Goal: Task Accomplishment & Management: Complete application form

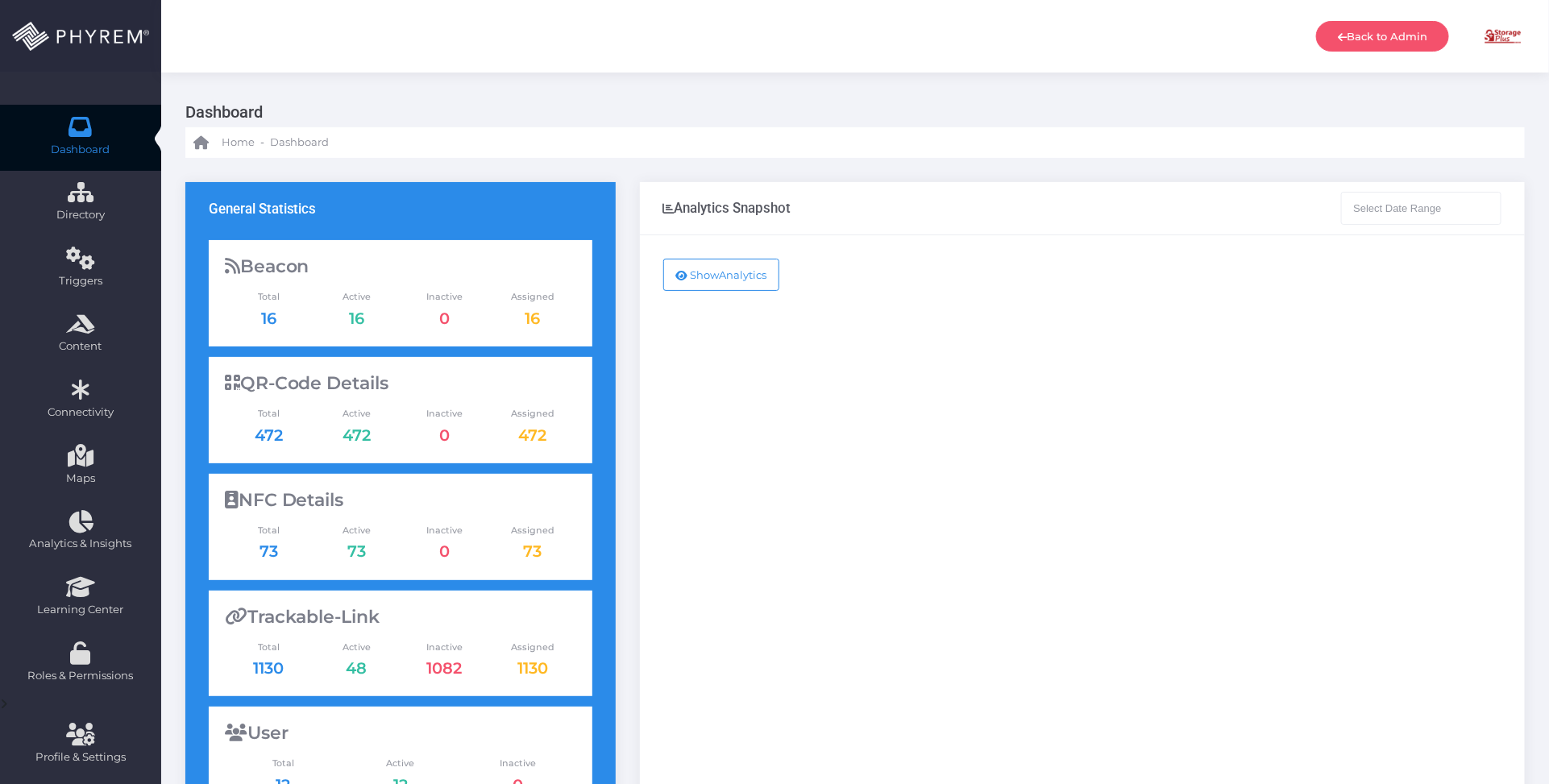
type input "08-11-2025 - 09-11-2025"
click at [825, 288] on div "Show Analytics" at bounding box center [1083, 656] width 885 height 841
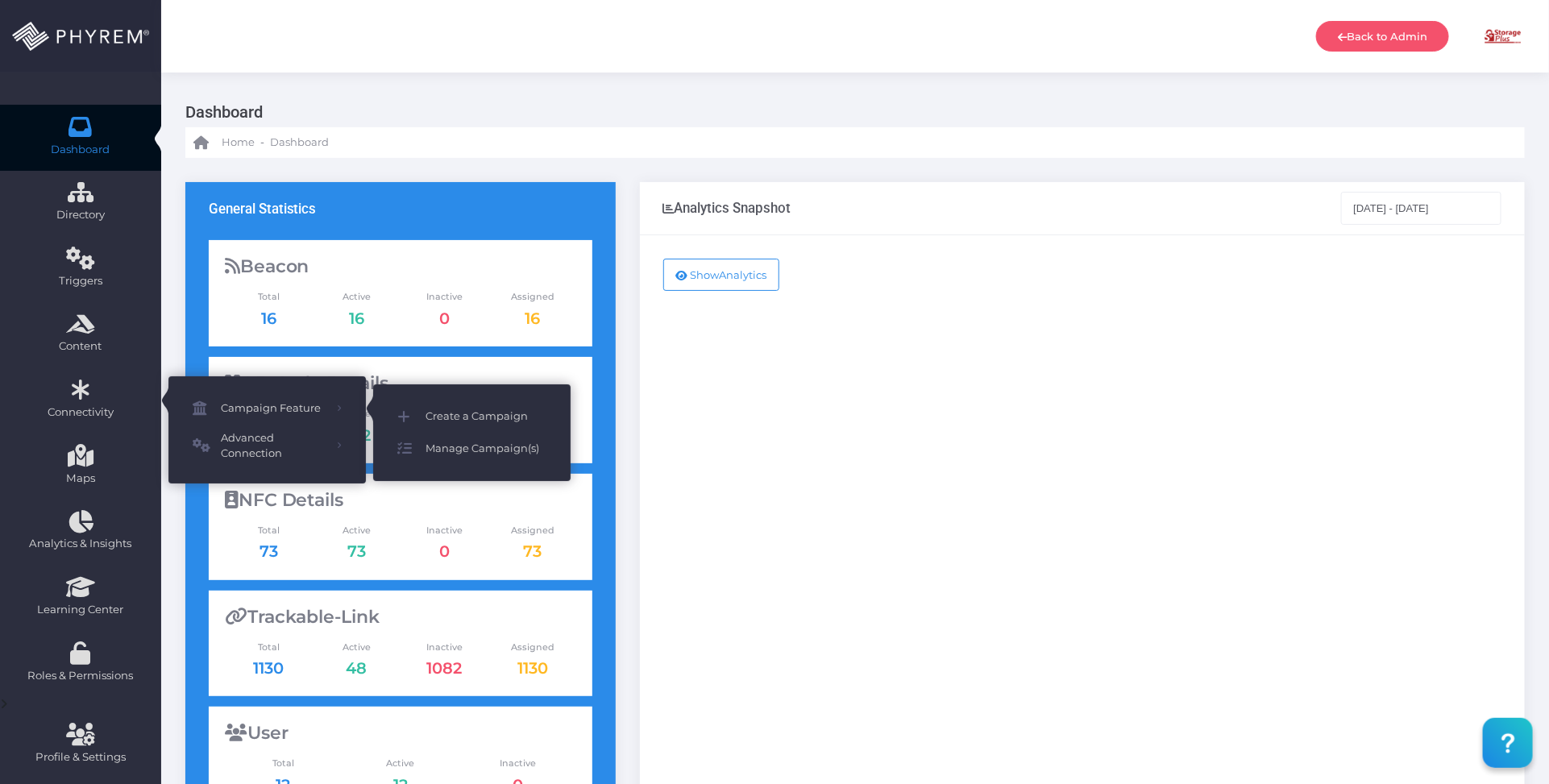
drag, startPoint x: 478, startPoint y: 443, endPoint x: 516, endPoint y: 429, distance: 40.5
click at [478, 444] on span "Manage Campaign(s)" at bounding box center [486, 449] width 121 height 21
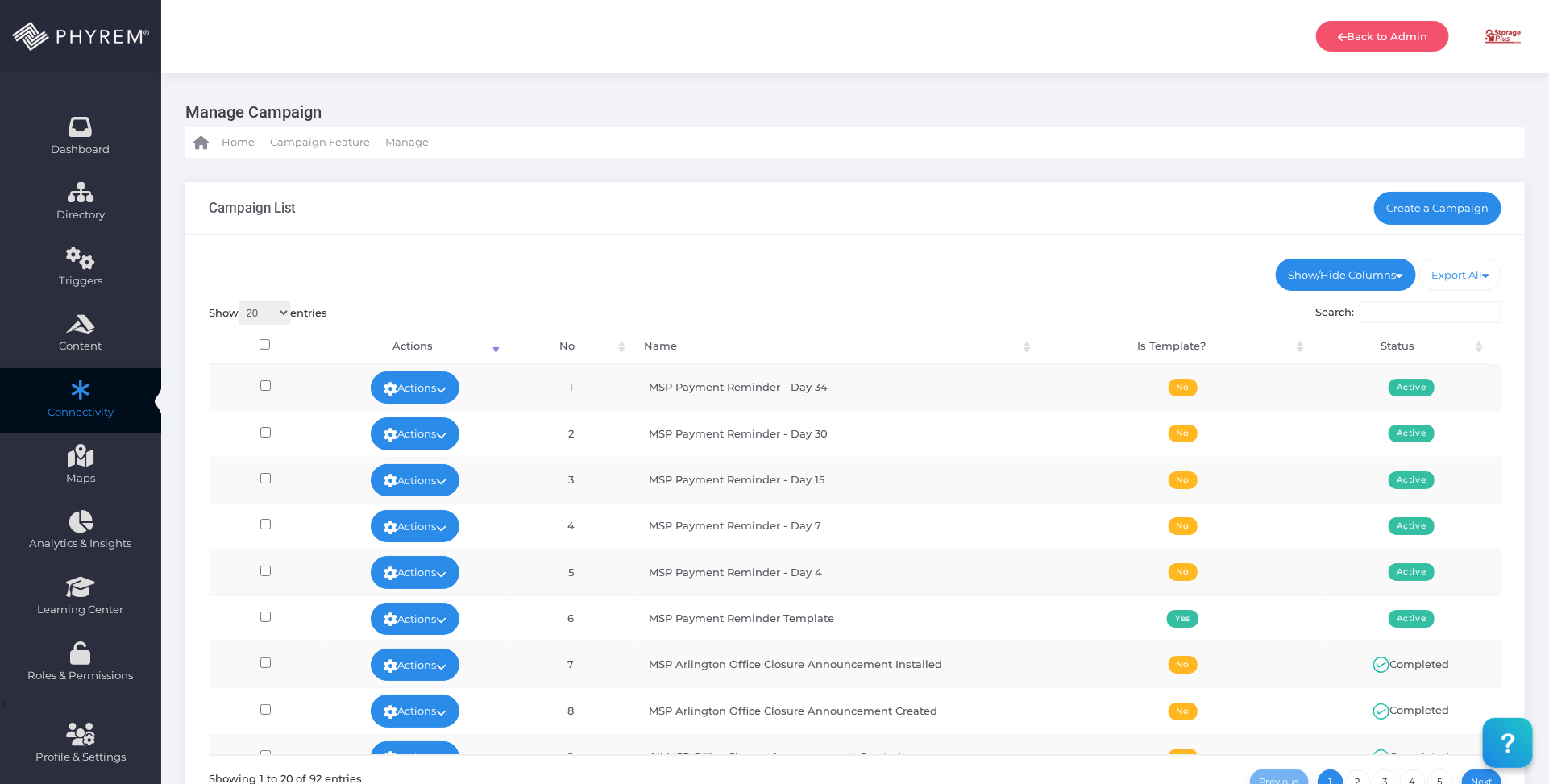
drag, startPoint x: 976, startPoint y: 220, endPoint x: 732, endPoint y: 243, distance: 245.1
click at [927, 222] on div "Campaign List Create a Campaign" at bounding box center [855, 209] width 1339 height 54
drag, startPoint x: 1017, startPoint y: 272, endPoint x: 1165, endPoint y: 282, distance: 148.3
click at [1136, 276] on div "Show/Hide Columns No Name Is Template? Status DONE" at bounding box center [855, 547] width 1339 height 623
click at [1455, 220] on link "Create a Campaign" at bounding box center [1438, 208] width 128 height 32
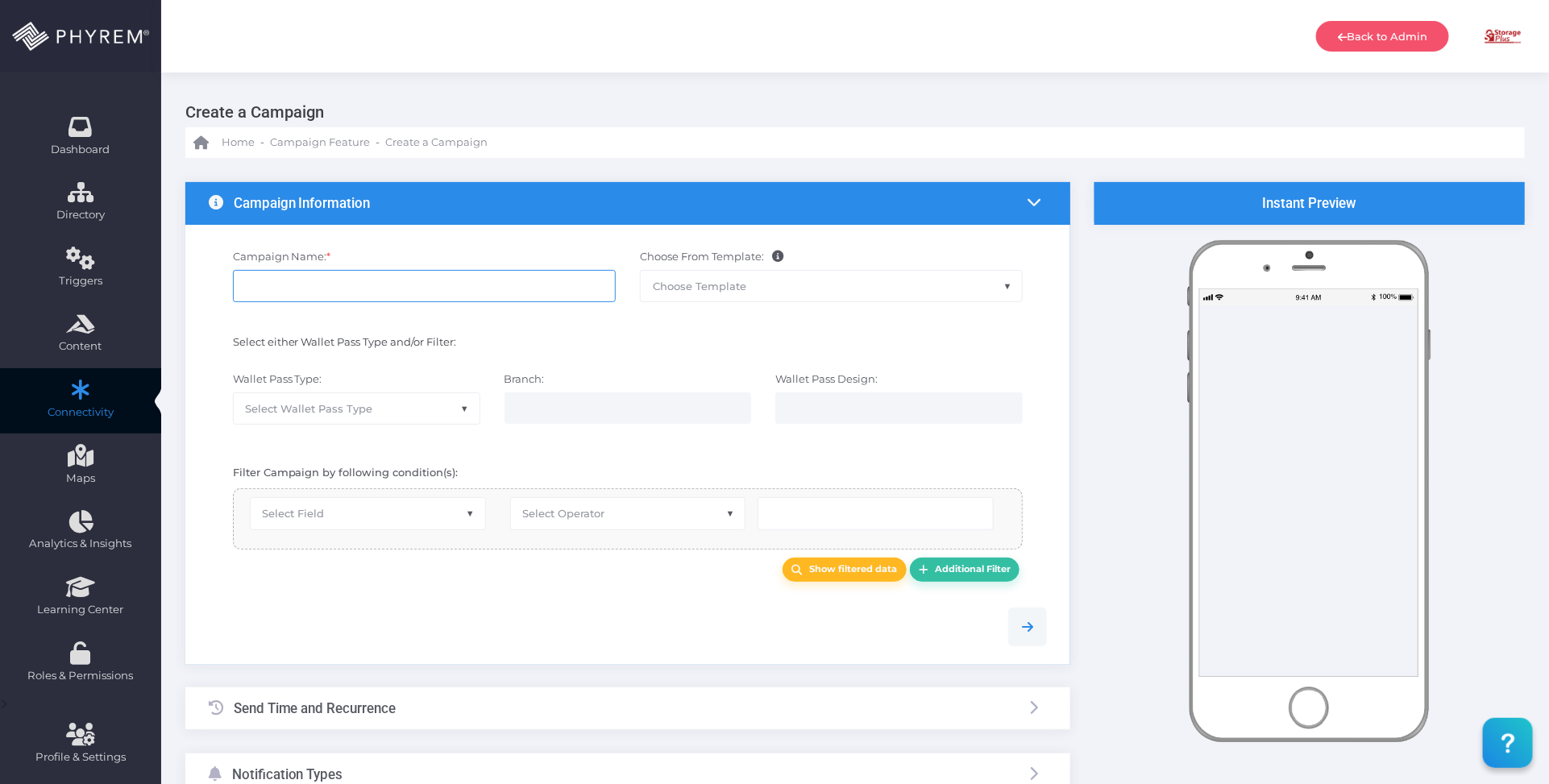
click at [368, 282] on input "Campaign Name: *" at bounding box center [424, 285] width 383 height 32
paste input "Top Lock Winnsboro/Lugoff"
type input "Top Lock Winnsboro/Lugoff - officee closure announcement"
click at [454, 393] on span "Select Wallet Pass Type" at bounding box center [357, 408] width 246 height 30
select select "15"
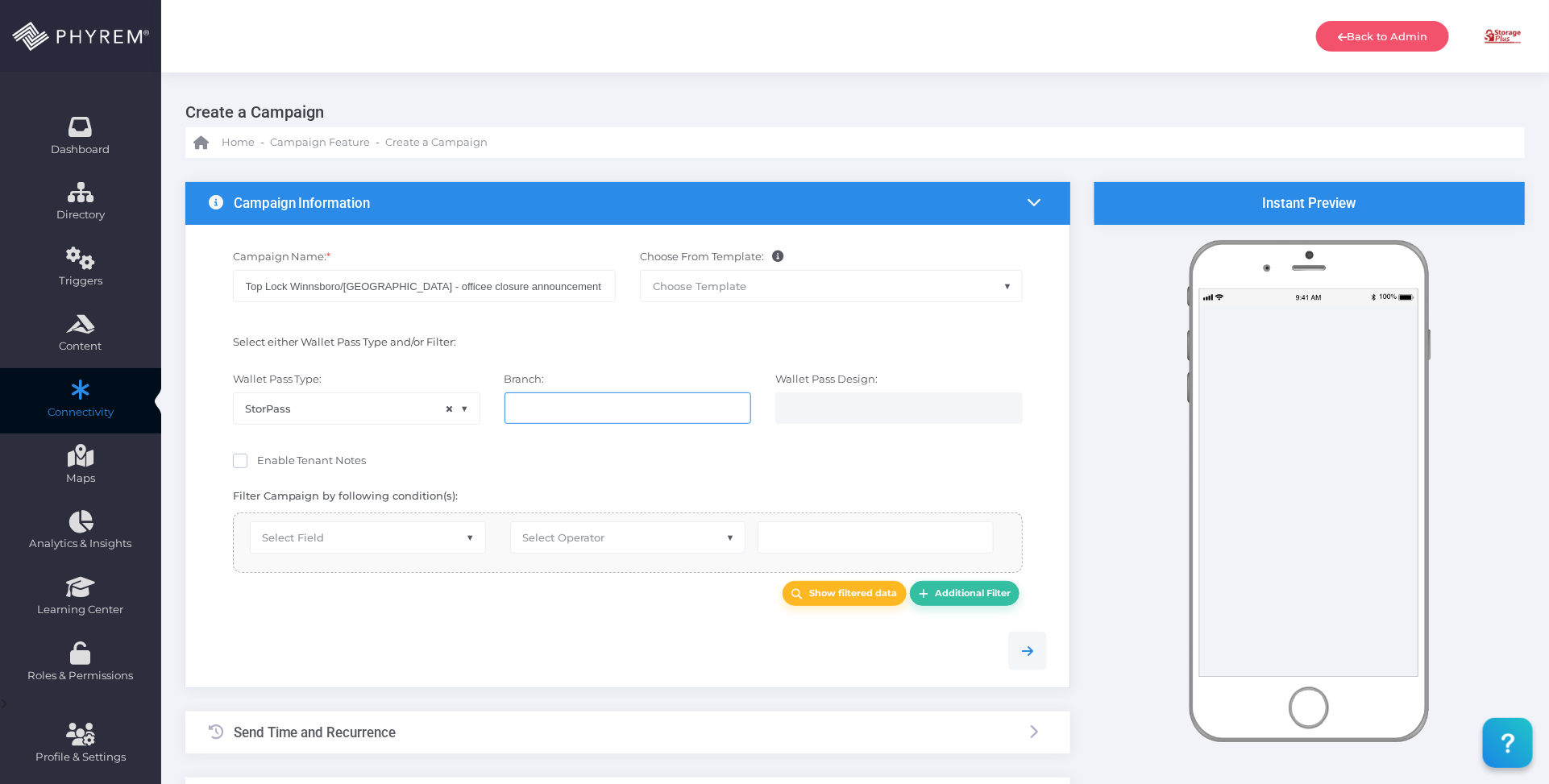
click at [598, 407] on input "search" at bounding box center [579, 408] width 127 height 13
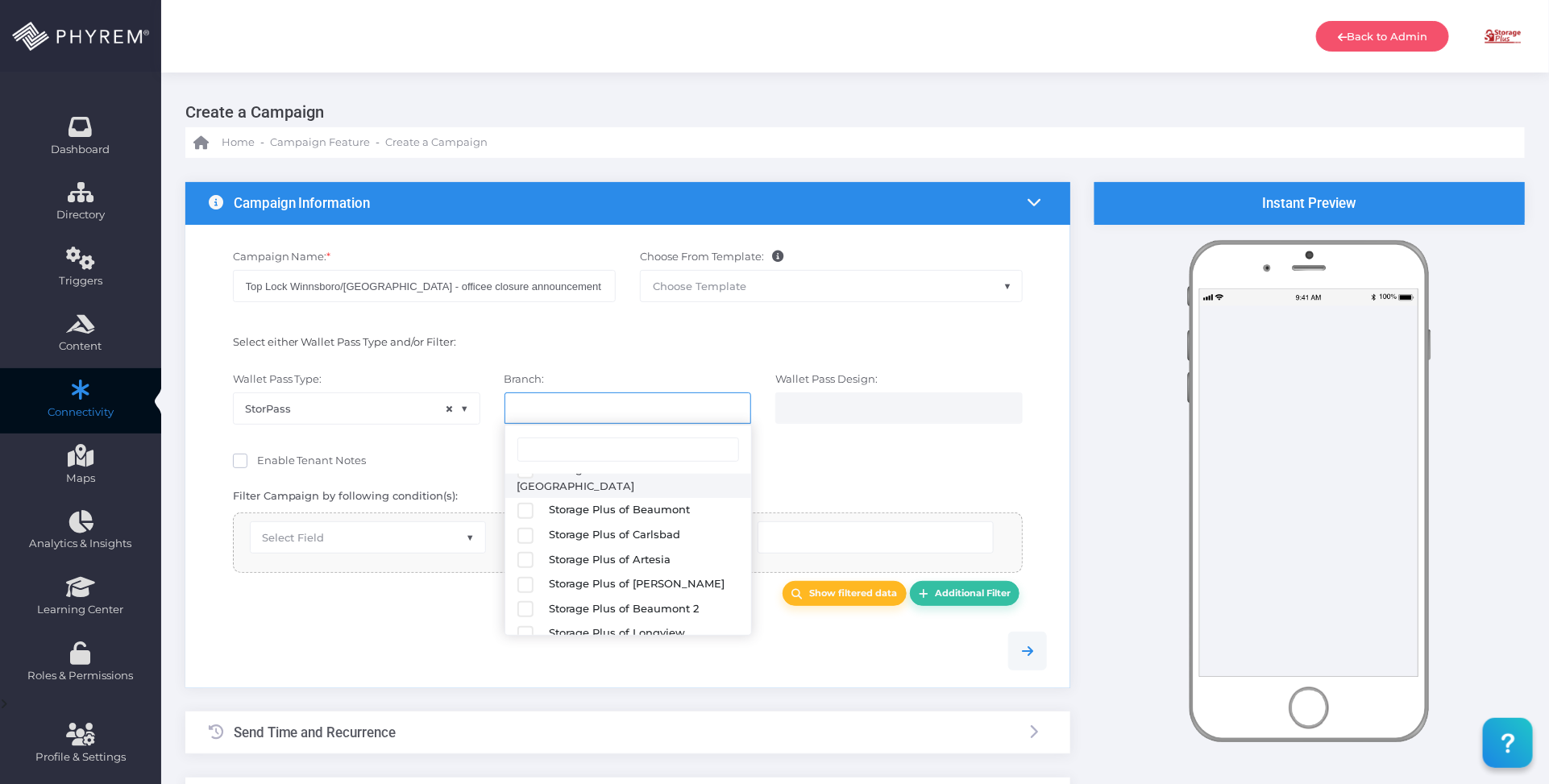
scroll to position [201, 0]
select select "627"
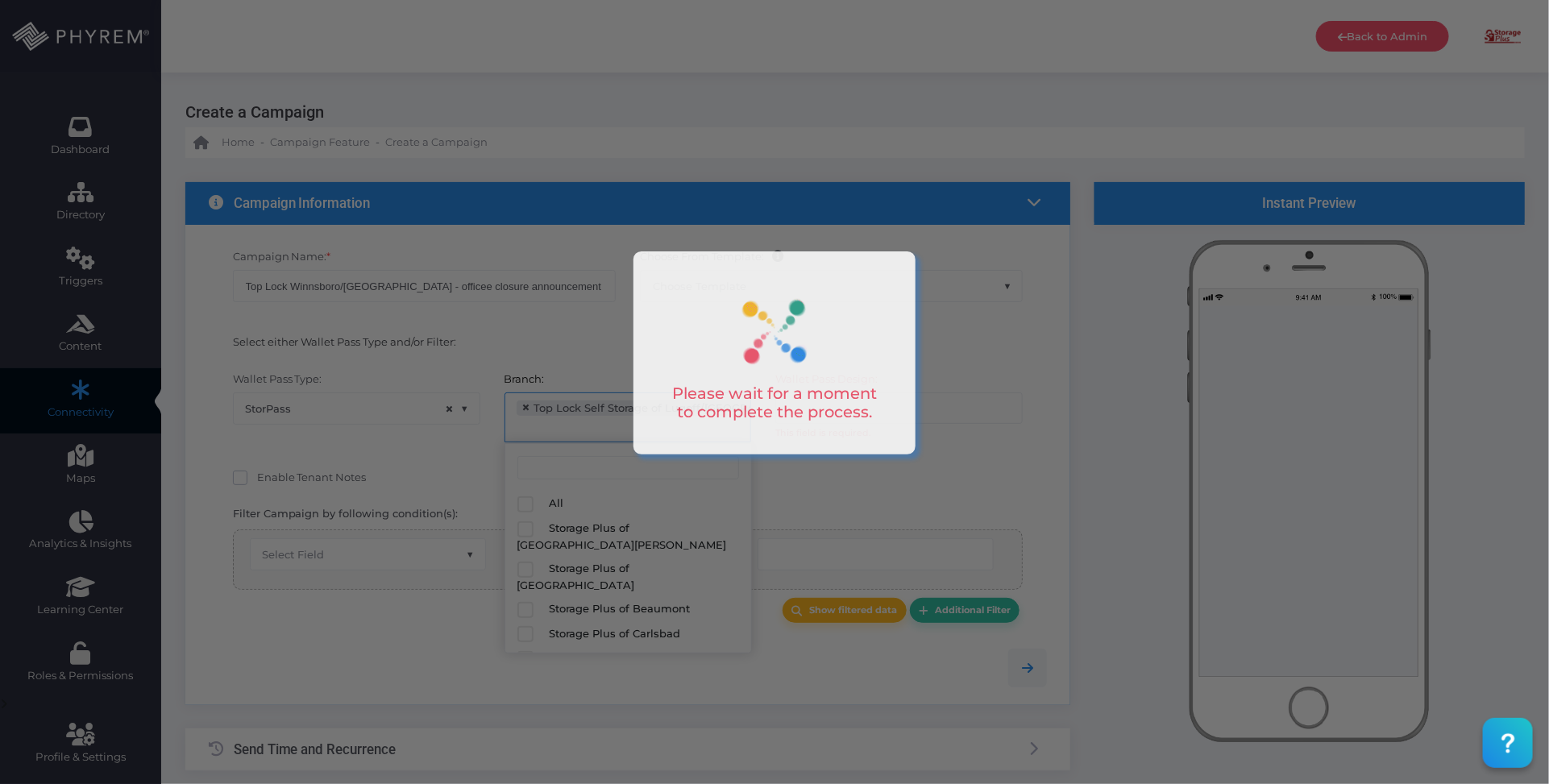
scroll to position [212, 0]
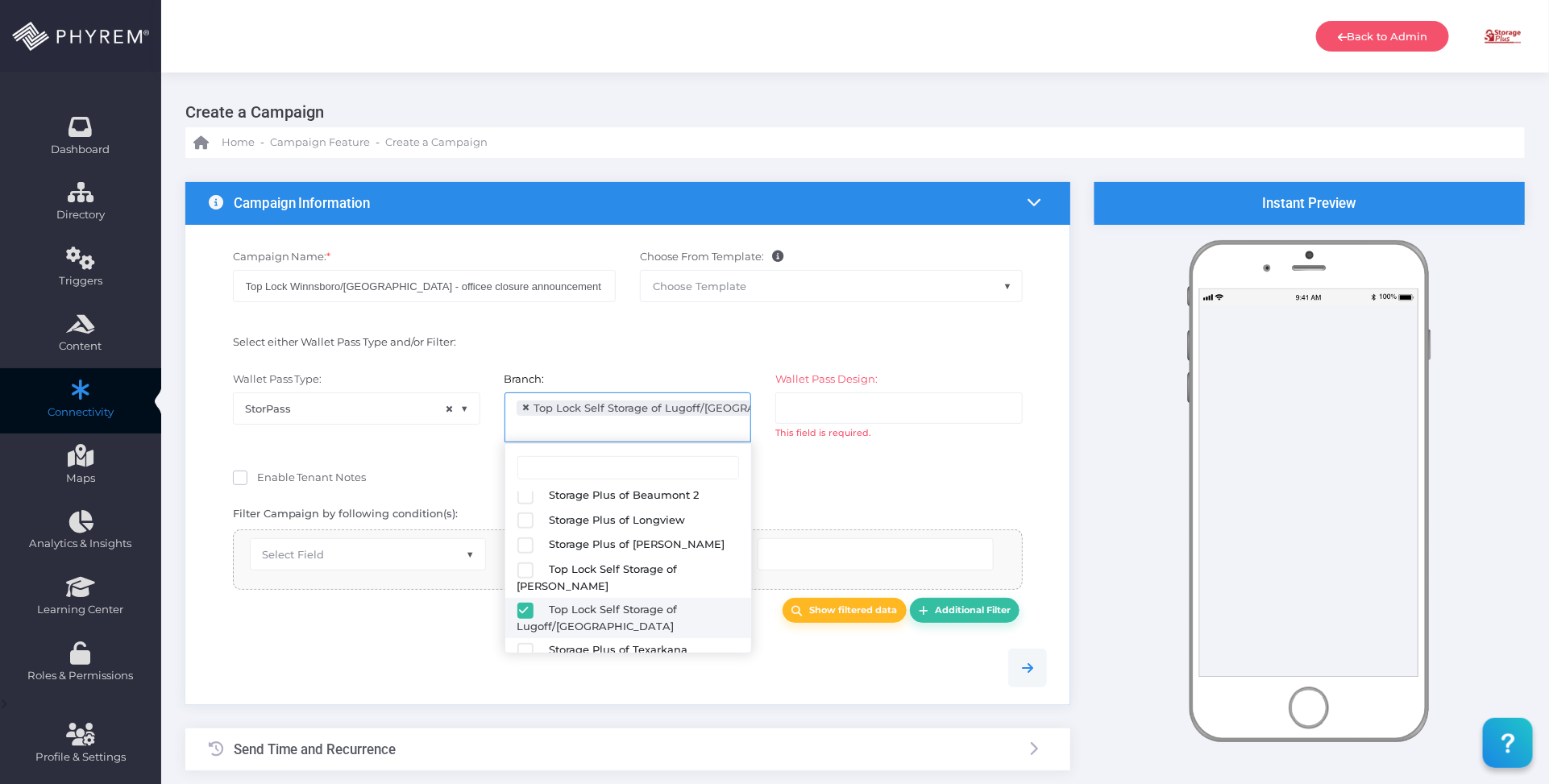
click at [843, 413] on input "search" at bounding box center [851, 408] width 127 height 13
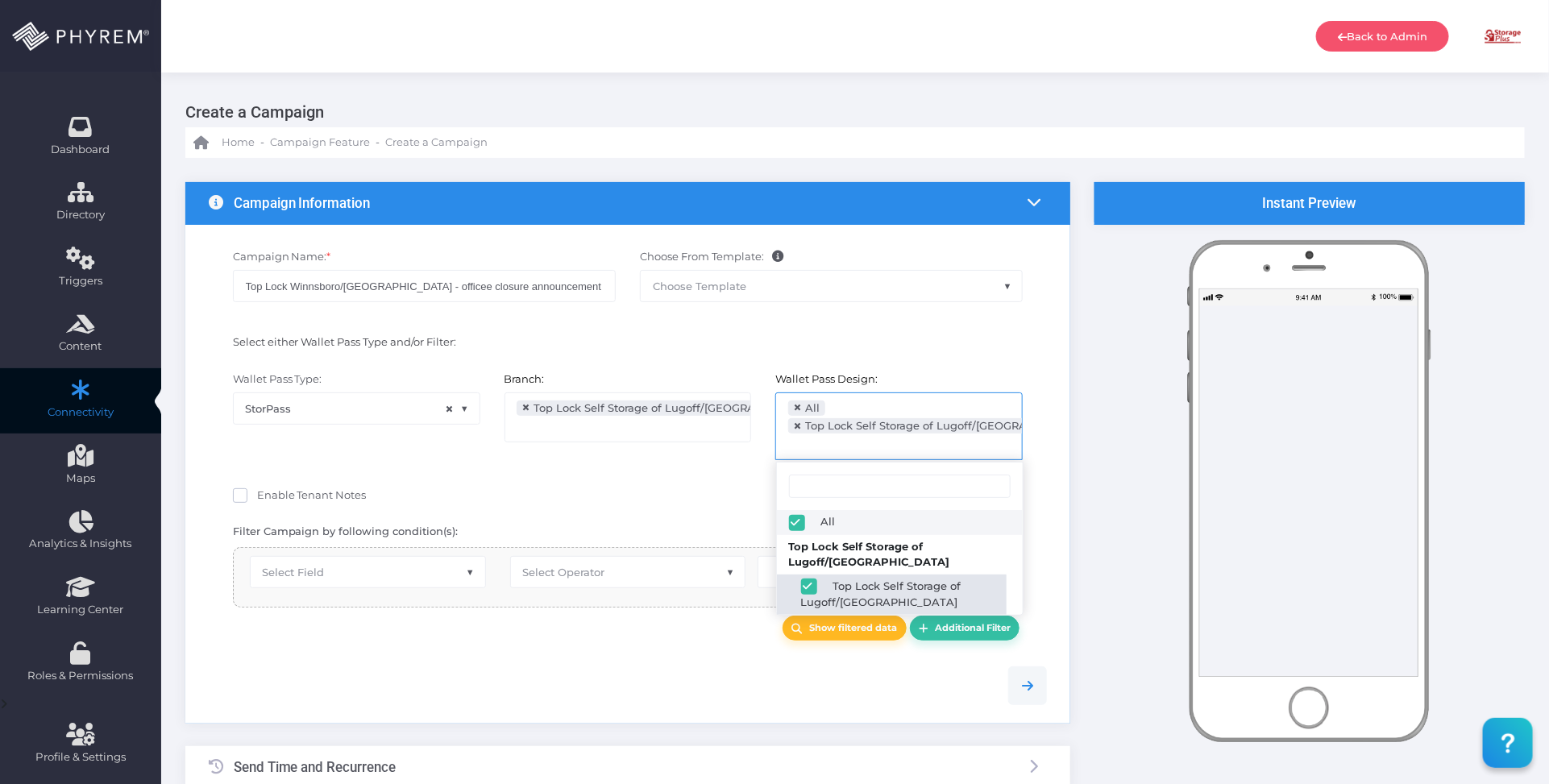
select select "2689"
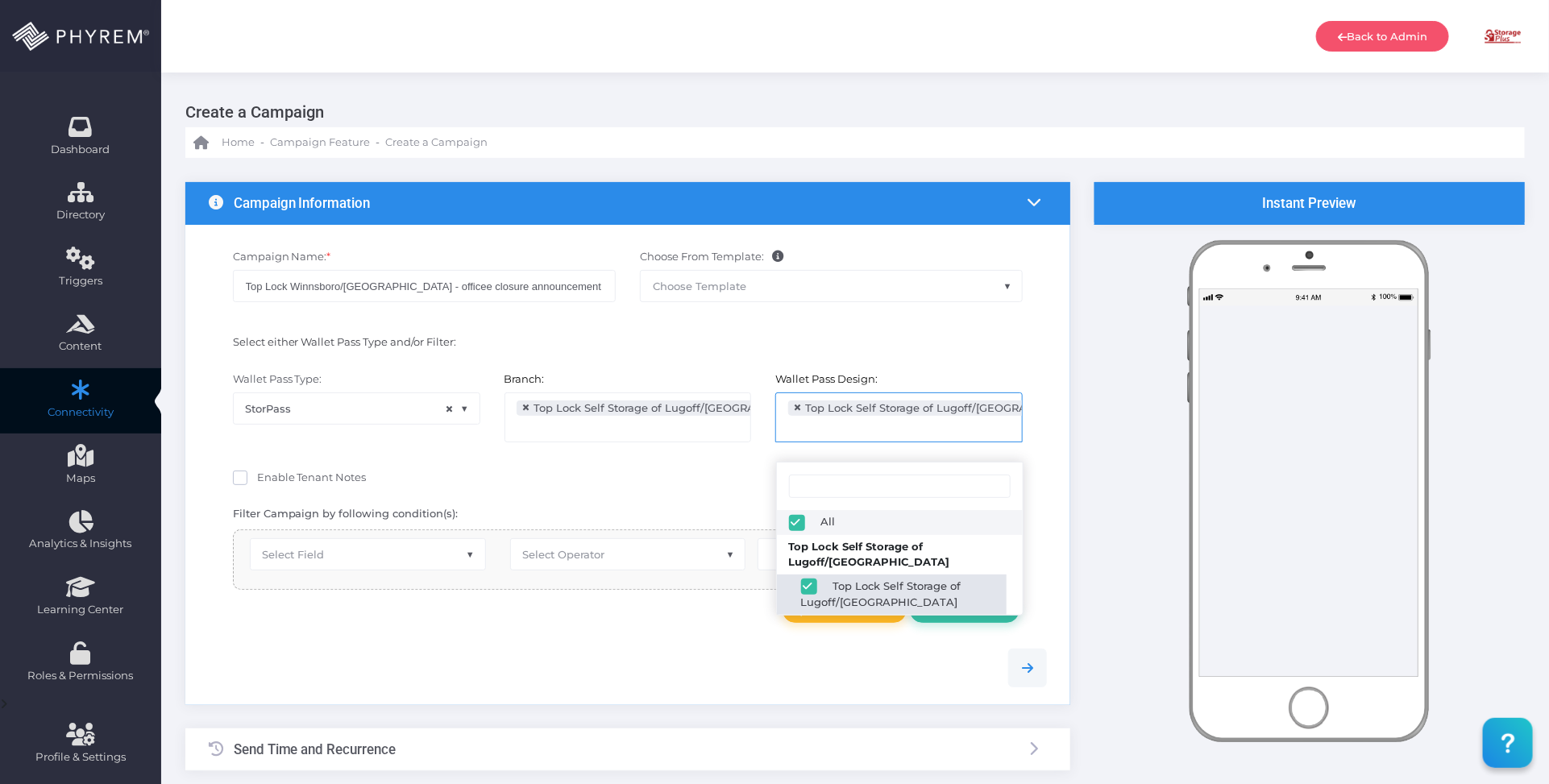
click at [488, 619] on div "Show filtered data Additional Filter" at bounding box center [628, 610] width 815 height 25
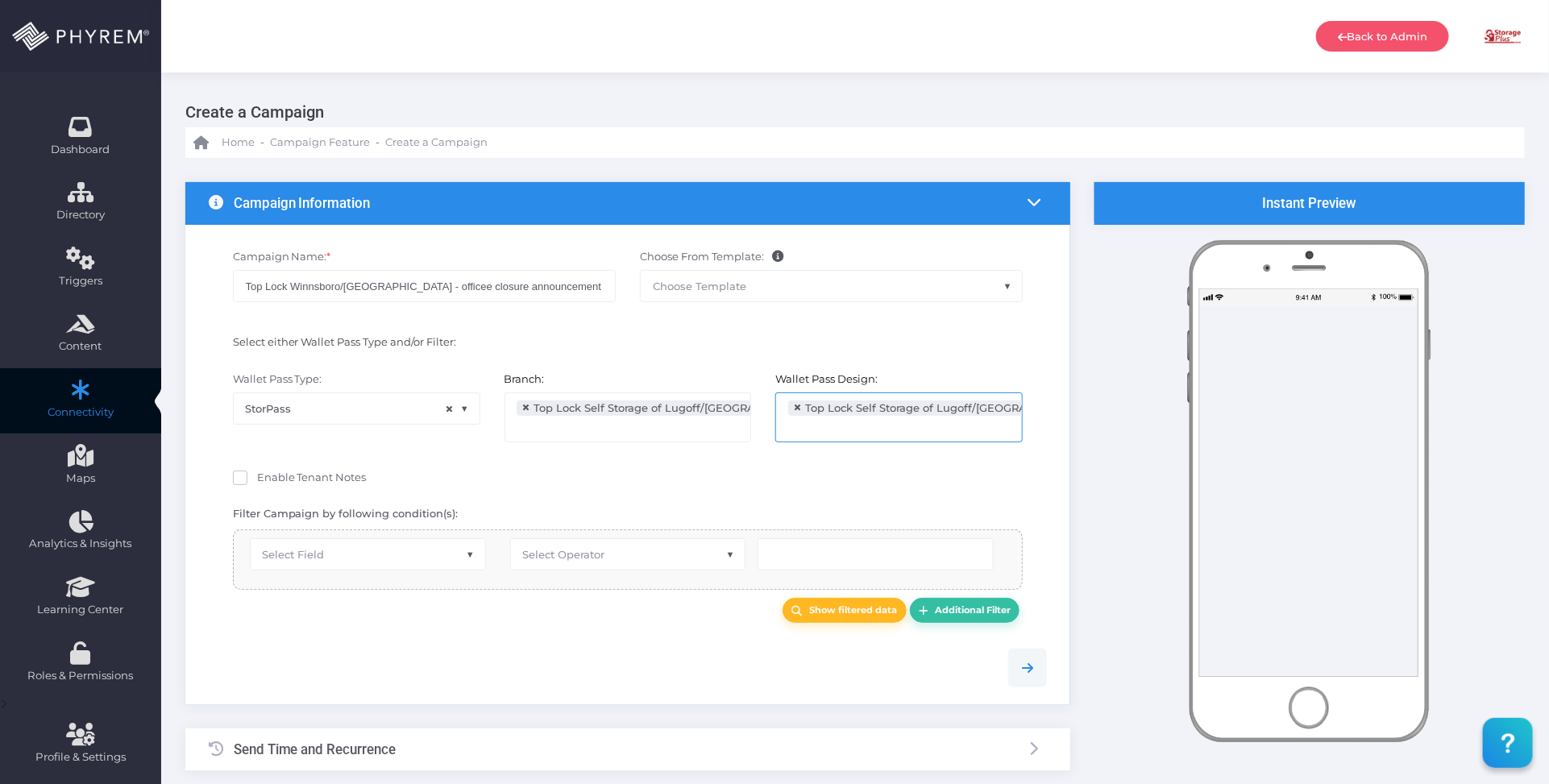
click at [435, 550] on span "Select Field" at bounding box center [368, 554] width 235 height 30
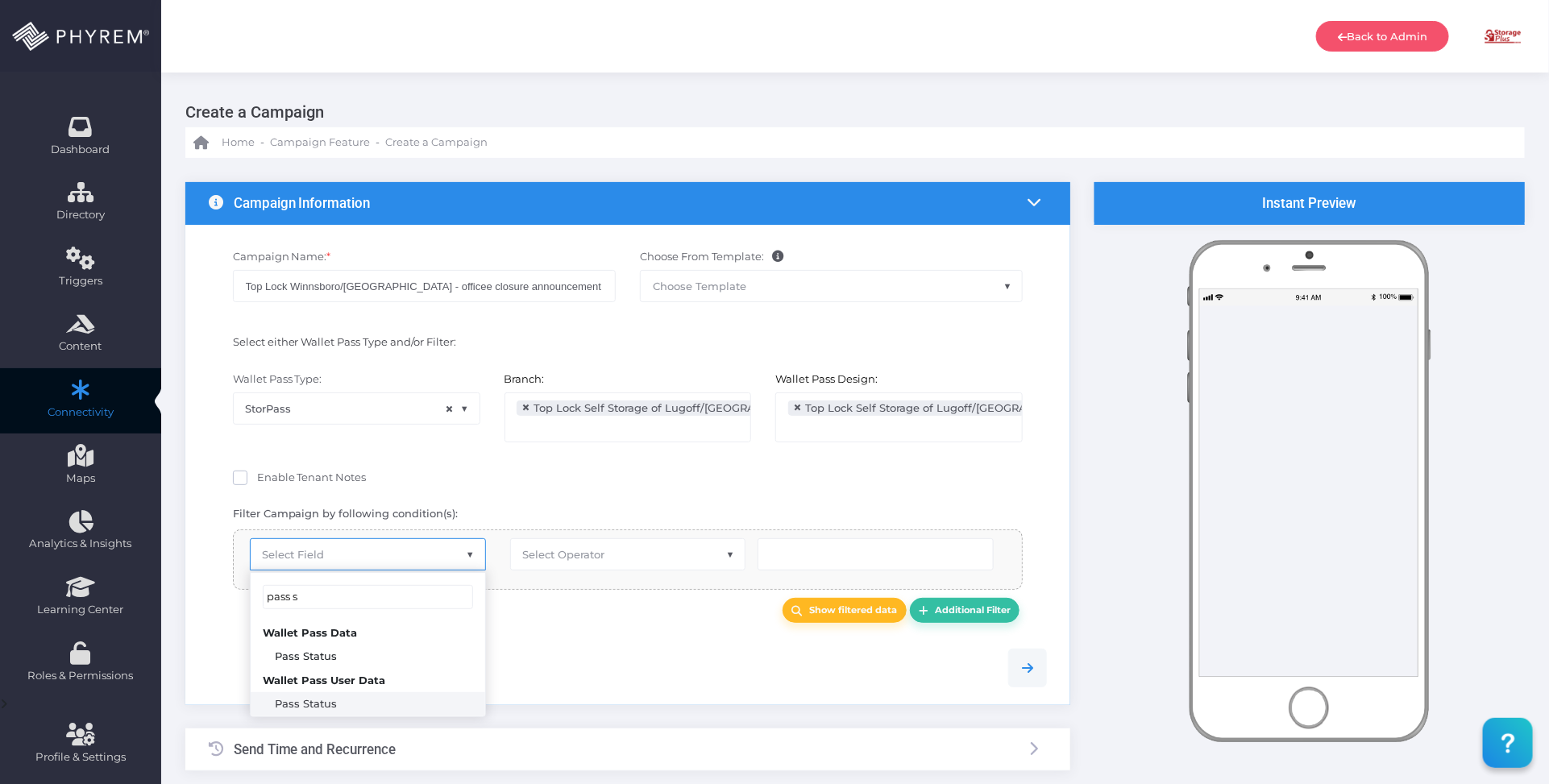
type input "pass s"
select select "pr_wallet_users.user_pass_status"
click at [624, 560] on span "Select Operator" at bounding box center [628, 554] width 235 height 30
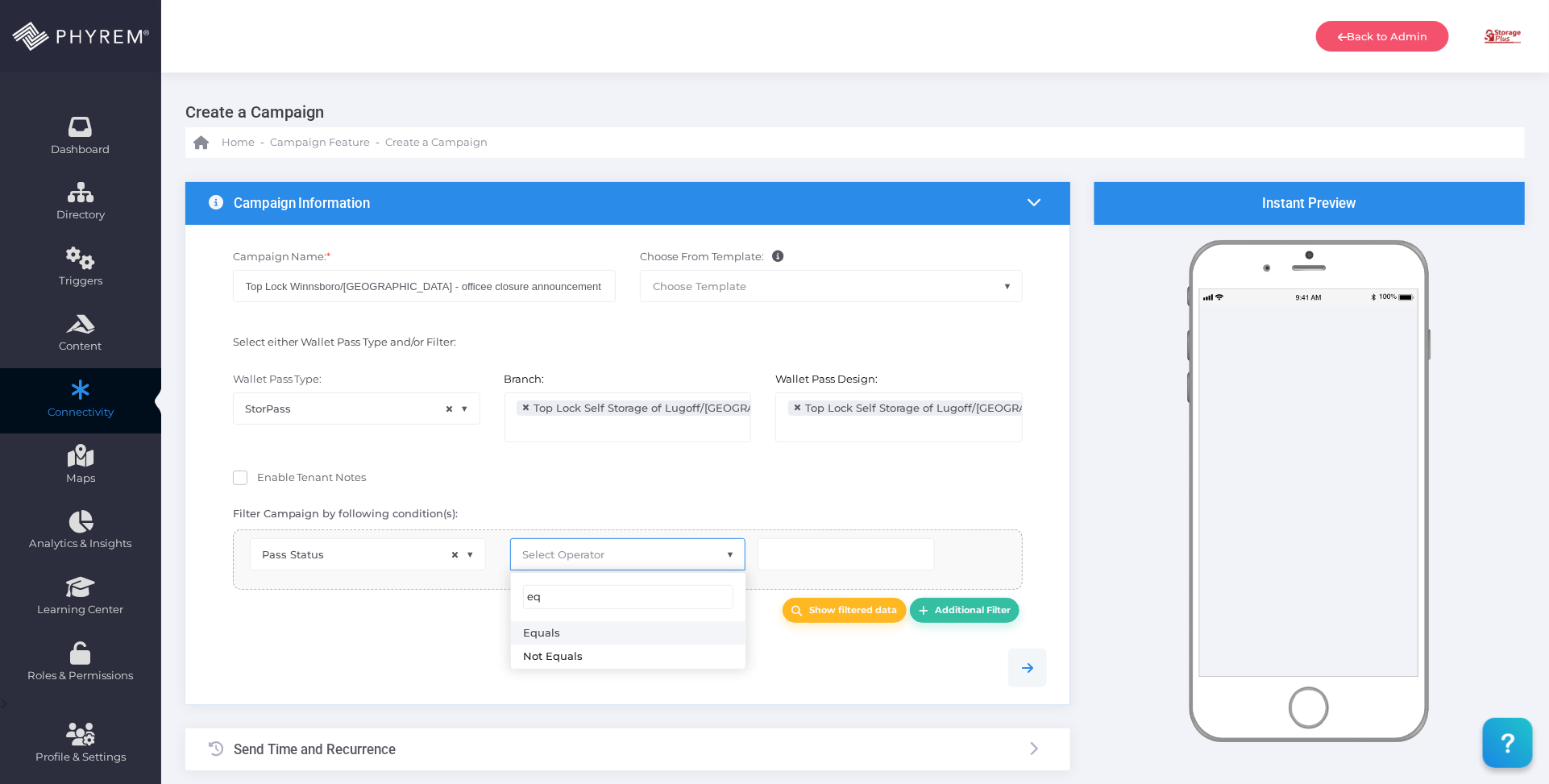
type input "eq"
select select "equals"
click at [801, 560] on input "text" at bounding box center [846, 554] width 177 height 32
type input "Created"
click at [541, 283] on input "Top Lock Winnsboro/Lugoff - officee closure announcement" at bounding box center [424, 285] width 383 height 32
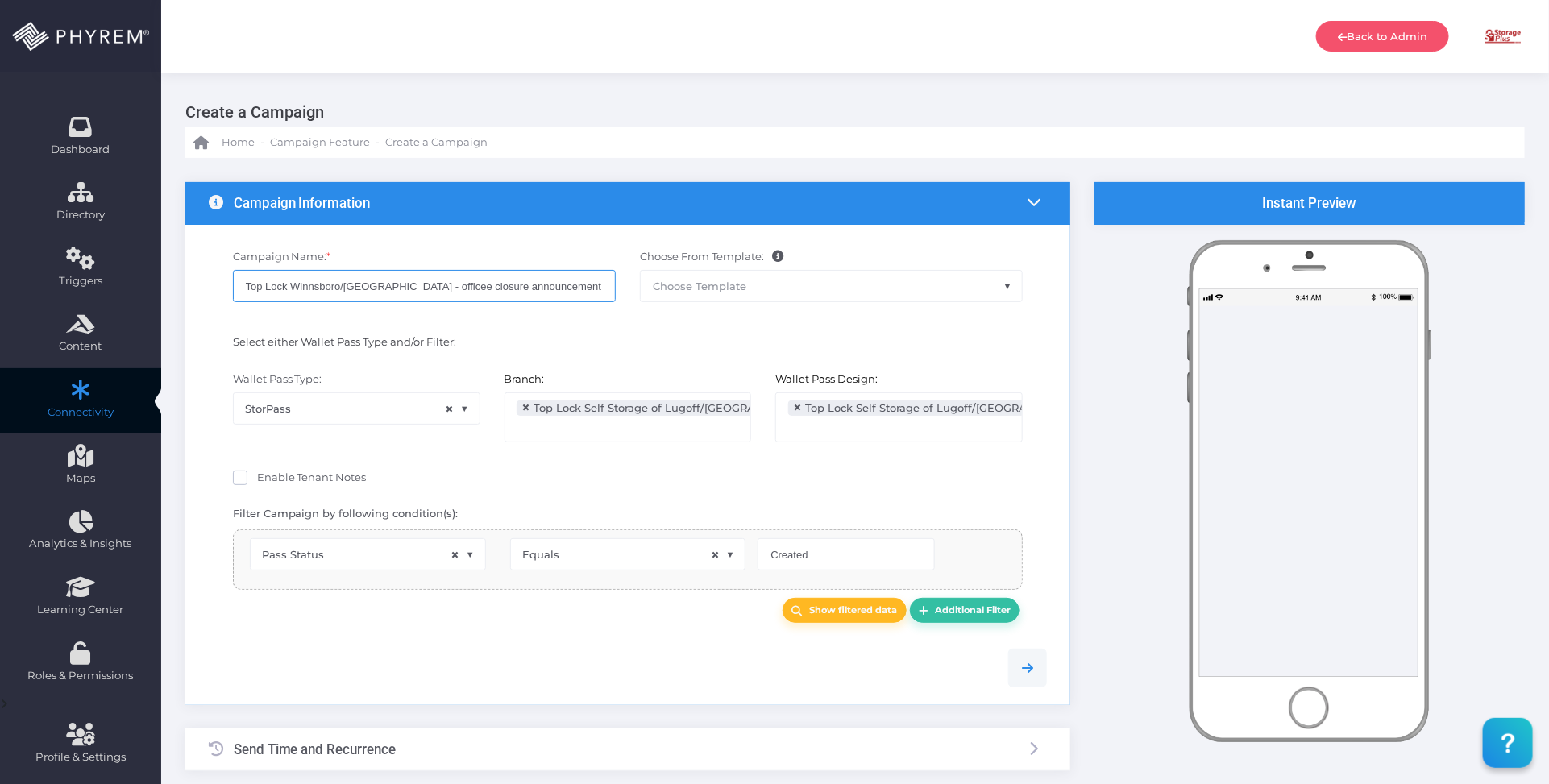
click at [405, 286] on input "Top Lock Winnsboro/Lugoff - officee closure announcement" at bounding box center [424, 285] width 383 height 32
click at [534, 286] on input "Top Lock Winnsboro/Lugoff - office closure announcement" at bounding box center [424, 285] width 383 height 32
type input "Top Lock Winnsboro/[GEOGRAPHIC_DATA] - office closure announcement created"
click at [972, 603] on link "Additional Filter" at bounding box center [965, 610] width 111 height 25
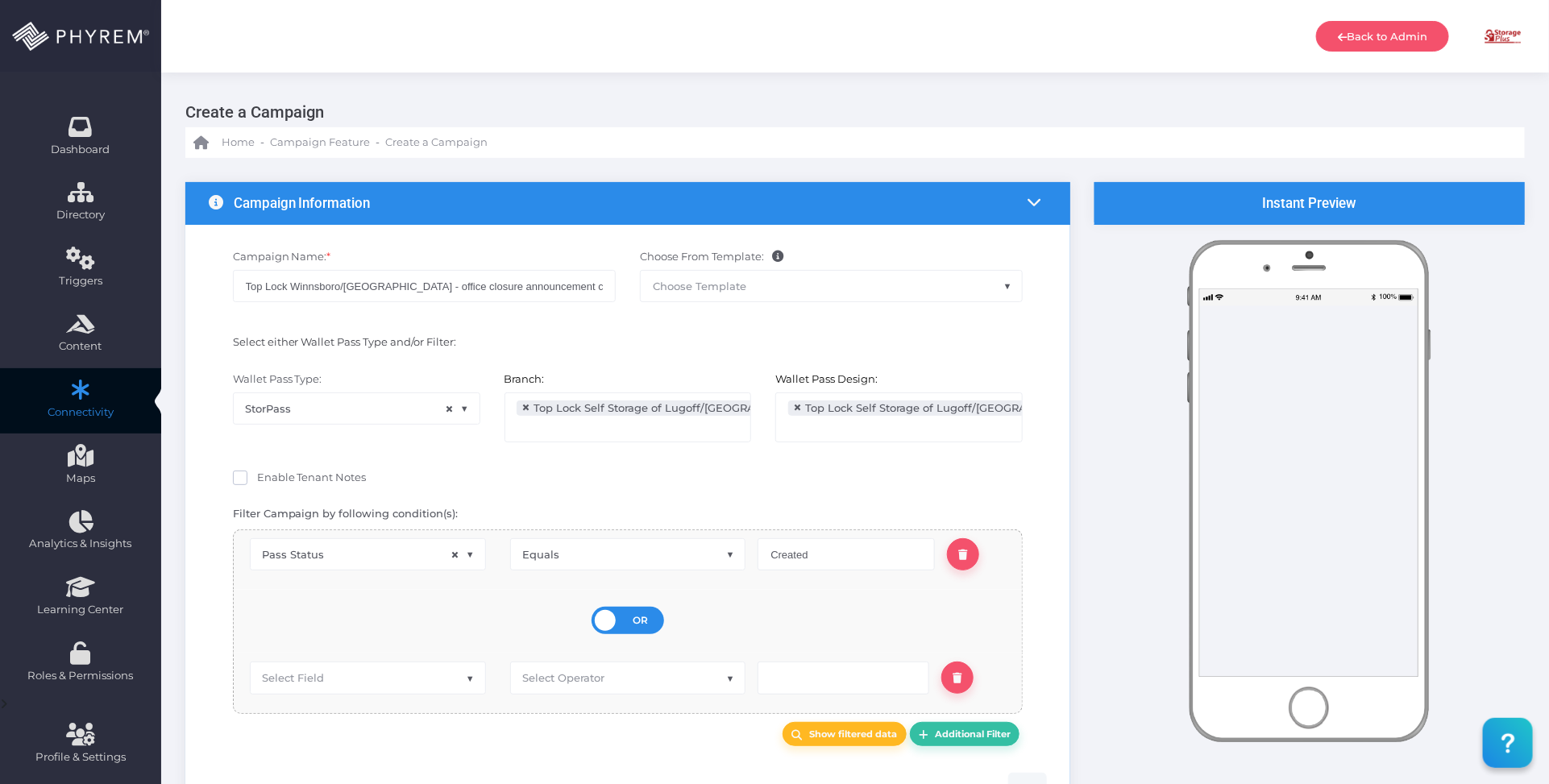
drag, startPoint x: 631, startPoint y: 621, endPoint x: 607, endPoint y: 619, distance: 24.1
click at [631, 621] on div "OR AND" at bounding box center [628, 621] width 73 height 28
click at [0, 0] on input "OR AND" at bounding box center [0, 0] width 0 height 0
click at [360, 679] on span "Select Field" at bounding box center [368, 676] width 235 height 30
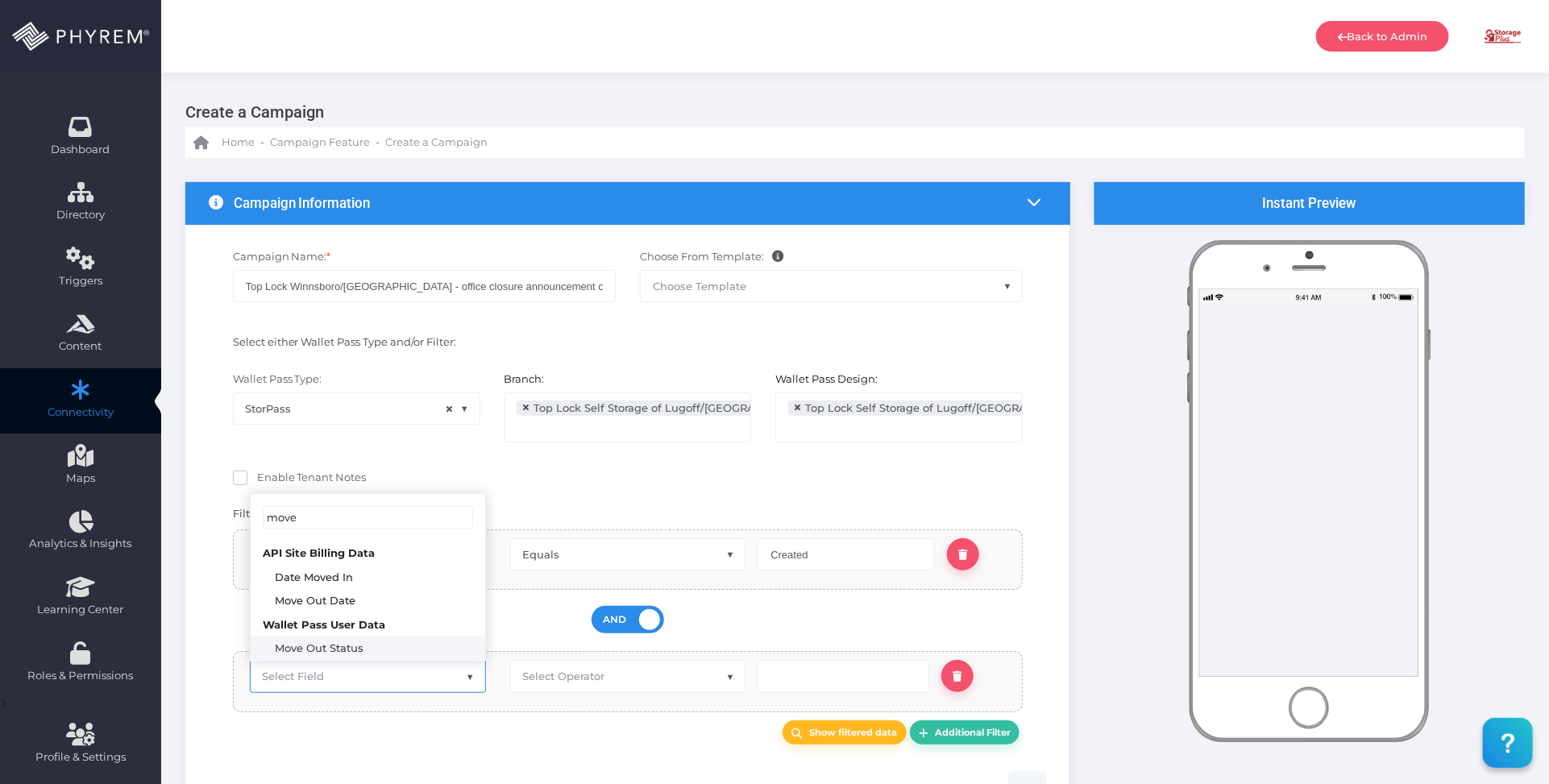
type input "move"
select select "pr_wallet_users.voided"
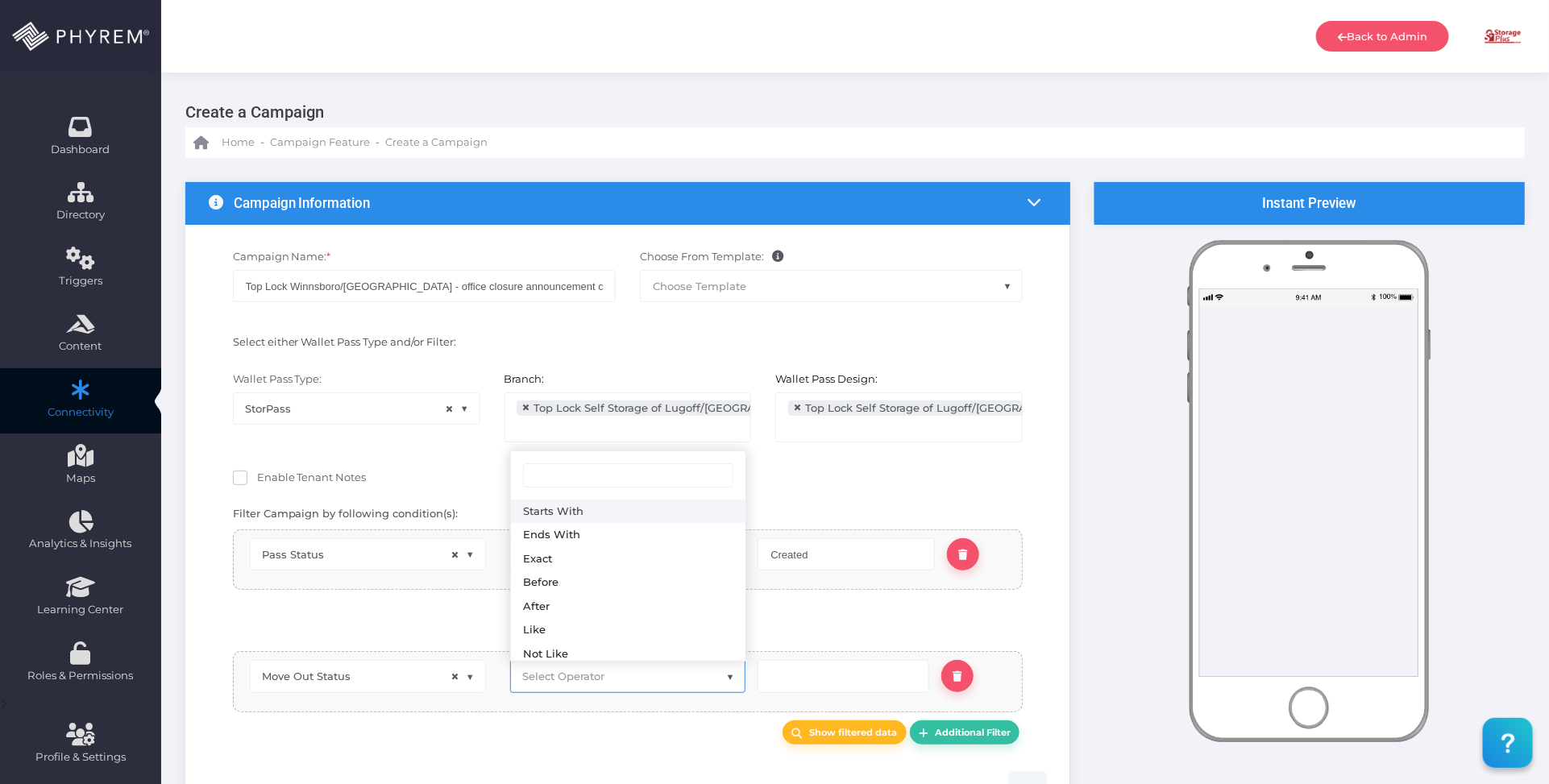
click at [623, 689] on span "Select Operator" at bounding box center [628, 676] width 235 height 30
type input "eq"
select select "equals"
click at [780, 679] on input "text" at bounding box center [842, 676] width 171 height 32
type input "0"
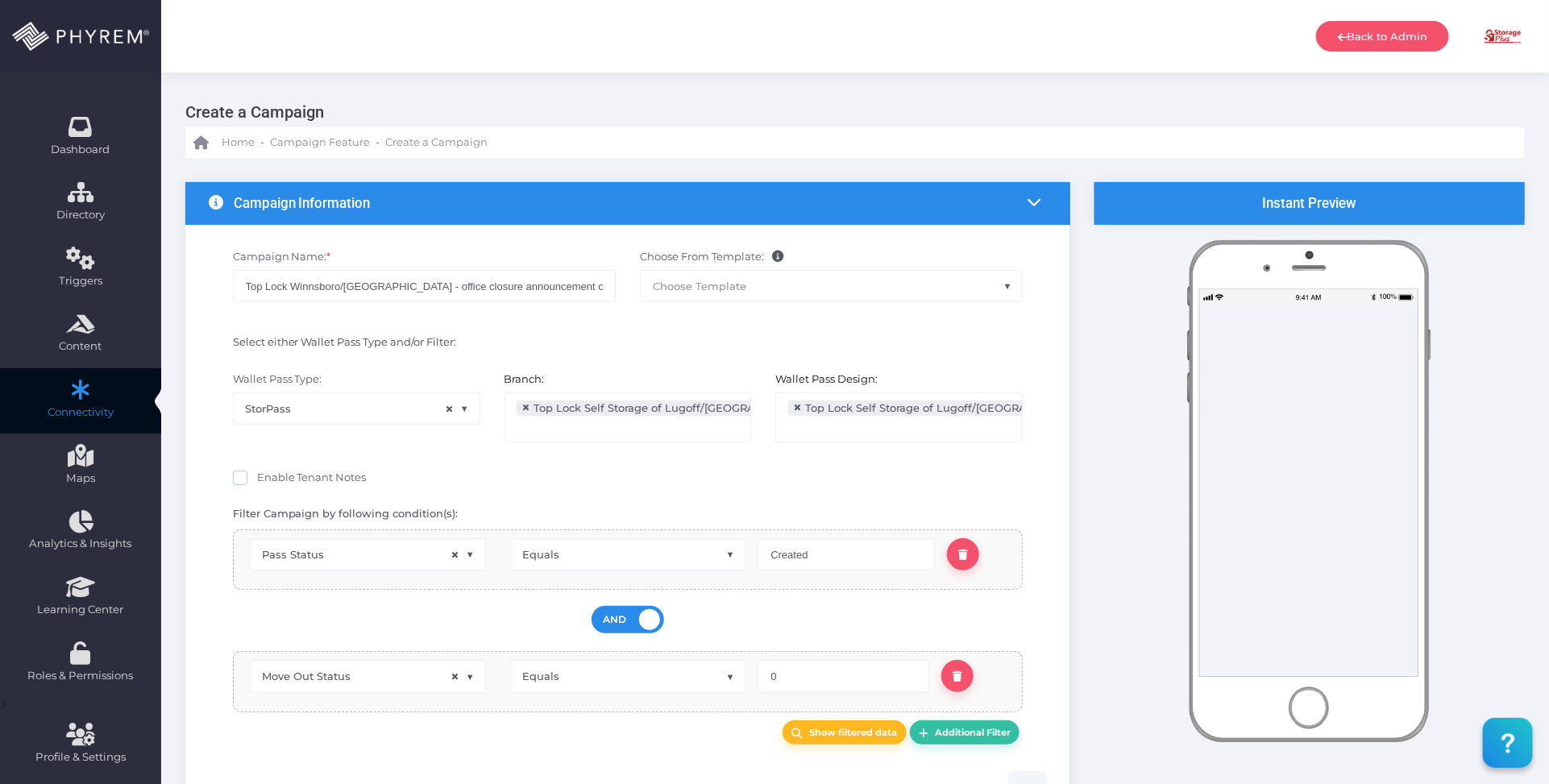
click at [667, 743] on div "Show filtered data Additional Filter" at bounding box center [628, 732] width 815 height 25
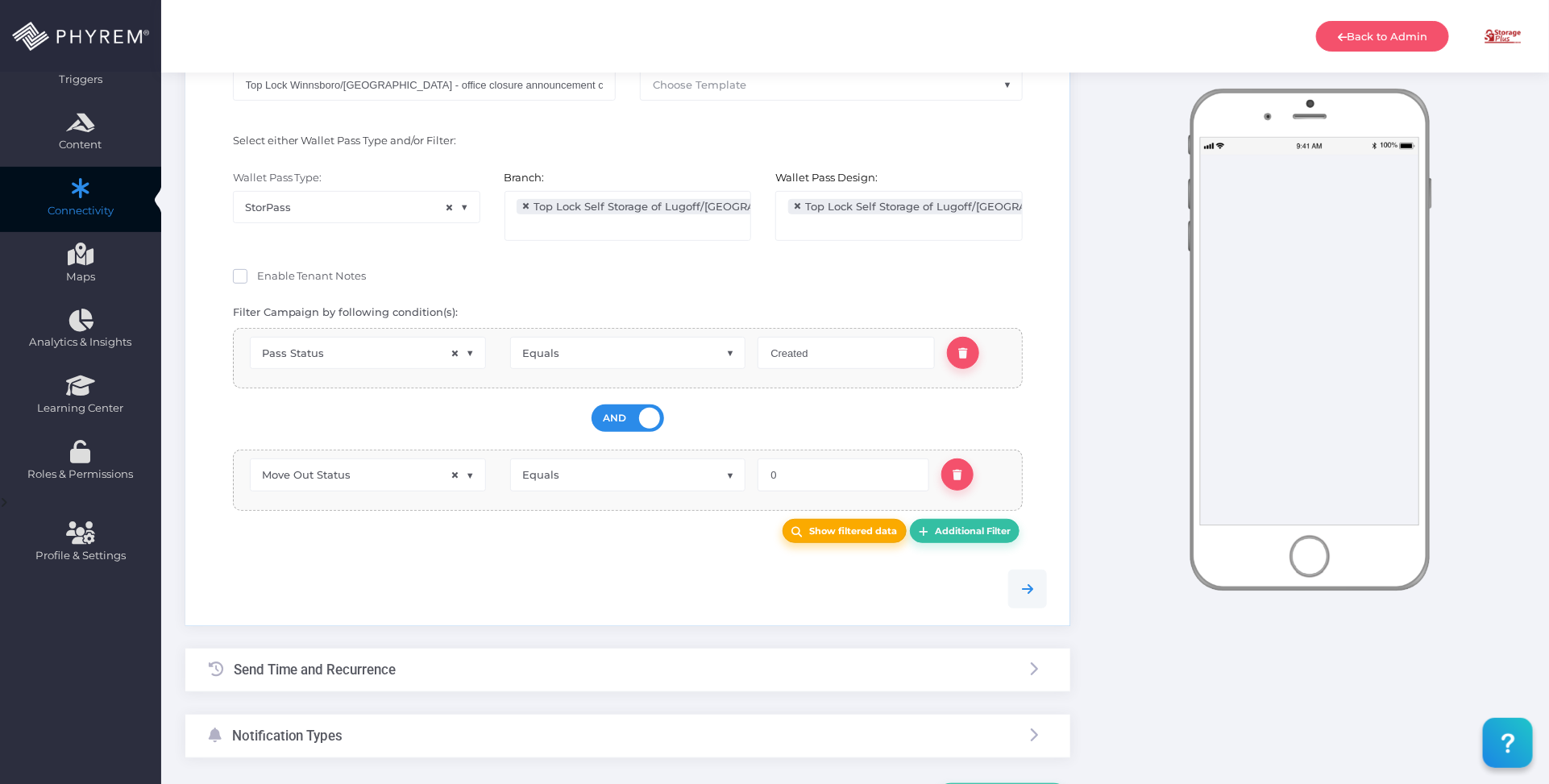
click at [839, 537] on b "Show filtered data" at bounding box center [853, 531] width 88 height 11
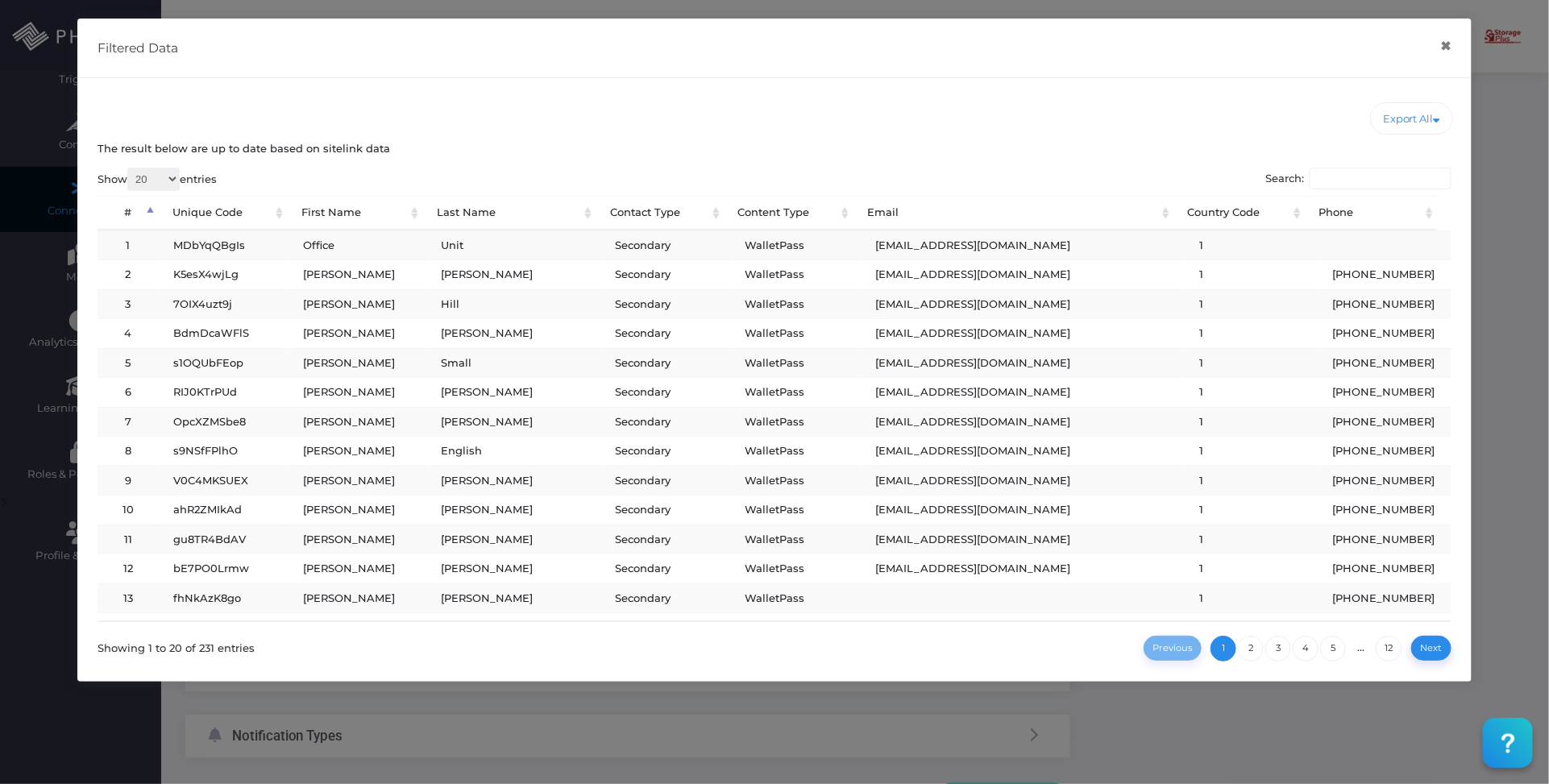
drag, startPoint x: 1059, startPoint y: 671, endPoint x: 1130, endPoint y: 534, distance: 154.3
click at [1061, 663] on div "The result below are up to date based on sitelink data Show 20 100 300 500 1,00…" at bounding box center [775, 401] width 1395 height 560
click at [1524, 315] on div "Filtered Data × Export All CSV Excel Copy Show 20 100 300" at bounding box center [774, 392] width 1549 height 784
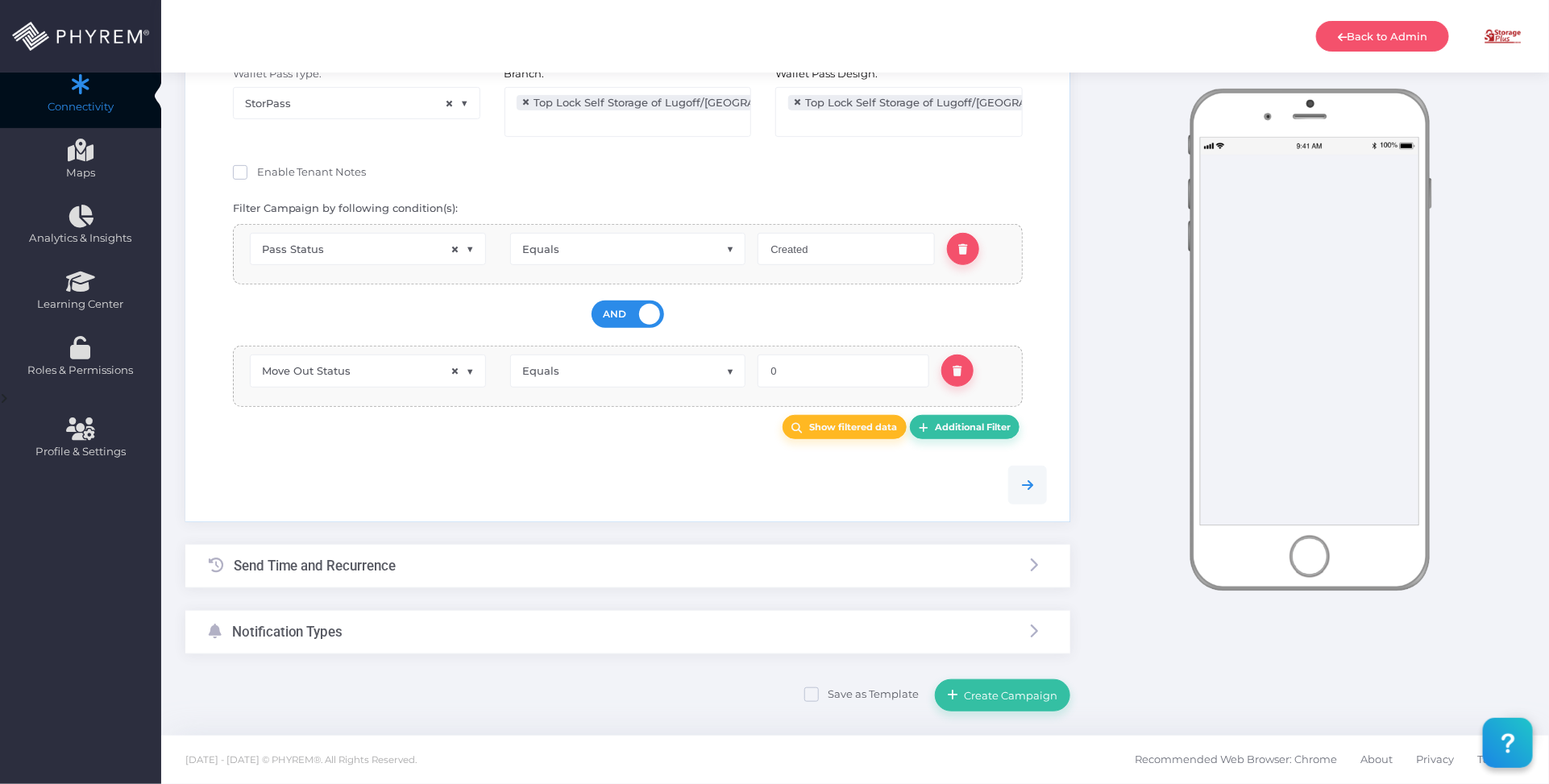
click at [500, 557] on div "Send Time and Recurrence" at bounding box center [628, 566] width 885 height 42
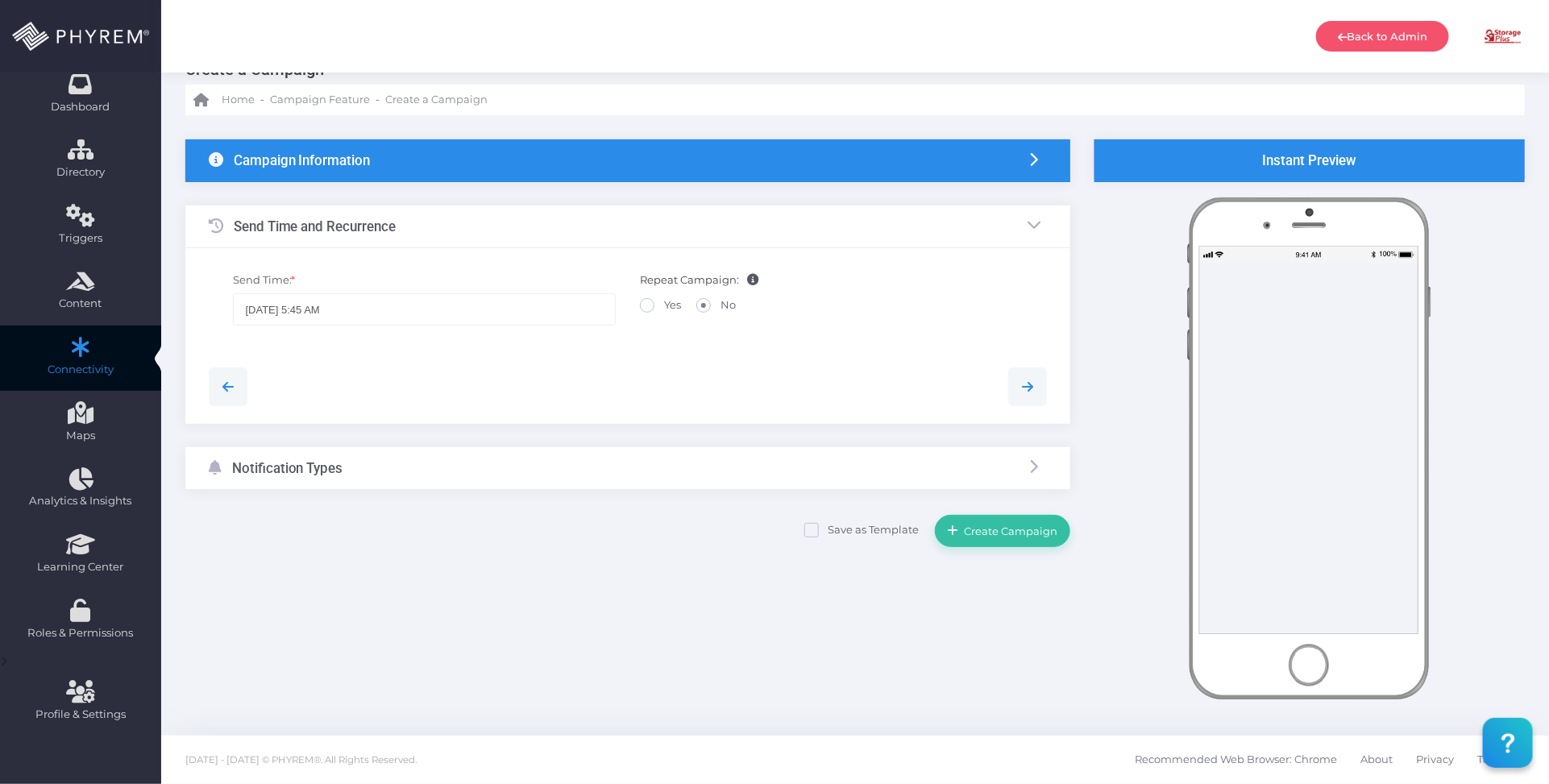
scroll to position [42, 0]
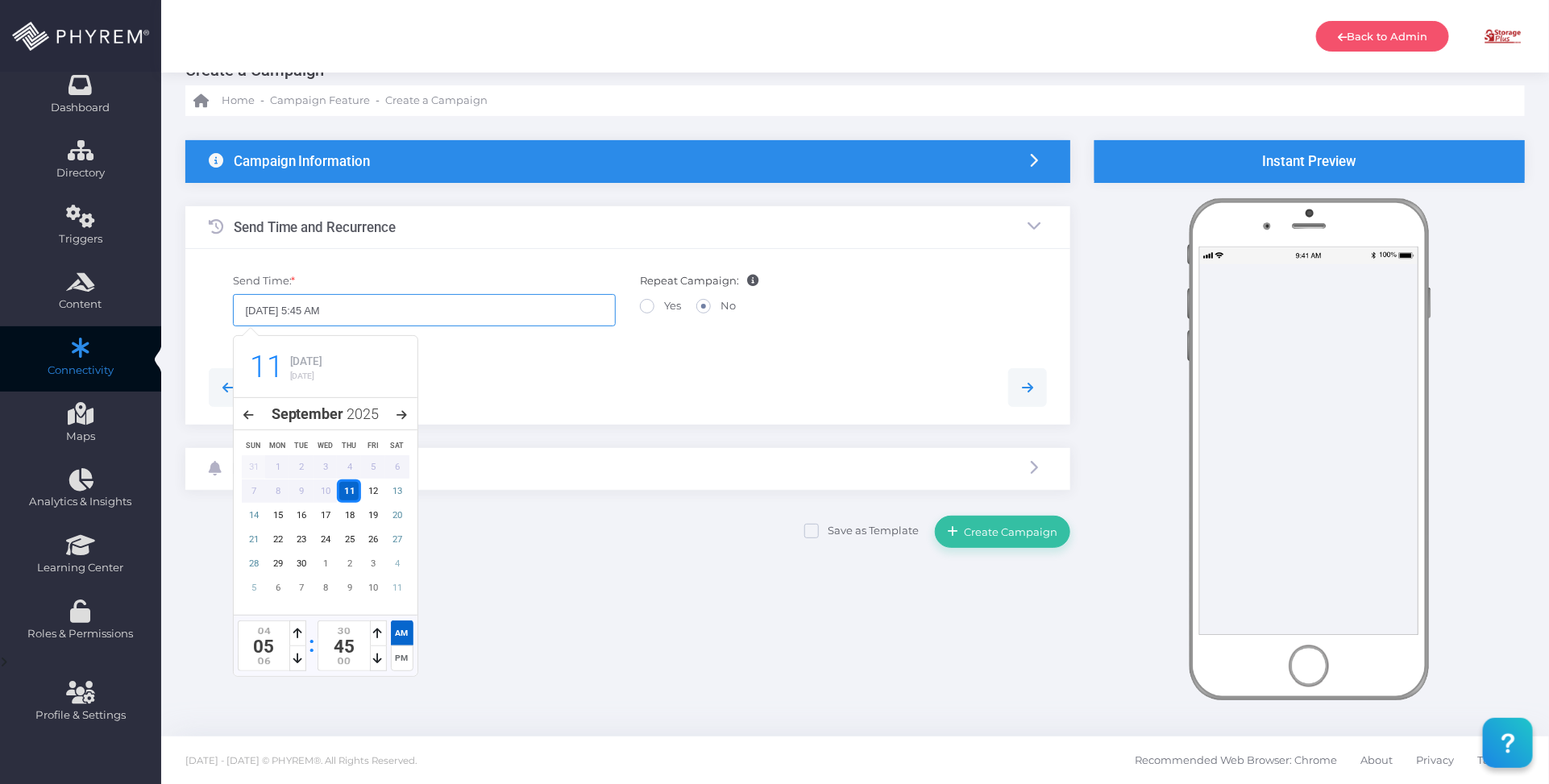
click at [373, 308] on input "09/11/2025 5:45 AM" at bounding box center [424, 310] width 383 height 32
click at [299, 658] on icon at bounding box center [298, 658] width 9 height 11
click at [299, 657] on icon at bounding box center [298, 658] width 9 height 11
click at [301, 657] on icon at bounding box center [298, 658] width 9 height 11
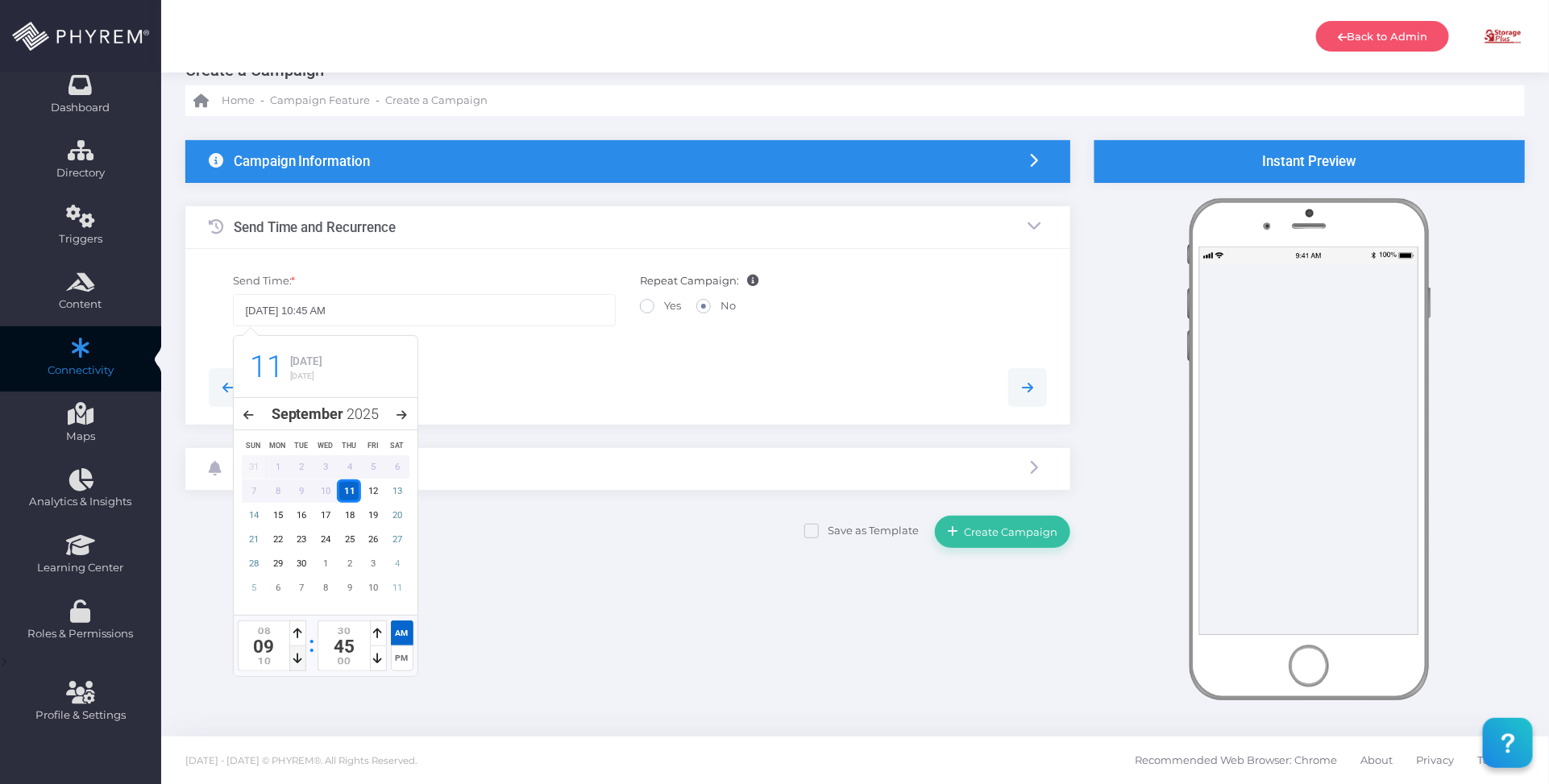
click at [301, 657] on icon at bounding box center [298, 658] width 9 height 11
click at [377, 630] on icon at bounding box center [379, 633] width 9 height 11
type input "09/11/2025 11:00 AM"
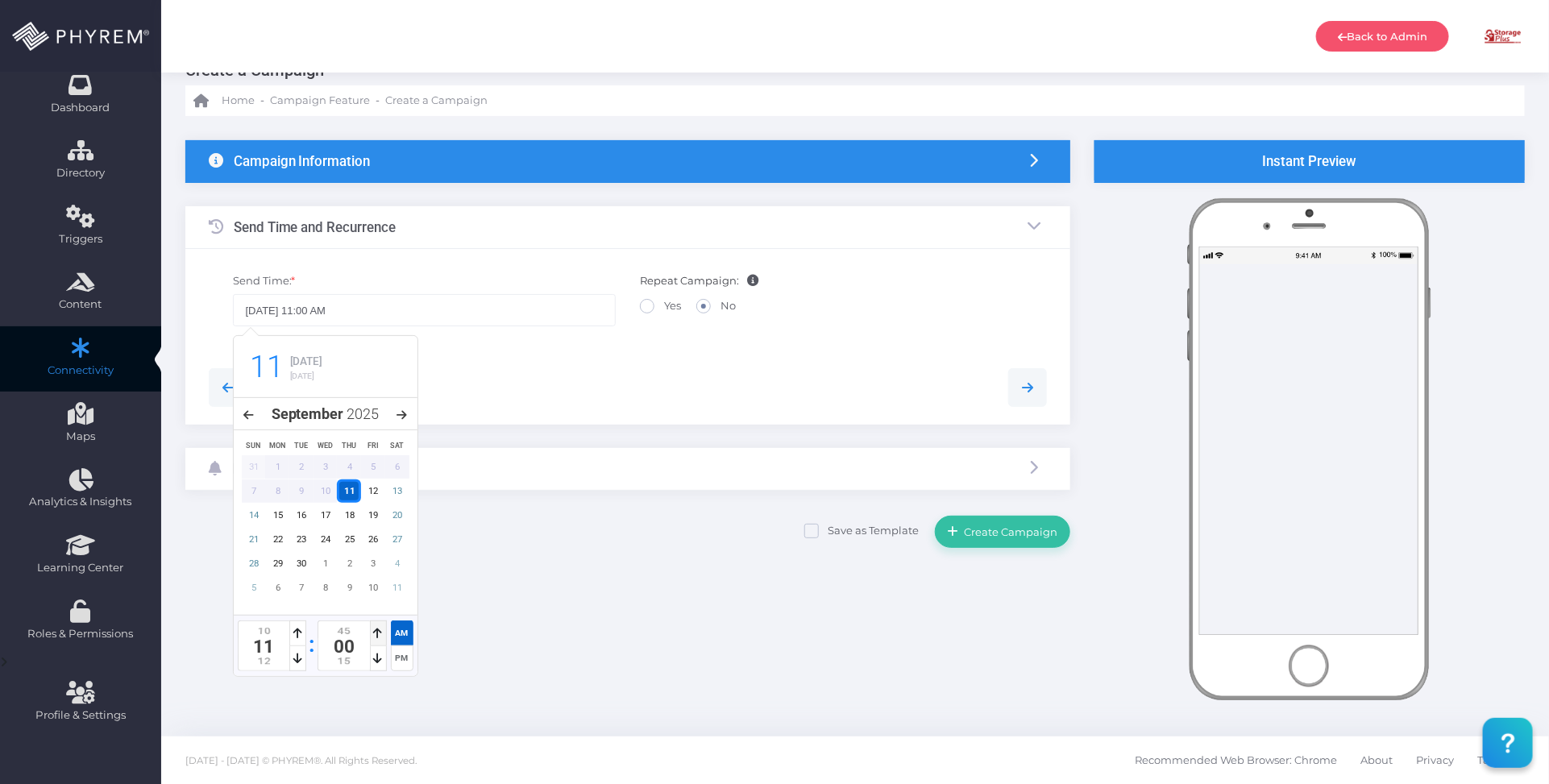
click at [377, 630] on icon at bounding box center [379, 633] width 9 height 11
click at [548, 387] on div at bounding box center [628, 388] width 864 height 39
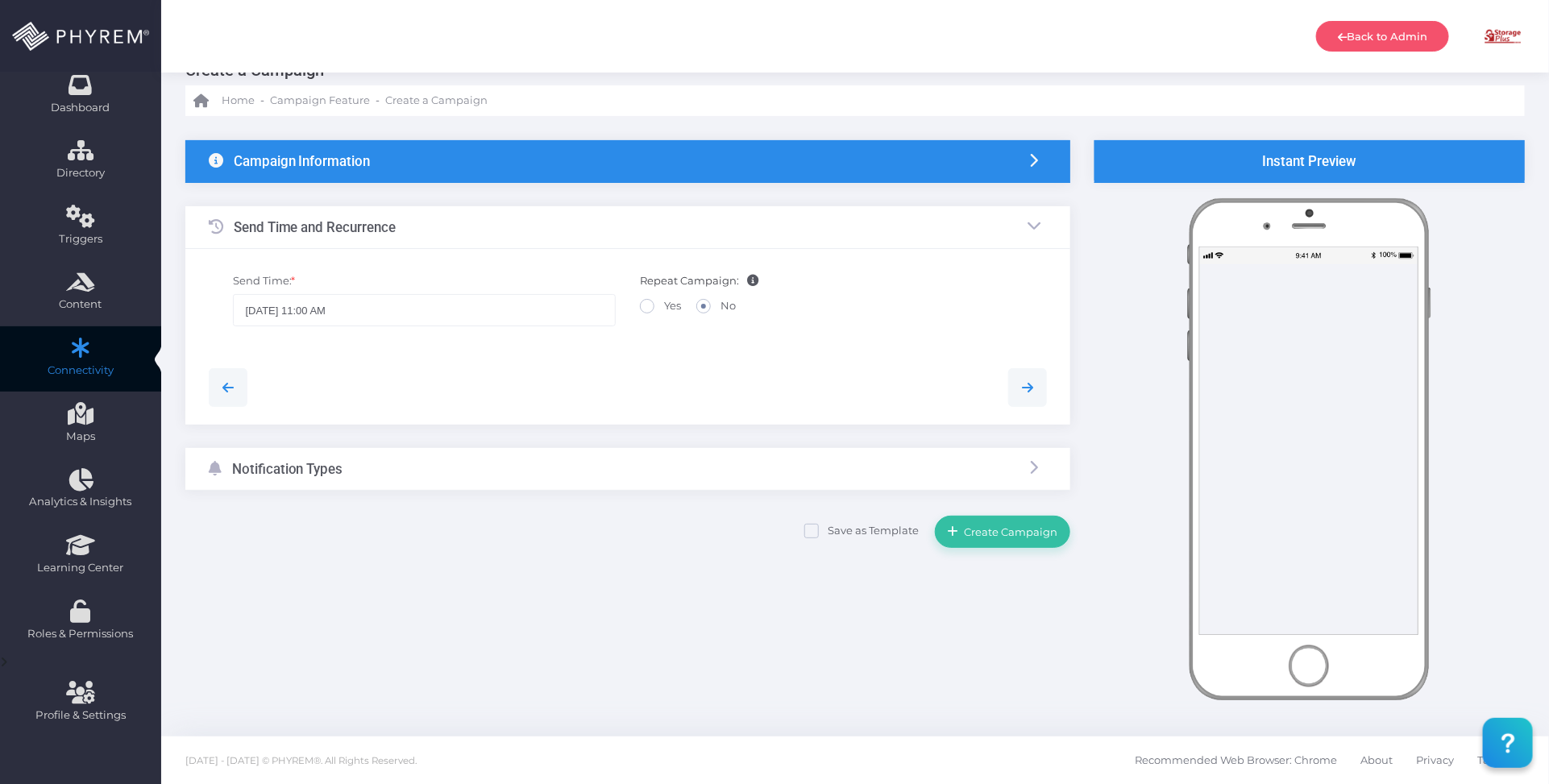
click at [568, 467] on div "Notification Types" at bounding box center [628, 469] width 885 height 42
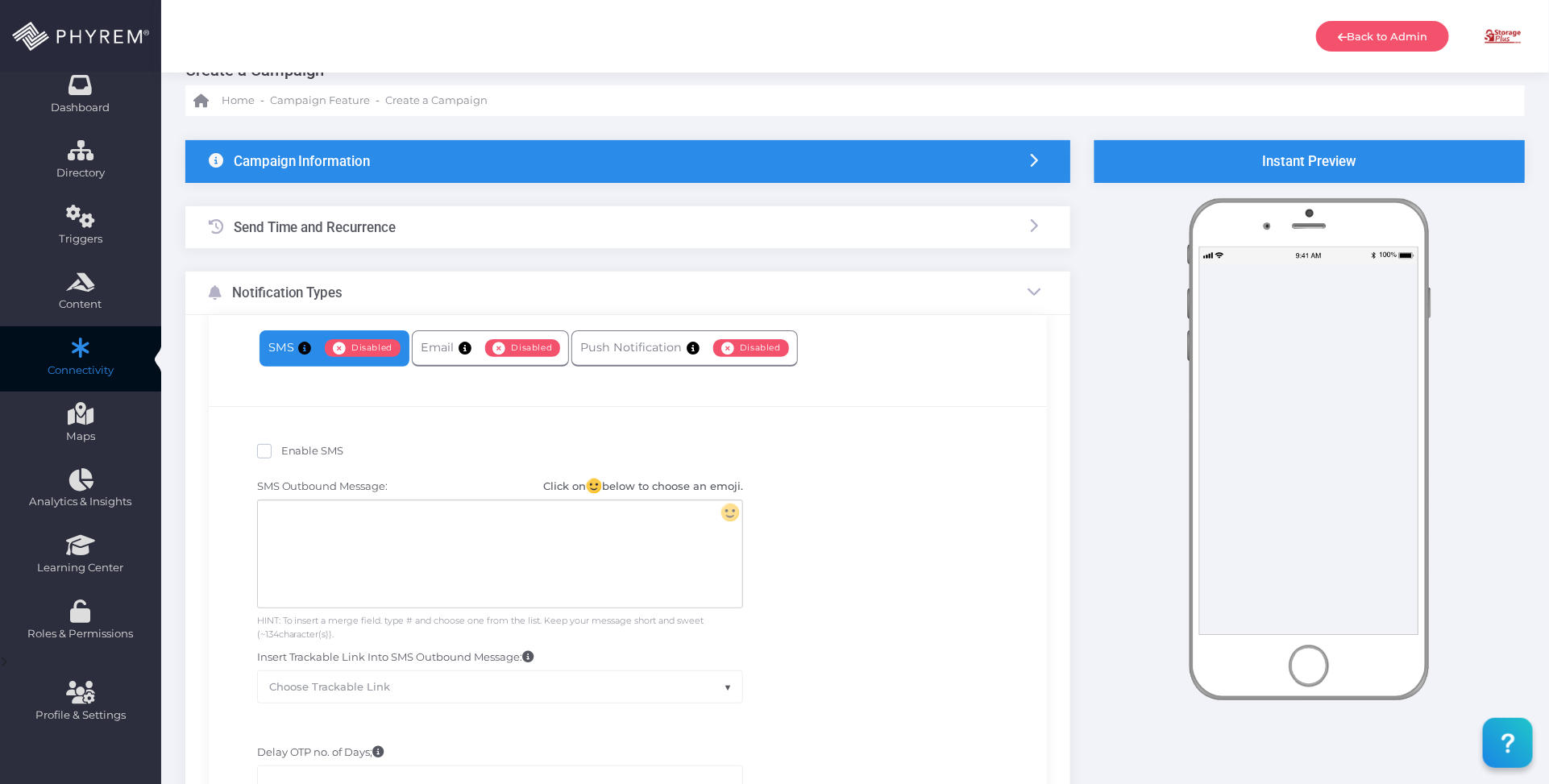
click at [308, 452] on span "Enable SMS" at bounding box center [313, 451] width 63 height 13
click at [292, 452] on input "Enable SMS" at bounding box center [286, 448] width 10 height 10
checkbox input "true"
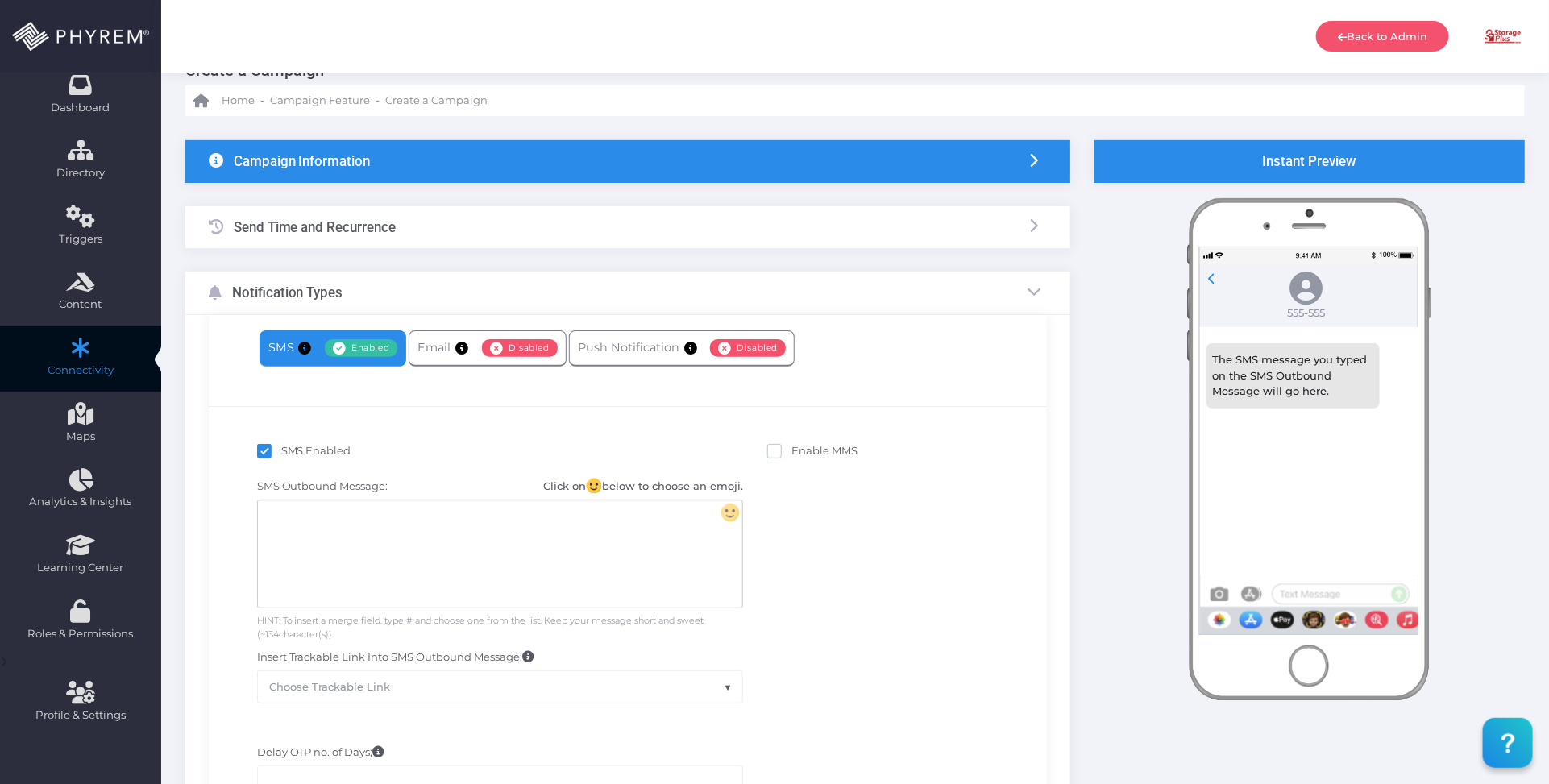
click at [316, 518] on div at bounding box center [500, 554] width 484 height 107
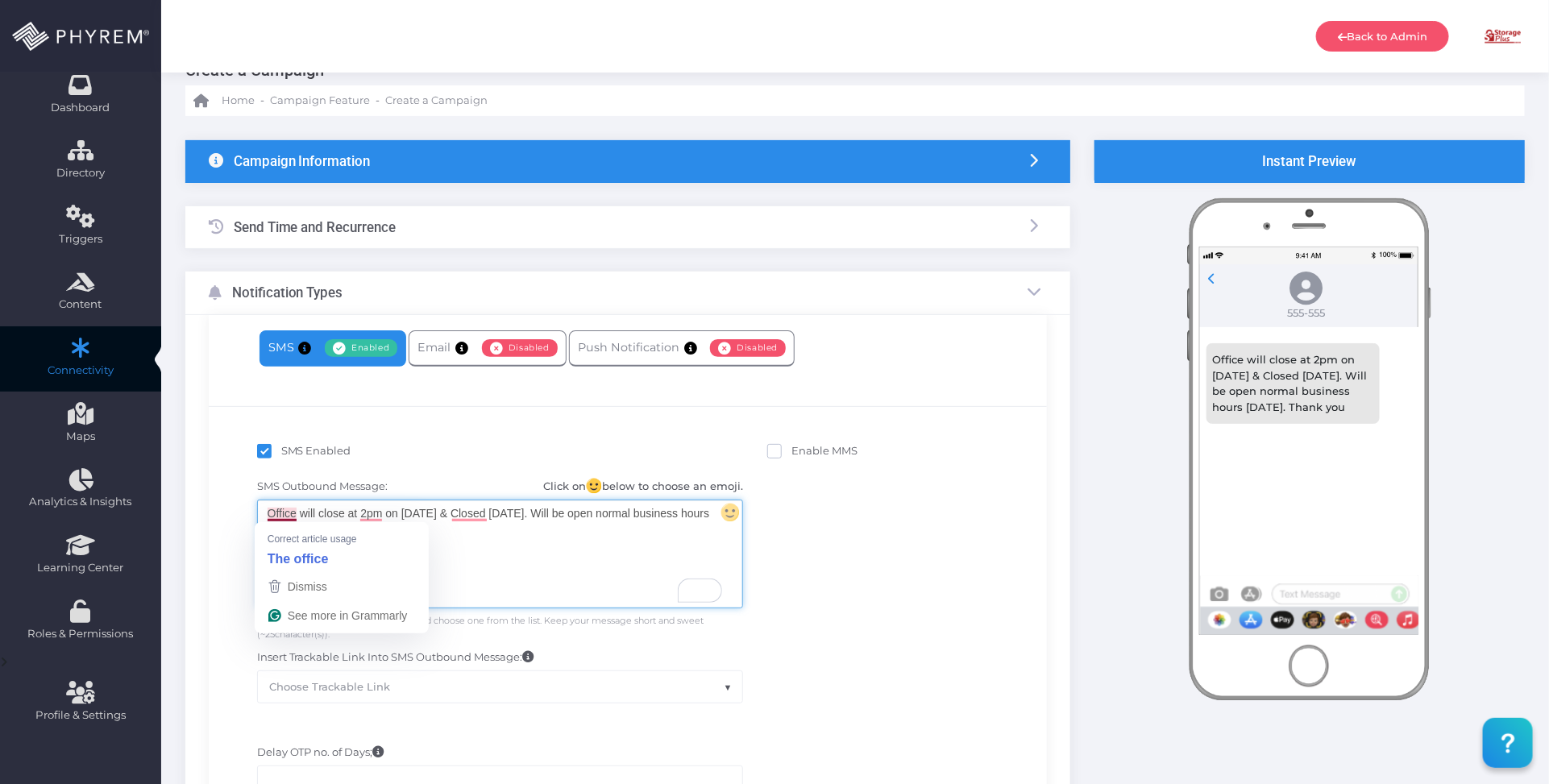
click at [268, 509] on div "Office will close at 2pm on 9/11/25 & Closed 9/12/25. Will be open normal busin…" at bounding box center [500, 554] width 484 height 107
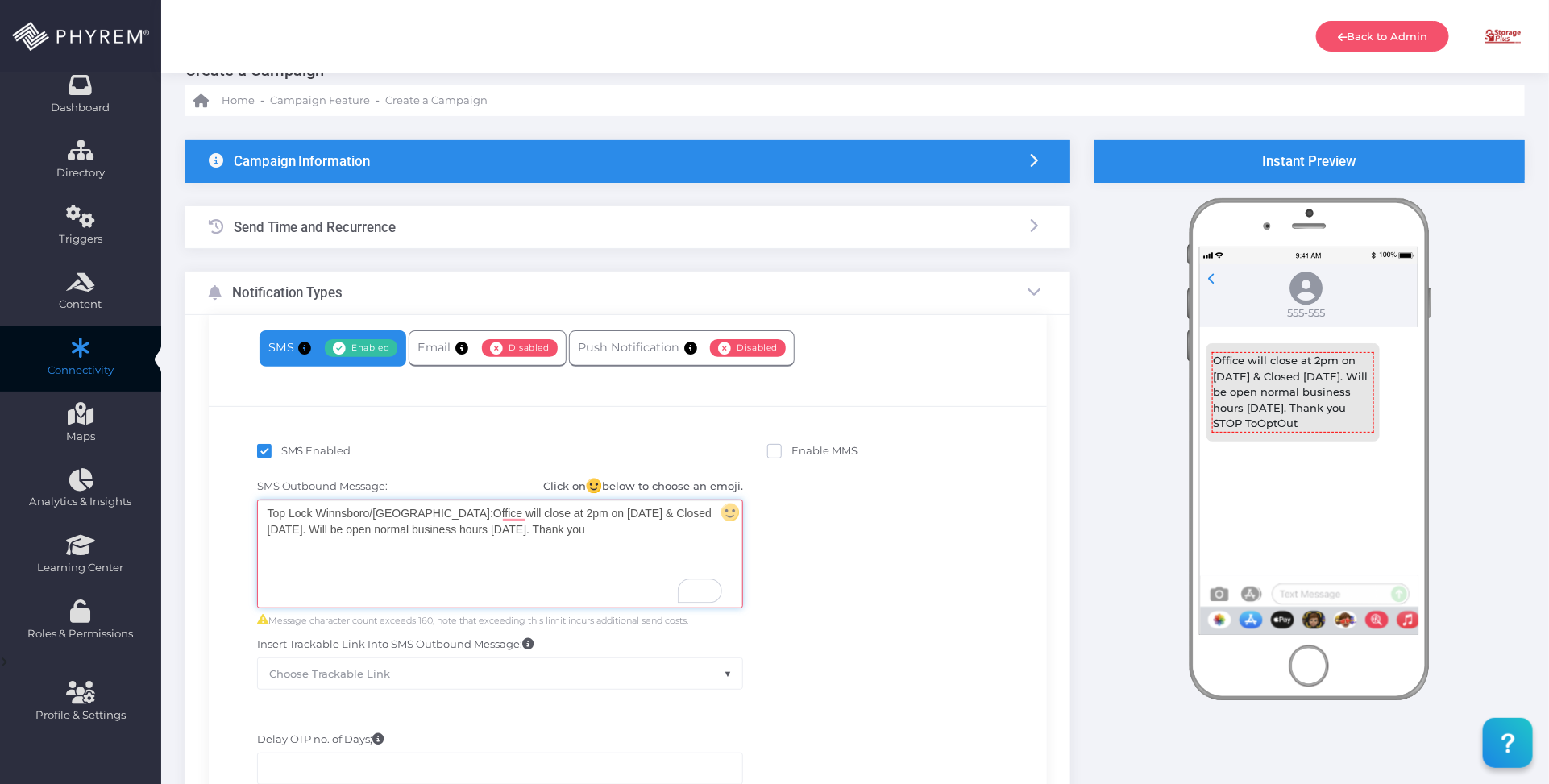
click at [610, 537] on div "Top Lock Winnsboro/Lugoff: Office will close at 2pm on 9/11/25 & Closed 9/12/25…" at bounding box center [500, 554] width 484 height 107
click at [615, 162] on div "Campaign Information" at bounding box center [628, 162] width 885 height 42
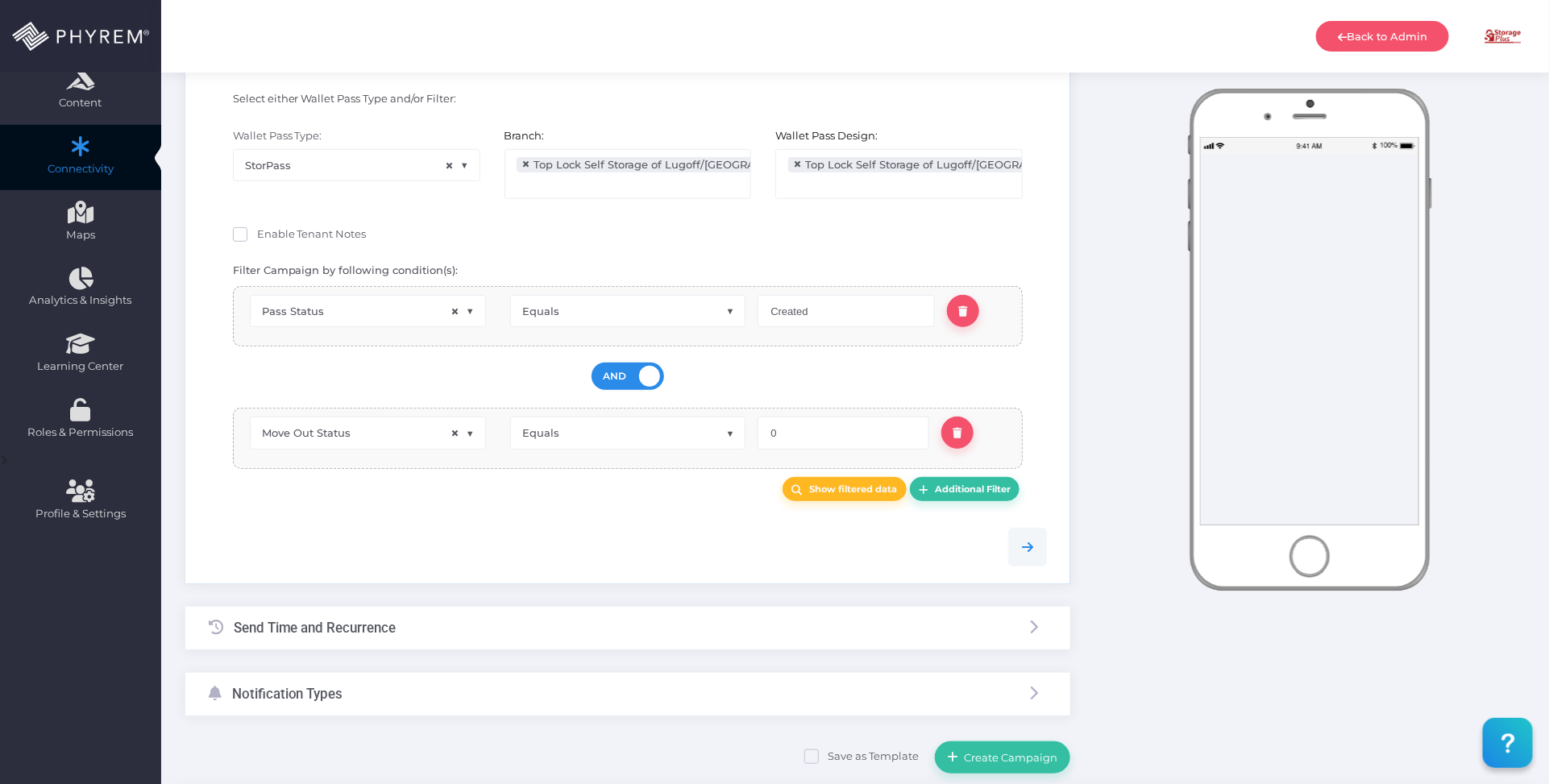
scroll to position [0, 0]
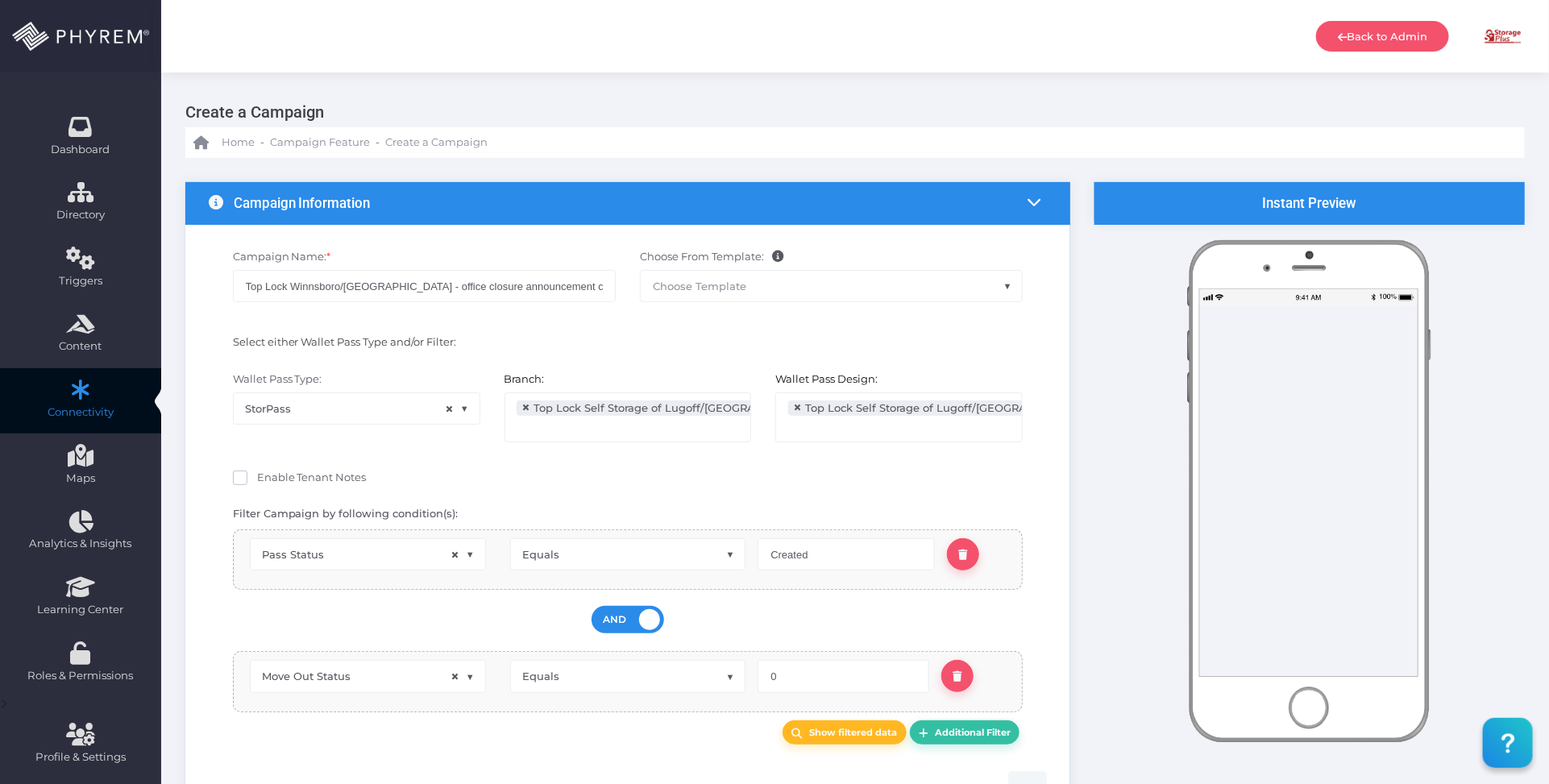
click at [466, 45] on div "Back to Admin Amanda Issac Amanda Issac amandai@storsuite.com Account ID: 4799 …" at bounding box center [855, 36] width 1388 height 73
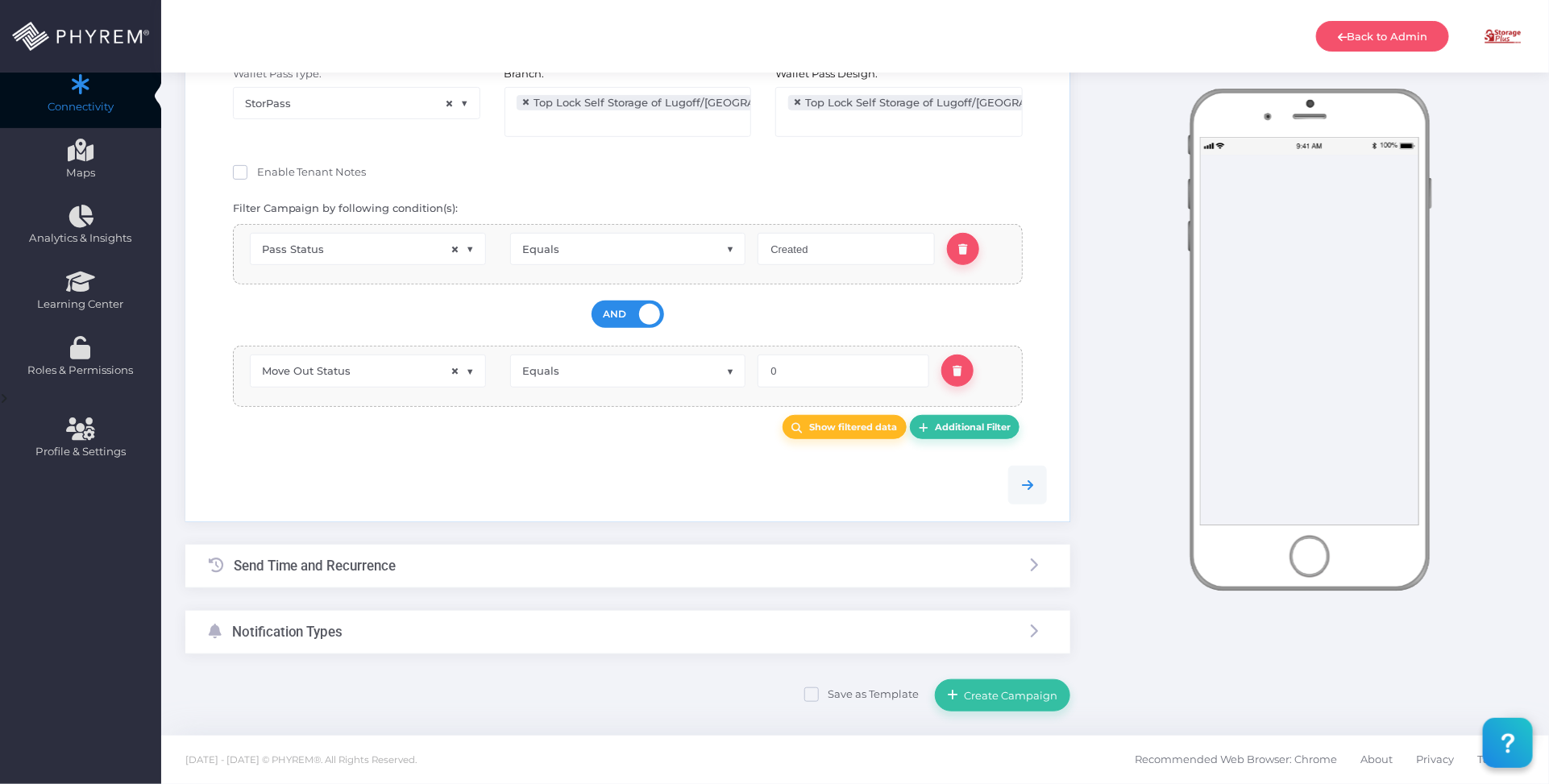
scroll to position [307, 0]
click at [488, 638] on div "Notification Types" at bounding box center [628, 632] width 885 height 42
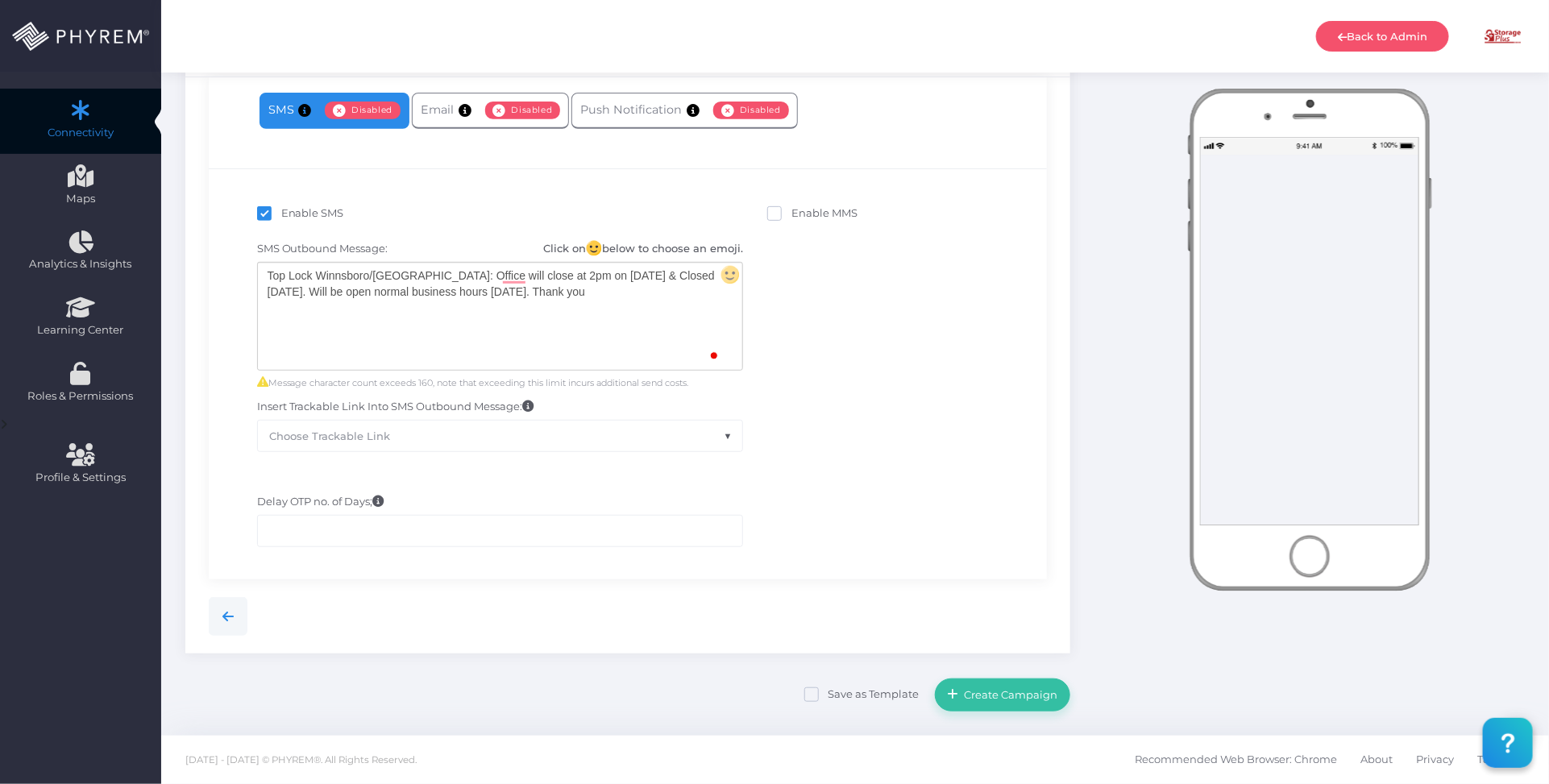
scroll to position [281, 0]
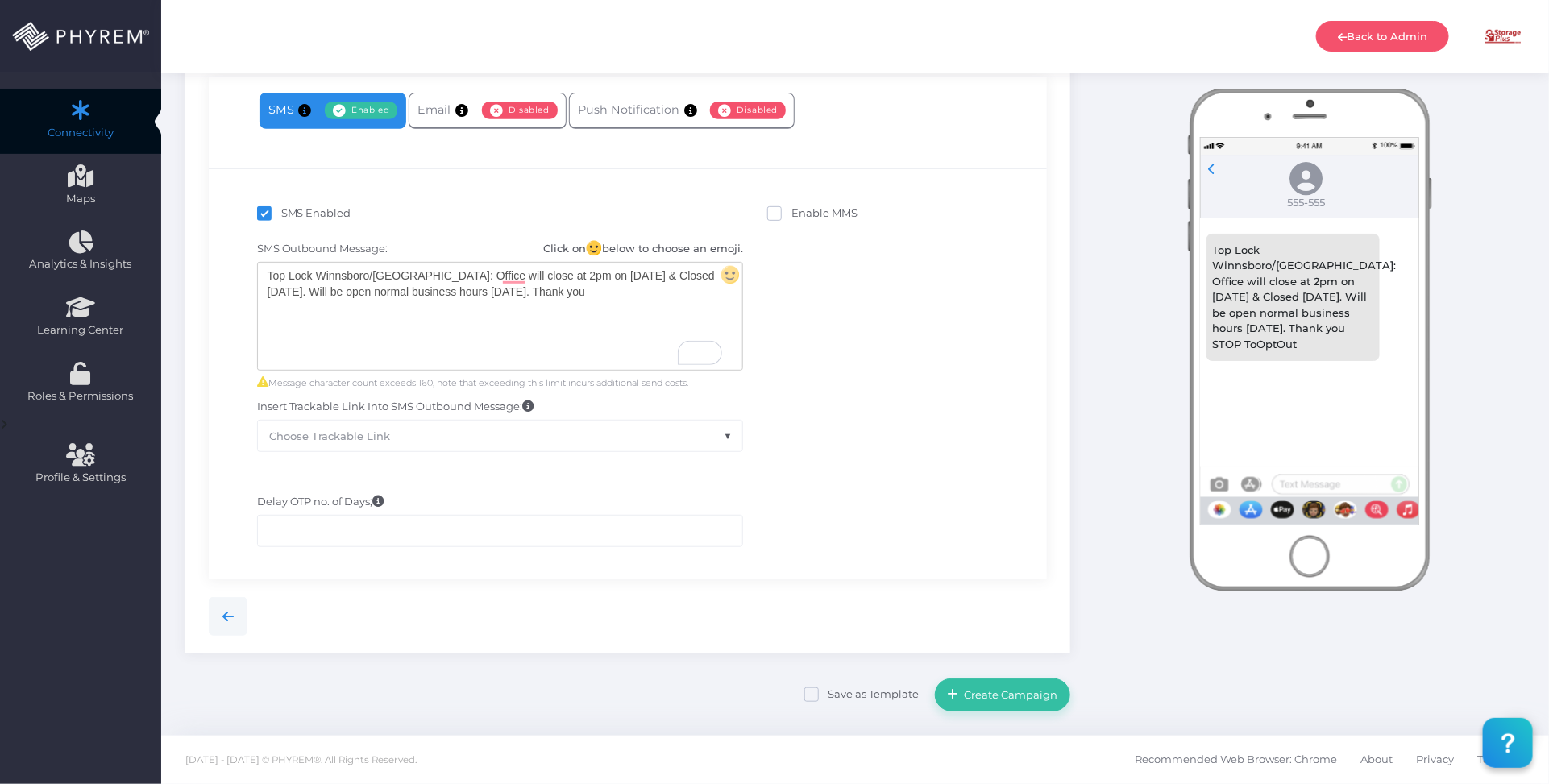
click at [849, 383] on div "SMS Outbound Message: Click on below to choose an emoji. Top Lock Winnsboro/Lug…" at bounding box center [628, 346] width 815 height 227
drag, startPoint x: 1008, startPoint y: 706, endPoint x: 1008, endPoint y: 693, distance: 13.0
click at [1008, 693] on button "Create Campaign" at bounding box center [1002, 694] width 136 height 32
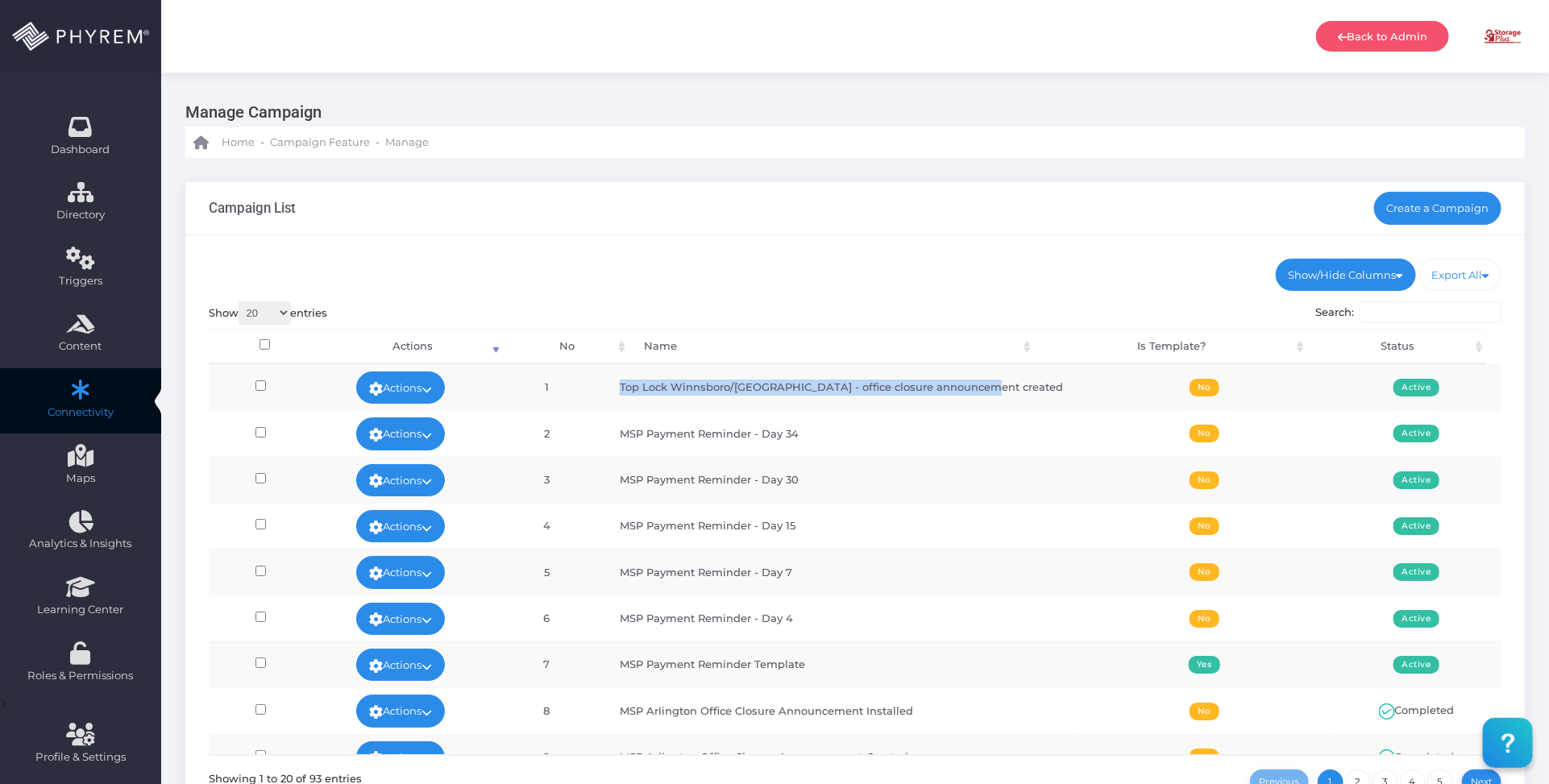
drag, startPoint x: 1016, startPoint y: 395, endPoint x: 1009, endPoint y: 274, distance: 121.2
click at [625, 389] on tr "Actions Edit Deactivate Delete Run Test View Stats 1 Top Lock Winnsboro/Lugoff …" at bounding box center [855, 387] width 1294 height 46
copy tr "Top Lock Winnsboro/[GEOGRAPHIC_DATA] - office closure announcement created"
click at [1437, 220] on link "Create a Campaign" at bounding box center [1438, 208] width 128 height 32
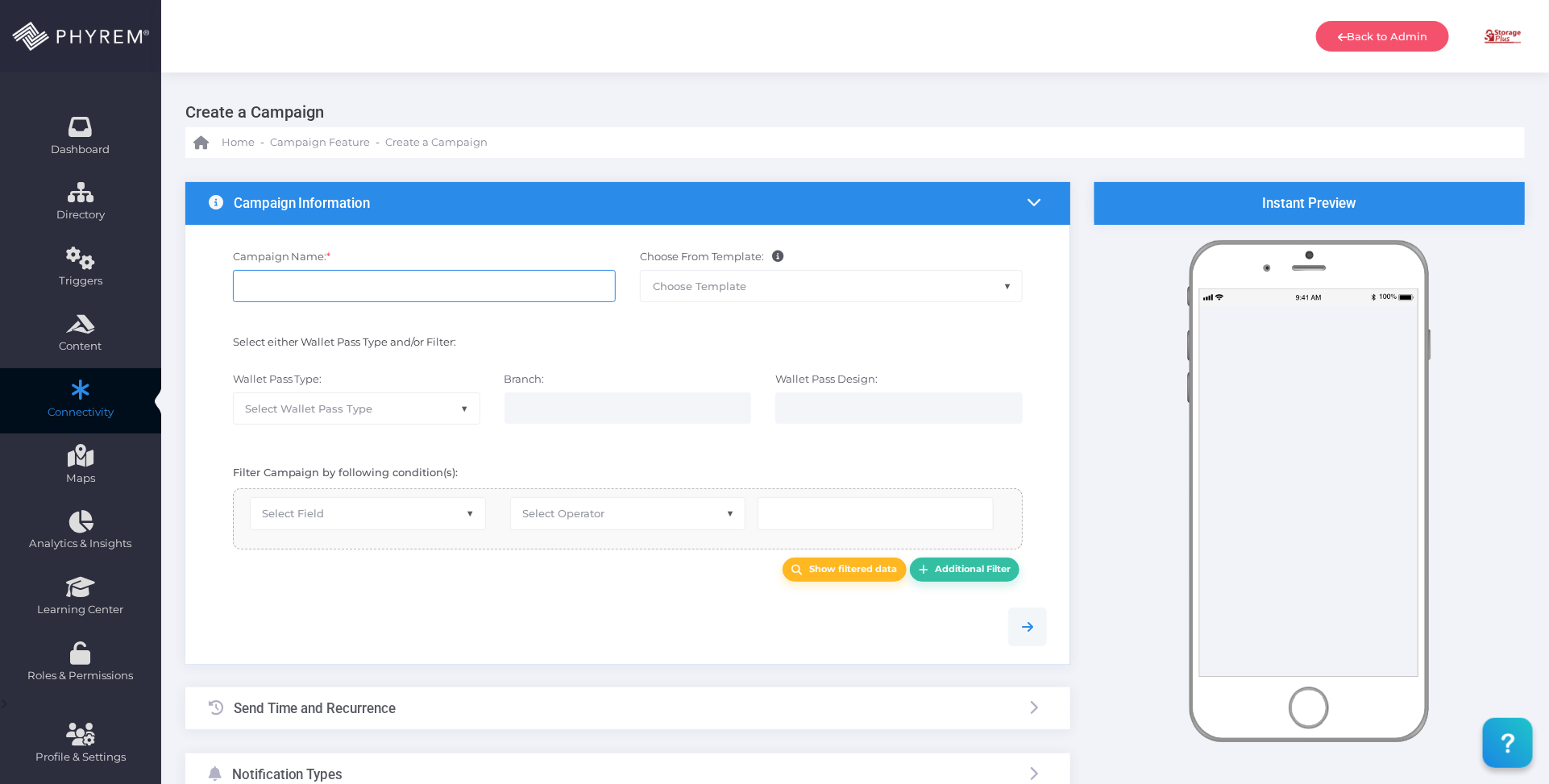
click at [351, 279] on input "Campaign Name: *" at bounding box center [424, 285] width 383 height 32
paste input "Top Lock Winnsboro/[GEOGRAPHIC_DATA] - office closure announcement created"
click at [270, 283] on input "Top Lock Winnsboro/[GEOGRAPHIC_DATA] - office closure announcement created" at bounding box center [424, 285] width 383 height 32
click at [526, 284] on input "Top Lock Winnsboro/[GEOGRAPHIC_DATA] - office closure announcement created" at bounding box center [424, 285] width 383 height 32
drag, startPoint x: 526, startPoint y: 284, endPoint x: 611, endPoint y: 307, distance: 88.1
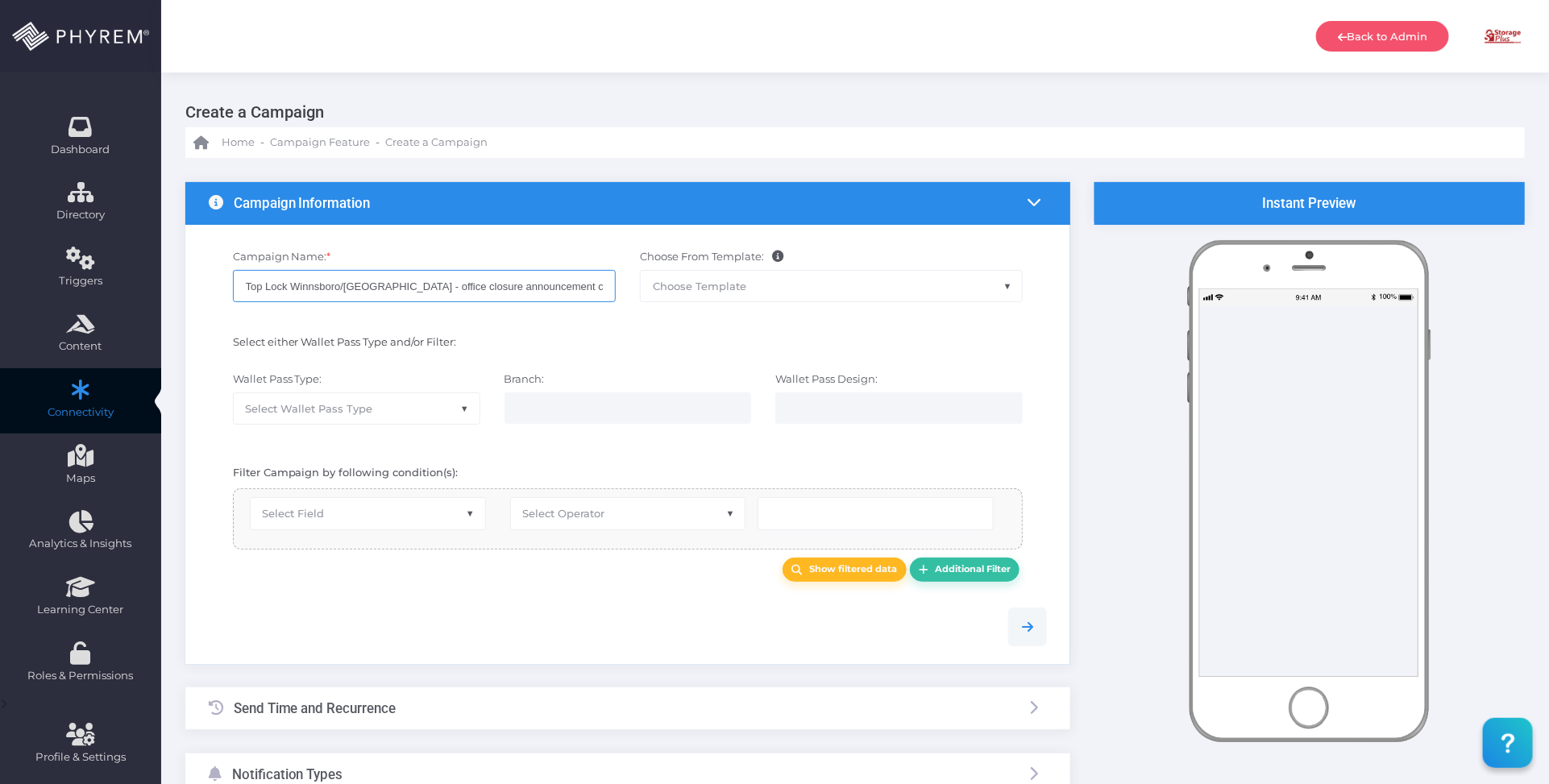
click at [528, 284] on input "Top Lock Winnsboro/[GEOGRAPHIC_DATA] - office closure announcement created" at bounding box center [424, 285] width 383 height 32
type input "Top Lock Winnsboro/Lugoff - office closure announcement installed"
click at [393, 401] on span "Select Wallet Pass Type" at bounding box center [357, 408] width 246 height 30
select select "15"
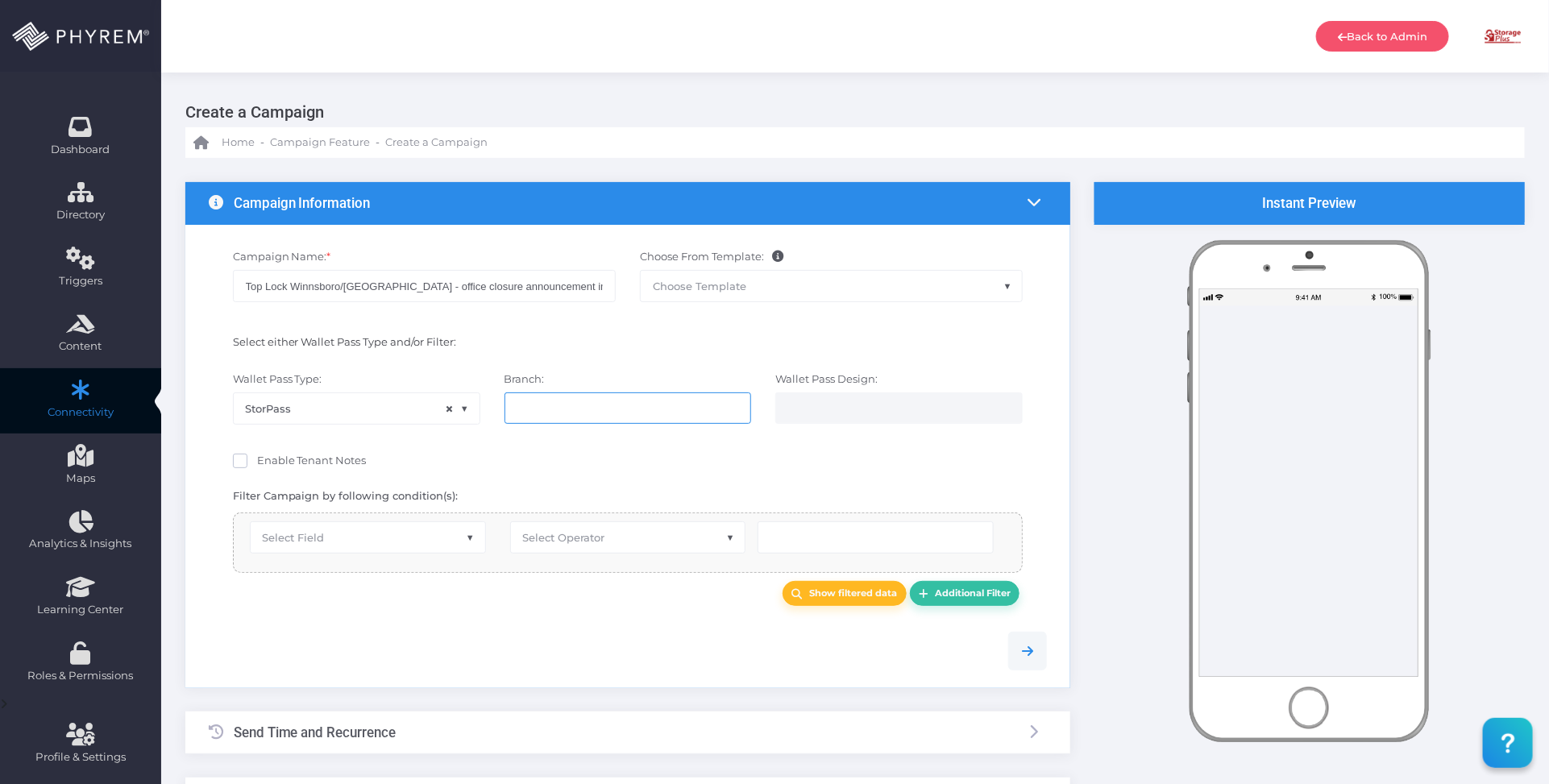
drag, startPoint x: 573, startPoint y: 412, endPoint x: 574, endPoint y: 403, distance: 9.1
click at [573, 411] on input "search" at bounding box center [579, 408] width 127 height 13
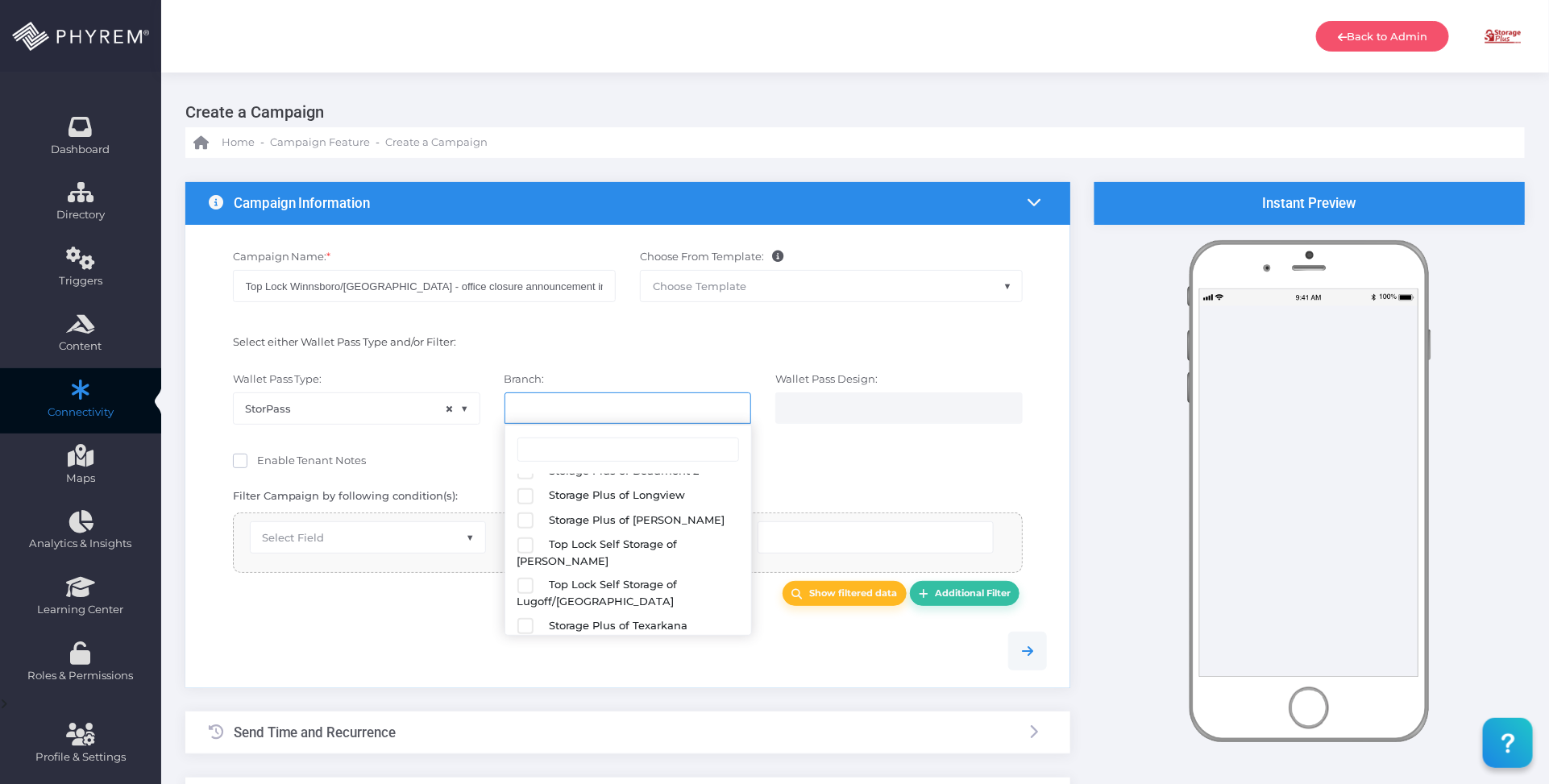
scroll to position [220, 0]
select select "627"
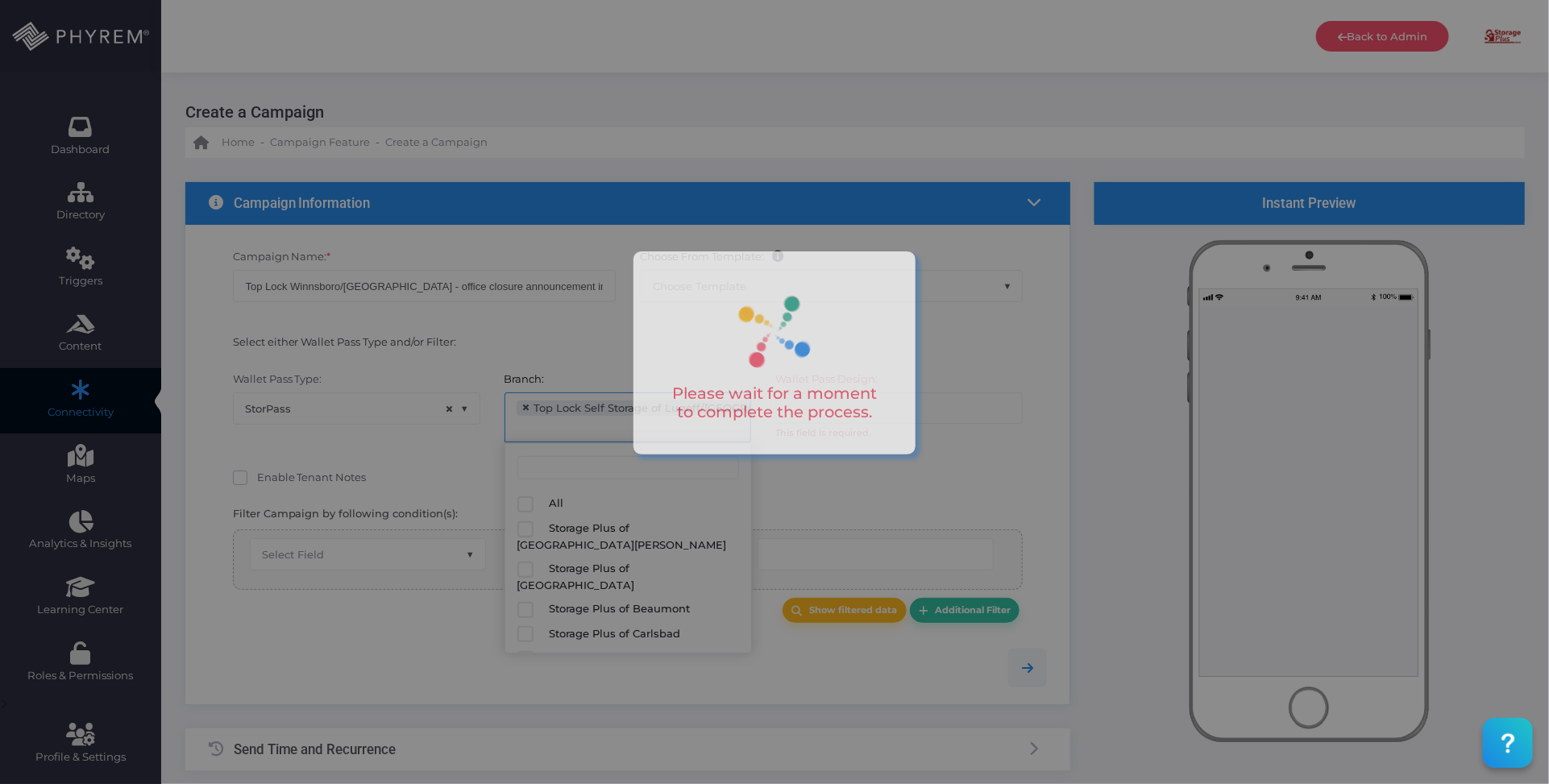
scroll to position [212, 0]
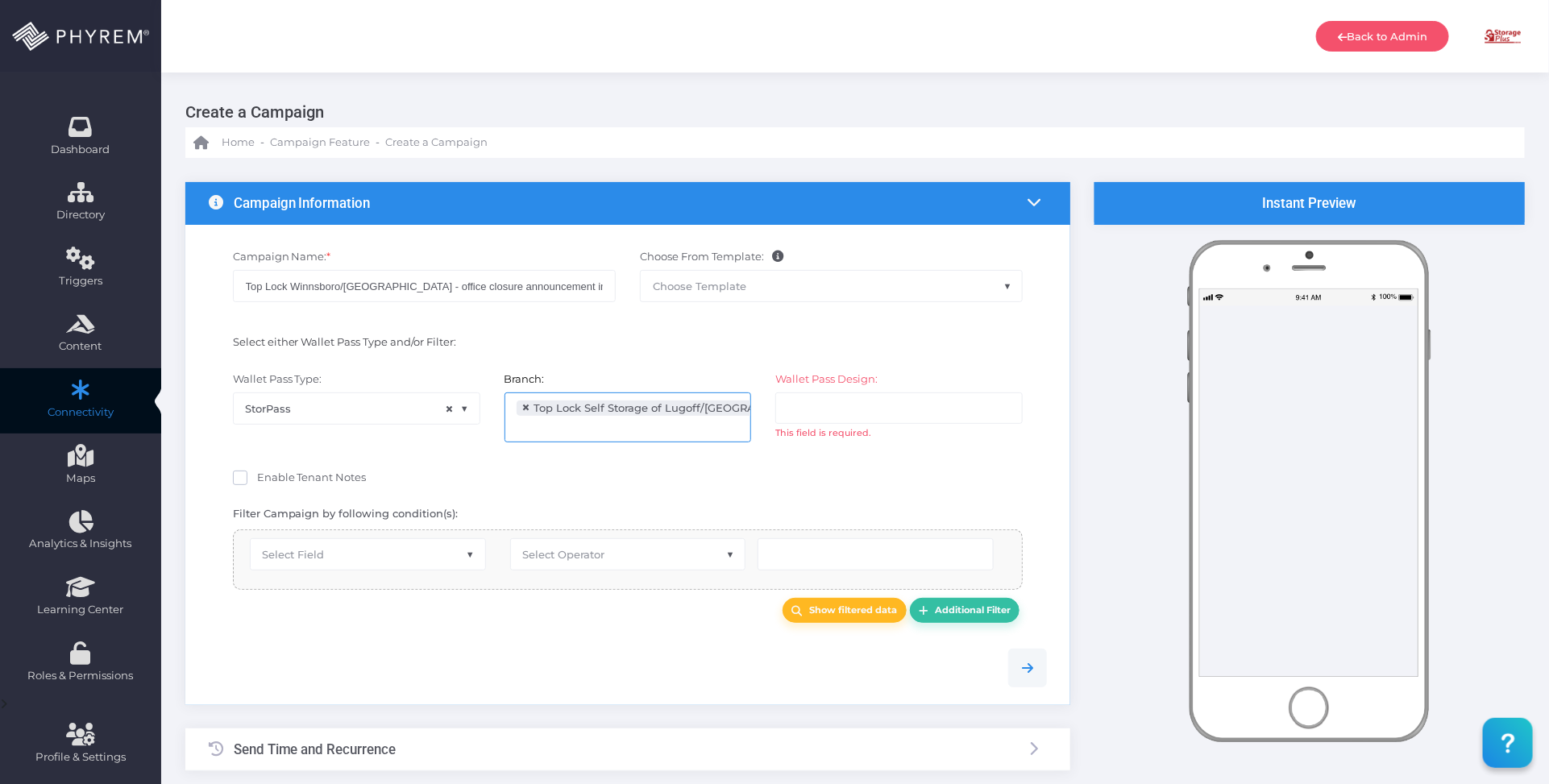
click at [881, 408] on input "search" at bounding box center [851, 408] width 127 height 13
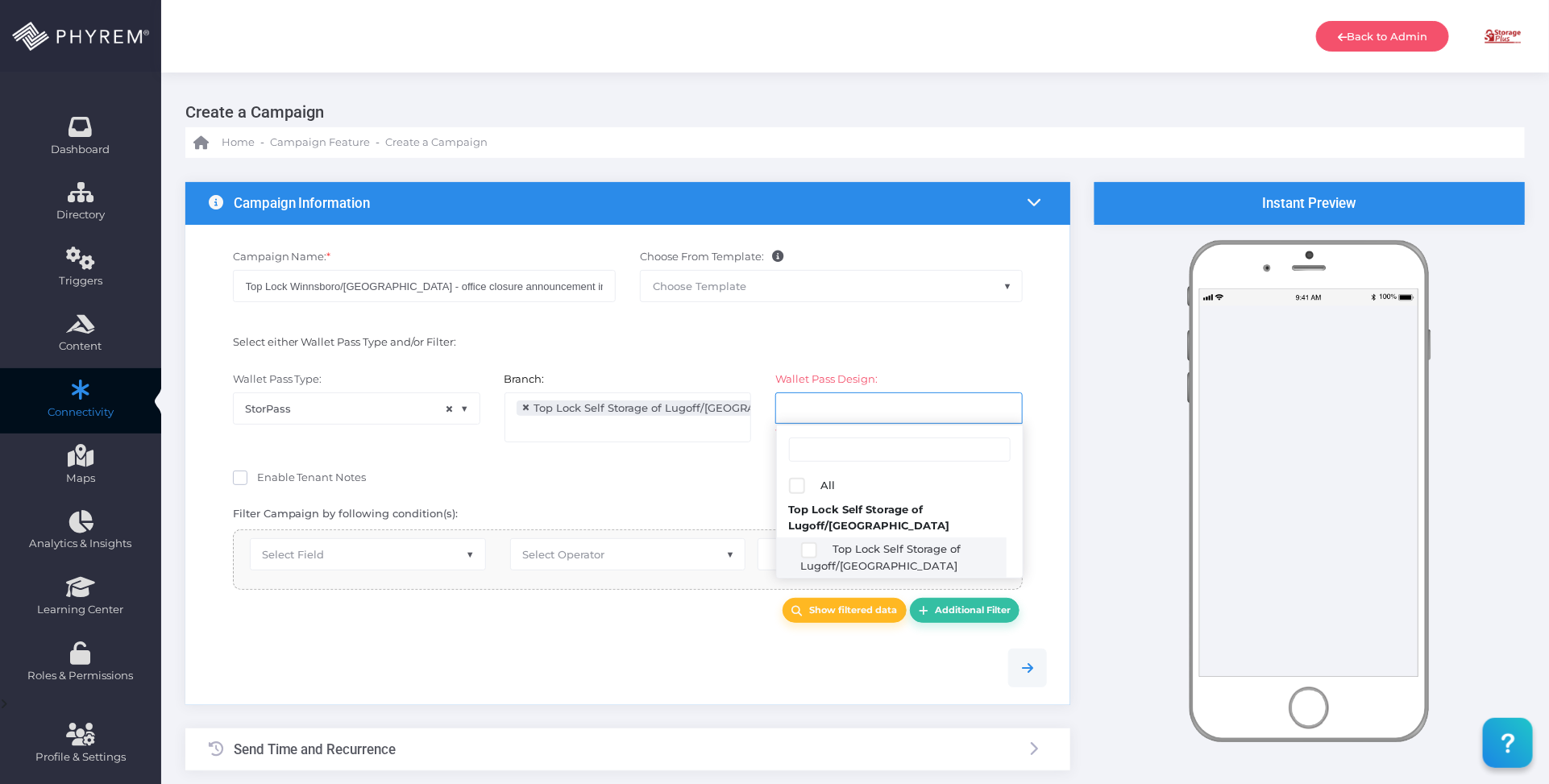
select select "2689"
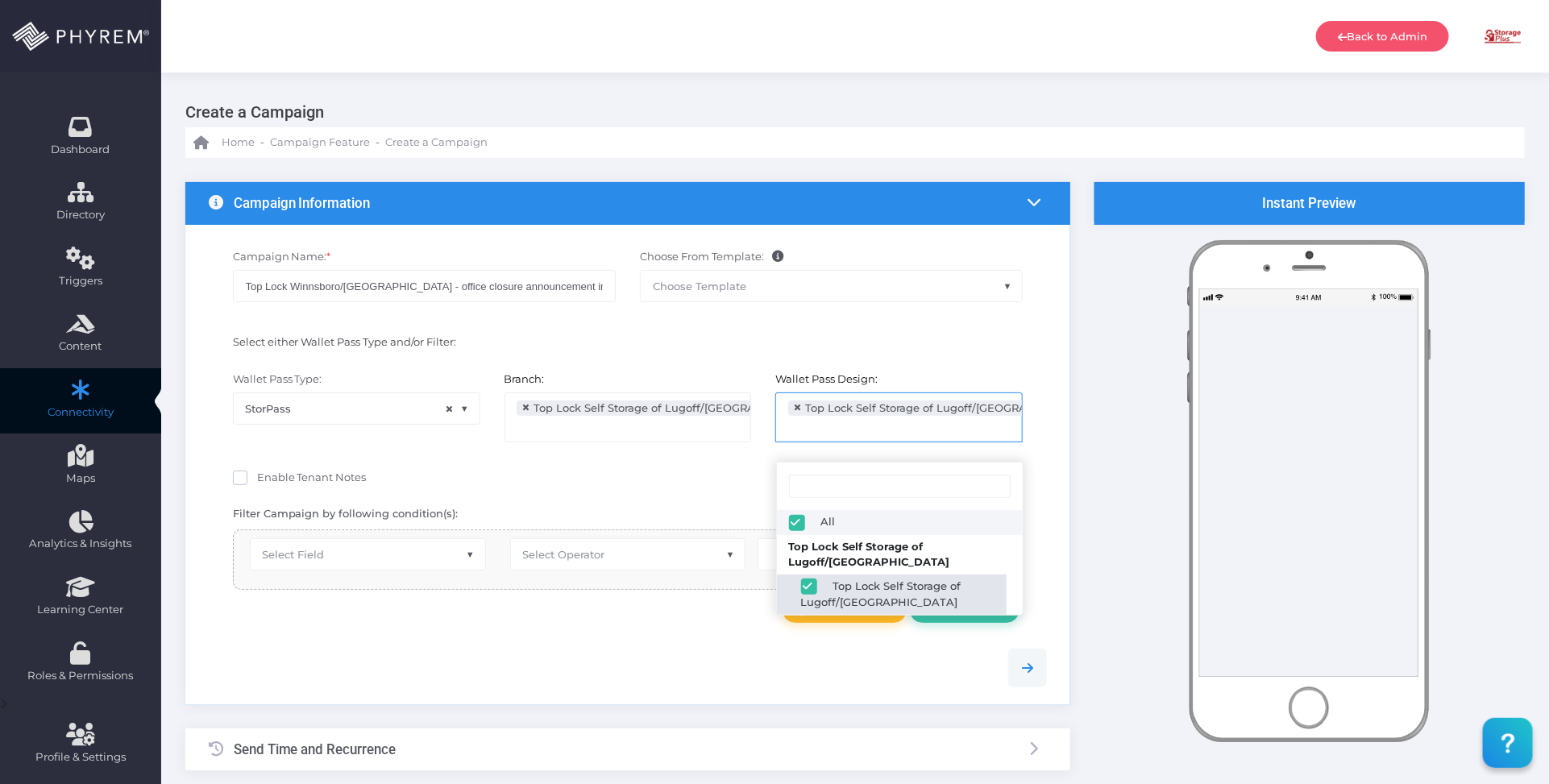
drag, startPoint x: 573, startPoint y: 617, endPoint x: 421, endPoint y: 566, distance: 160.3
click at [554, 612] on div "Show filtered data Additional Filter" at bounding box center [628, 610] width 815 height 25
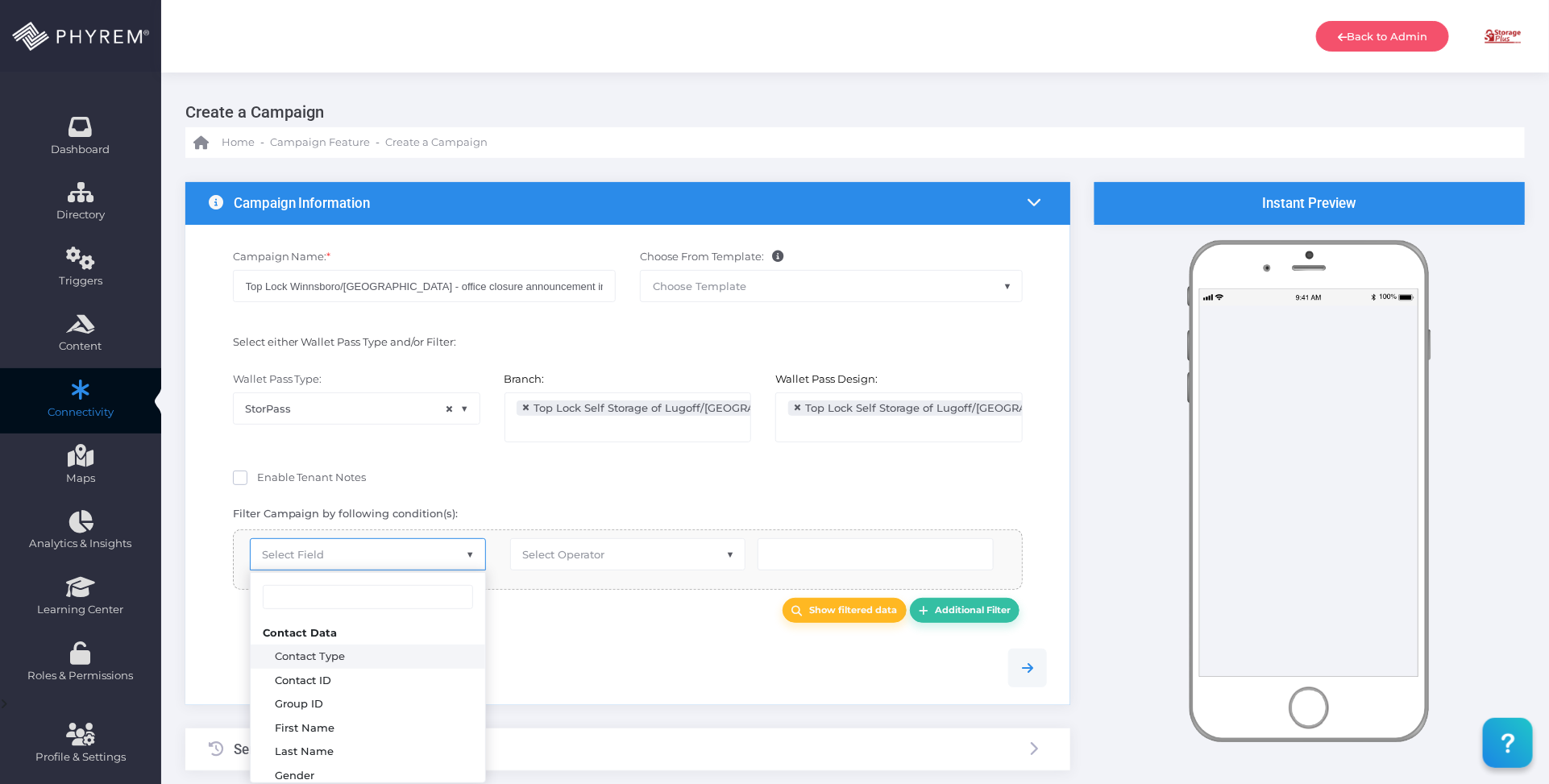
click at [395, 548] on span "Select Field" at bounding box center [368, 554] width 235 height 30
type input "pass s"
select select "pr_wallet_users.user_pass_status"
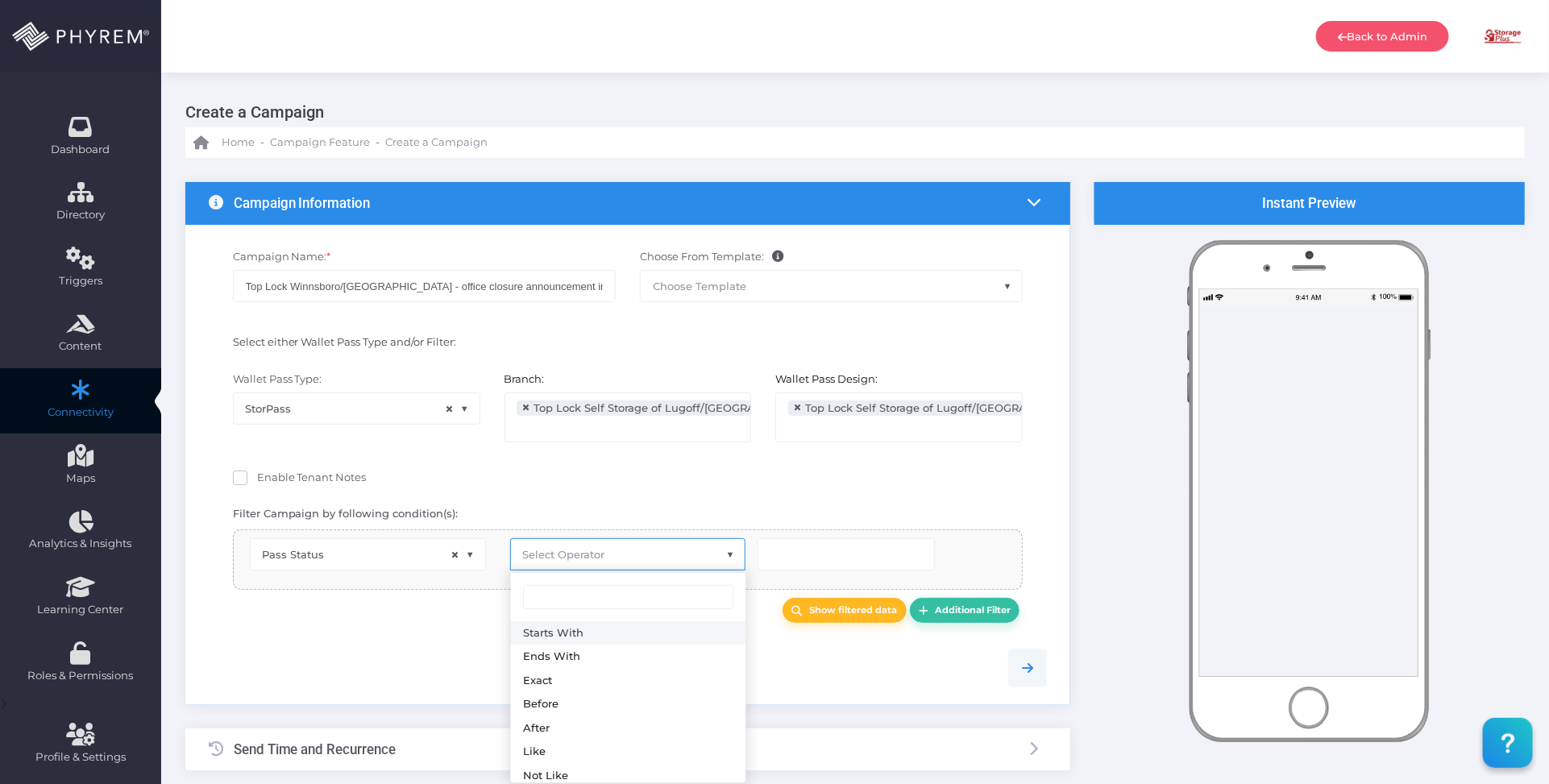
click at [573, 564] on span "Select Operator" at bounding box center [628, 554] width 235 height 30
type input "eq"
select select "equals"
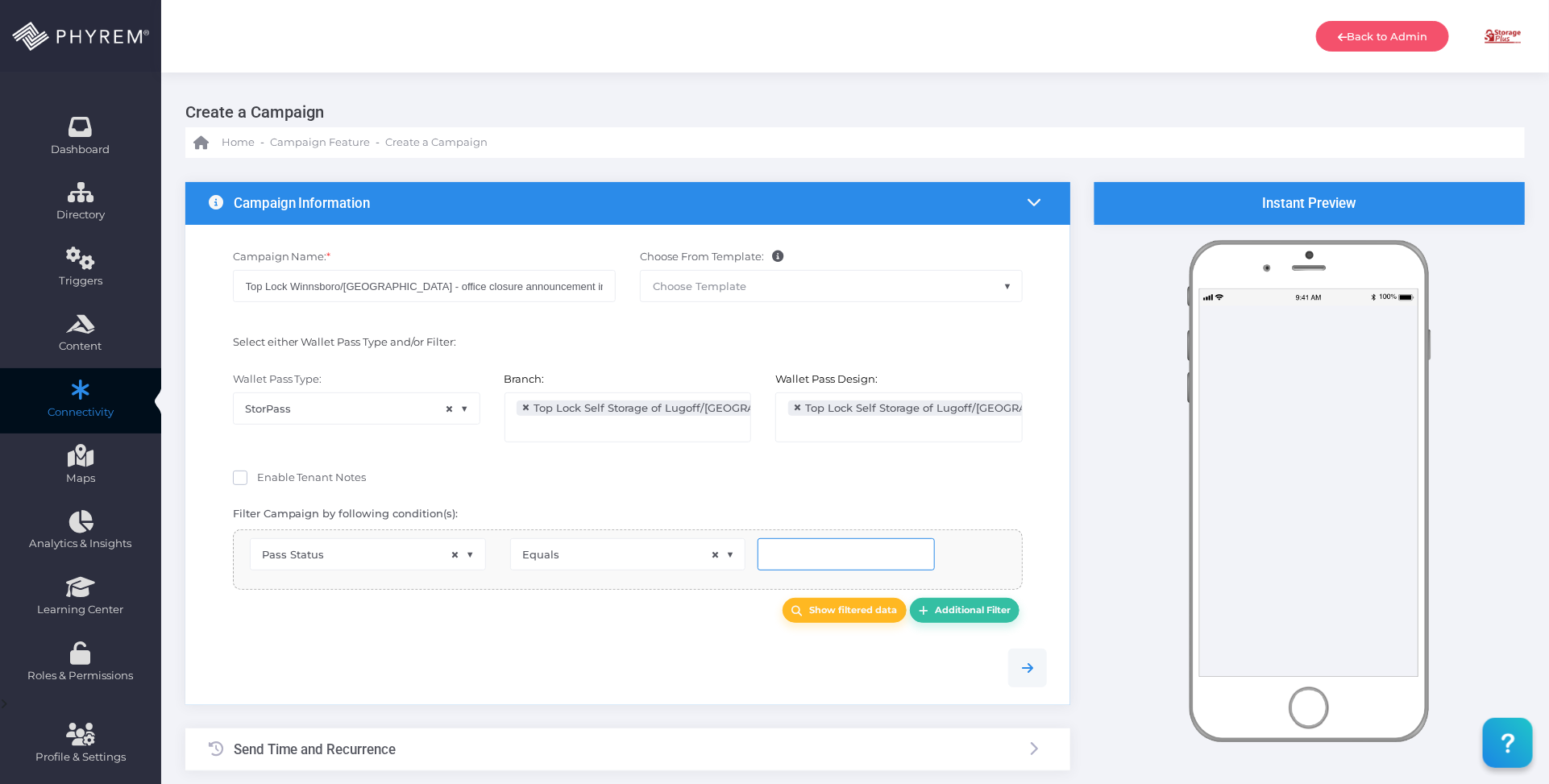
click at [800, 554] on input "text" at bounding box center [846, 554] width 177 height 32
type input "I"
type input "Ins"
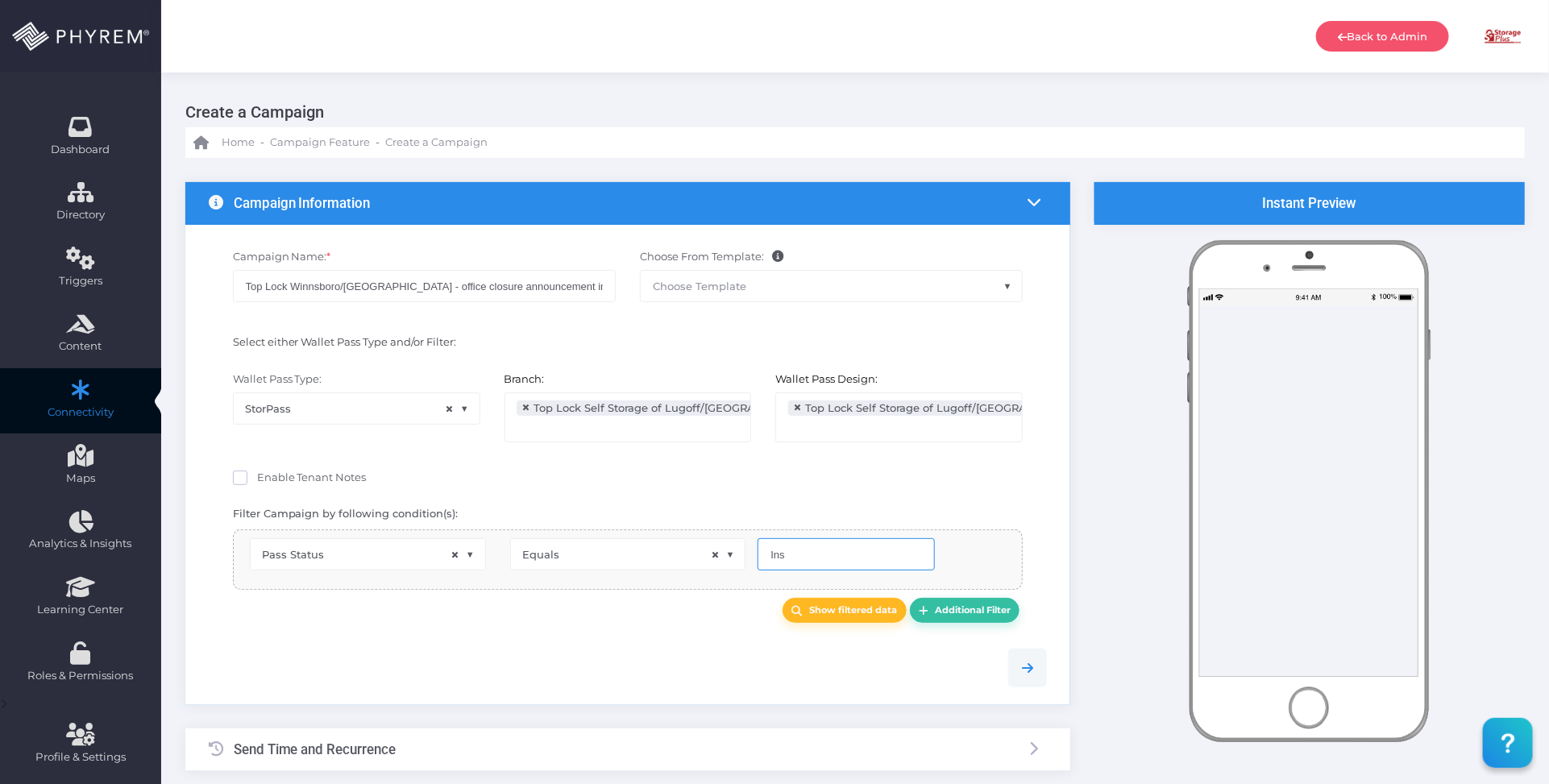
type input "Inst"
type input "Insta"
type input "Instal"
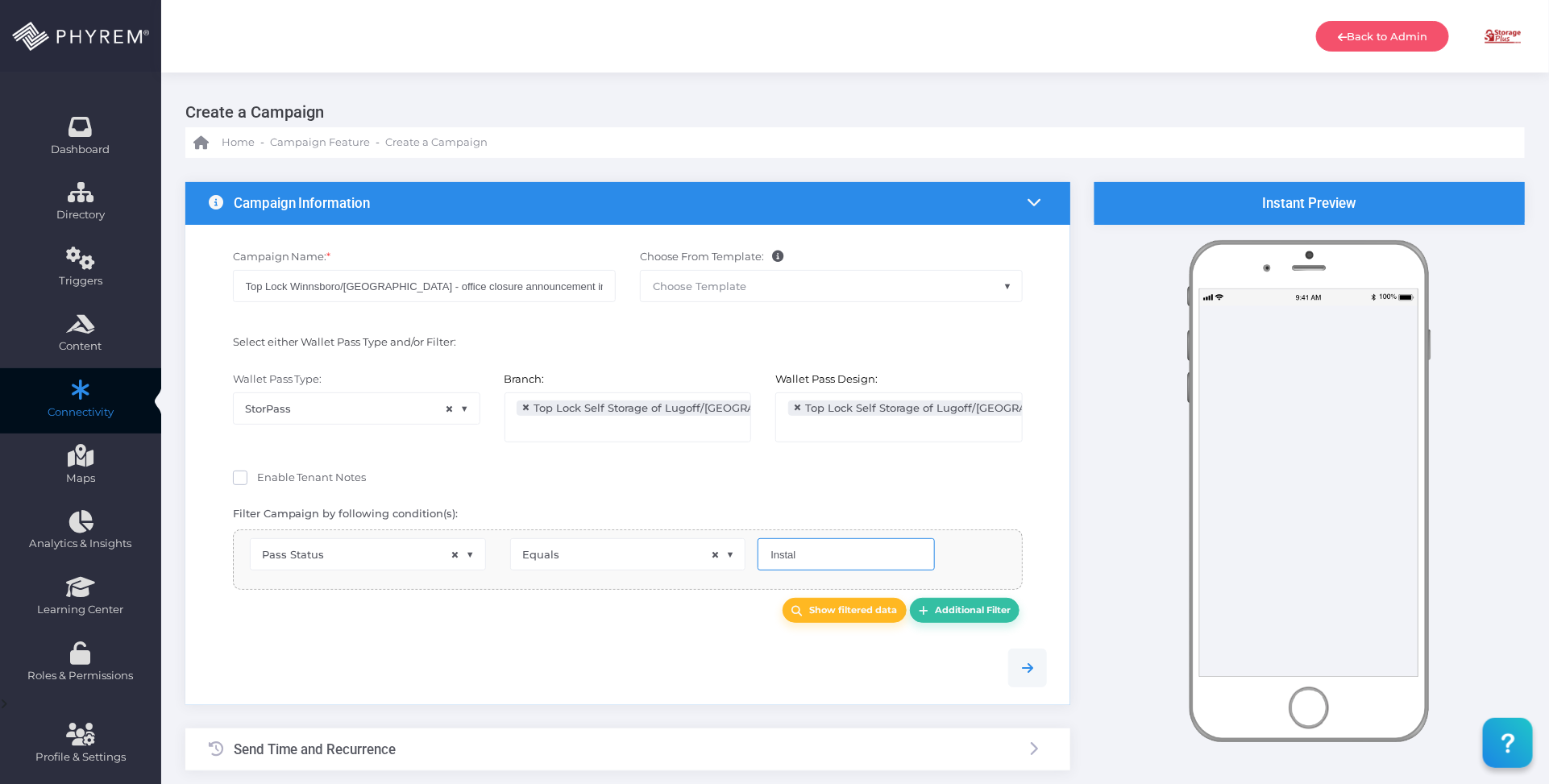
type input "Instal"
type input "Install"
type input "Installe"
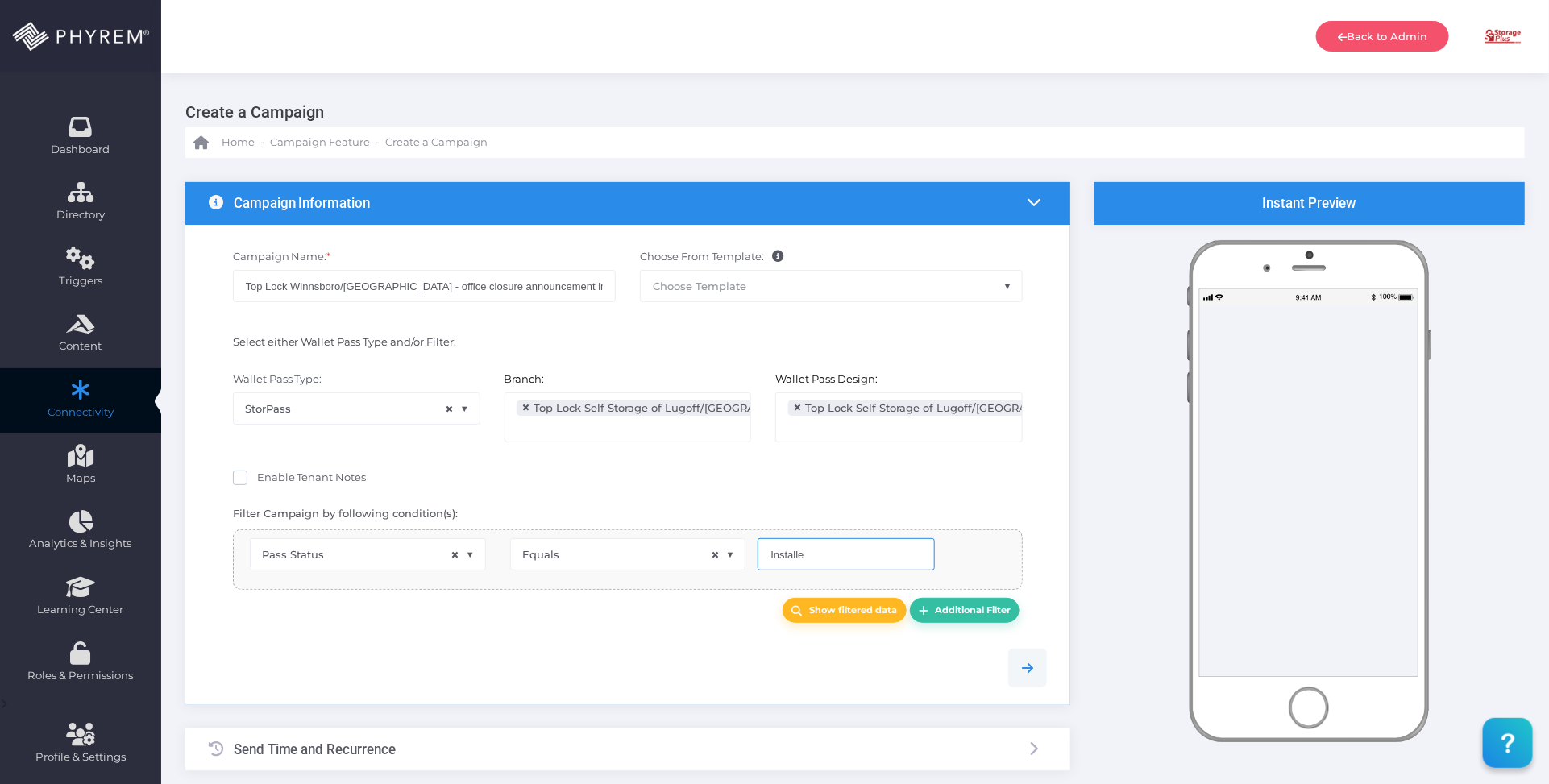
type input "Installed"
click at [981, 615] on b "Additional Filter" at bounding box center [973, 609] width 76 height 11
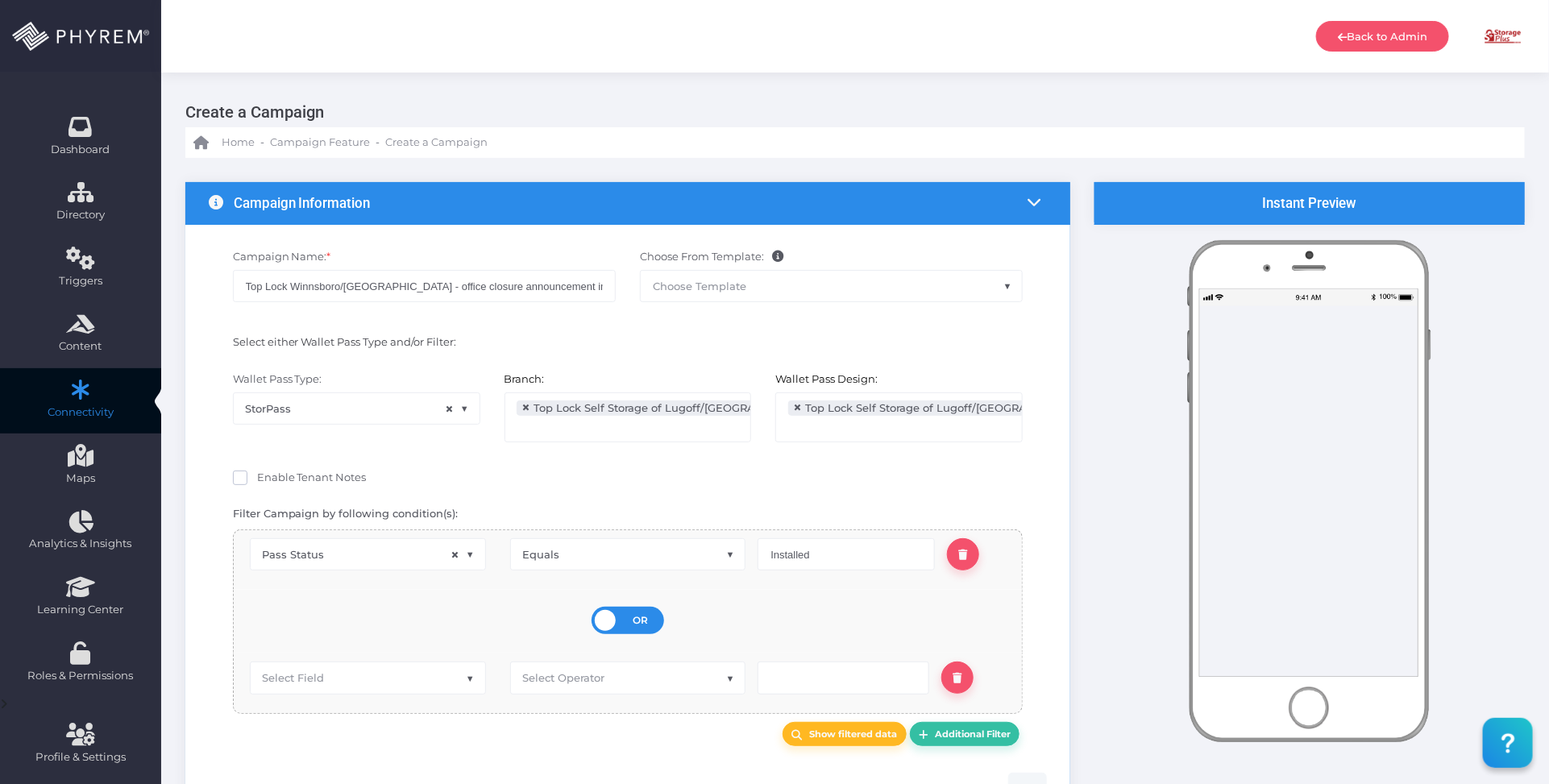
drag, startPoint x: 642, startPoint y: 621, endPoint x: 609, endPoint y: 624, distance: 33.1
click at [642, 621] on span "OR" at bounding box center [641, 621] width 16 height 15
click at [0, 0] on input "OR AND" at bounding box center [0, 0] width 0 height 0
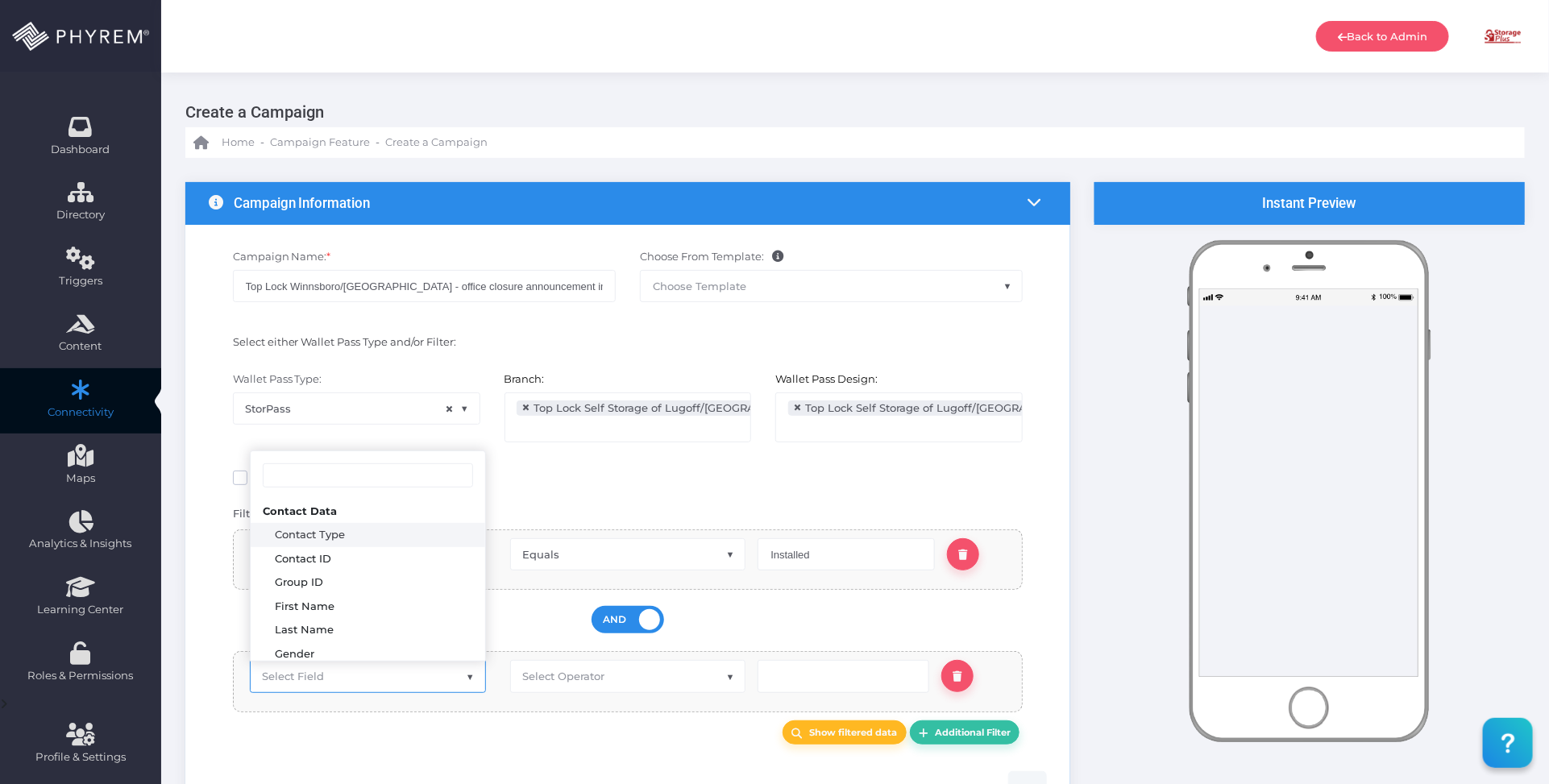
click at [385, 680] on span "Select Field" at bounding box center [368, 676] width 235 height 30
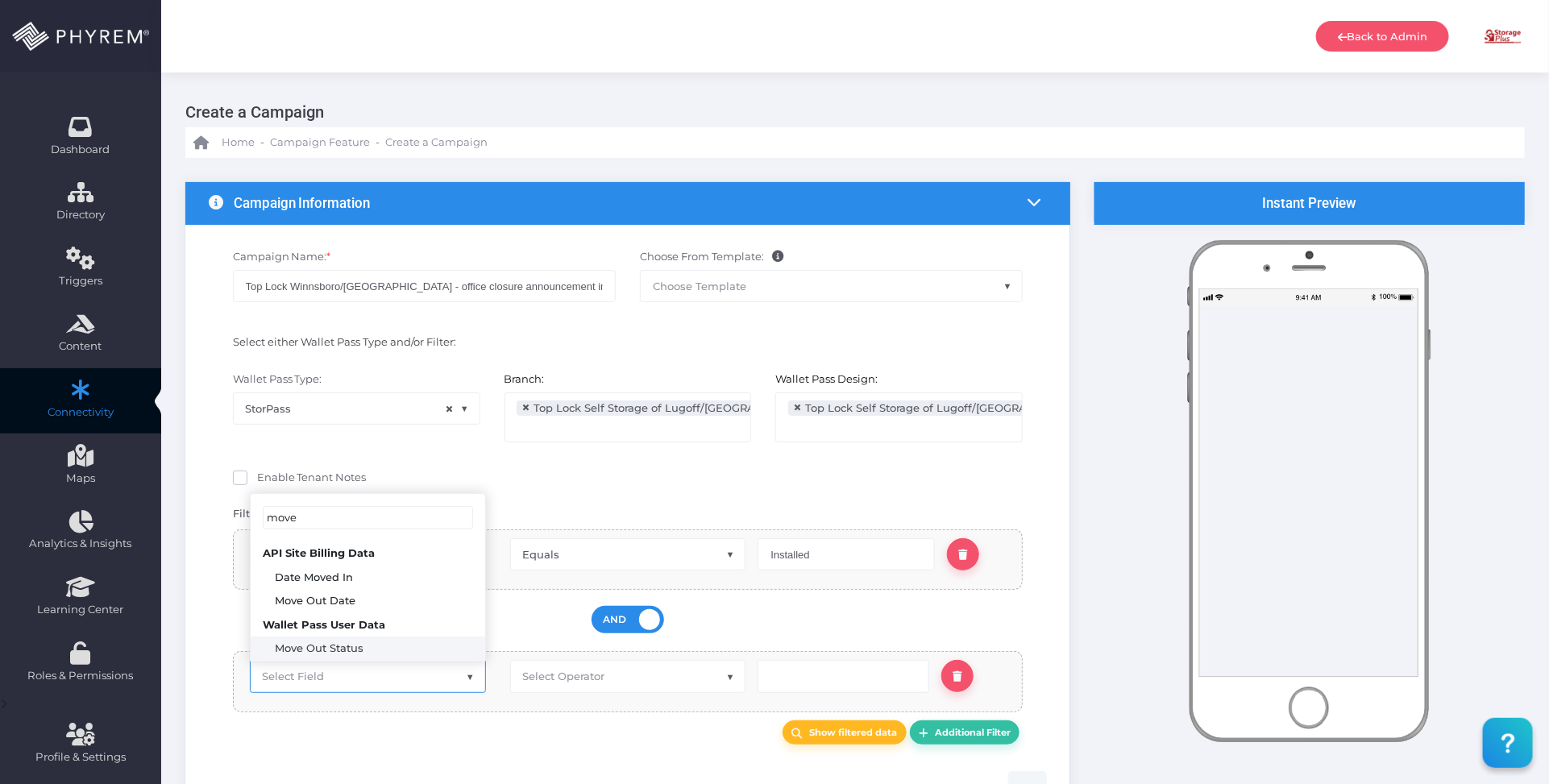
type input "move"
select select "pr_wallet_users.voided"
click at [560, 679] on span "Select Operator" at bounding box center [563, 676] width 82 height 13
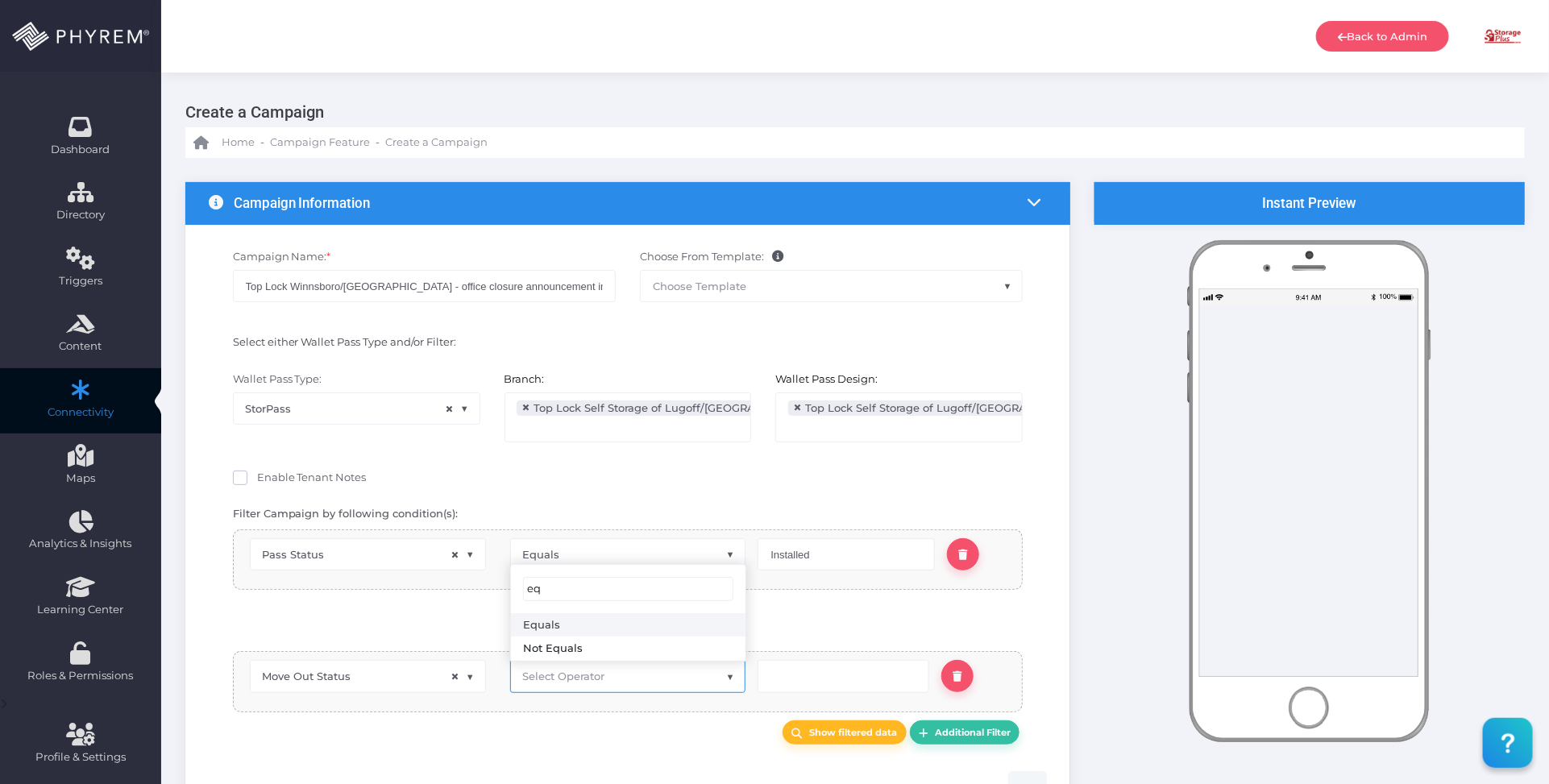
type input "eq"
select select "equals"
click at [804, 682] on input "text" at bounding box center [842, 676] width 171 height 32
type input "0"
click at [654, 745] on div "Show filtered data Additional Filter" at bounding box center [628, 732] width 815 height 25
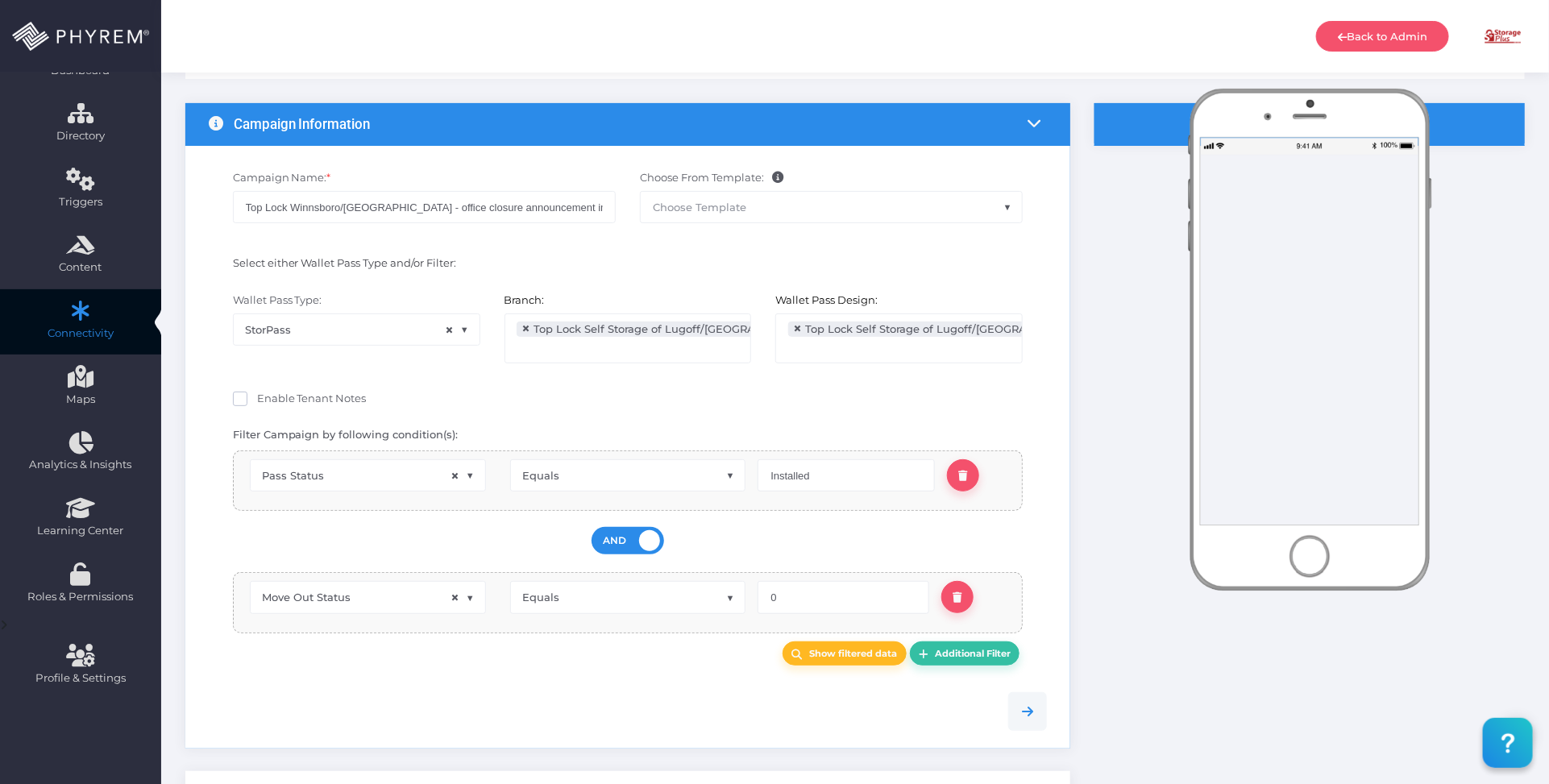
scroll to position [302, 0]
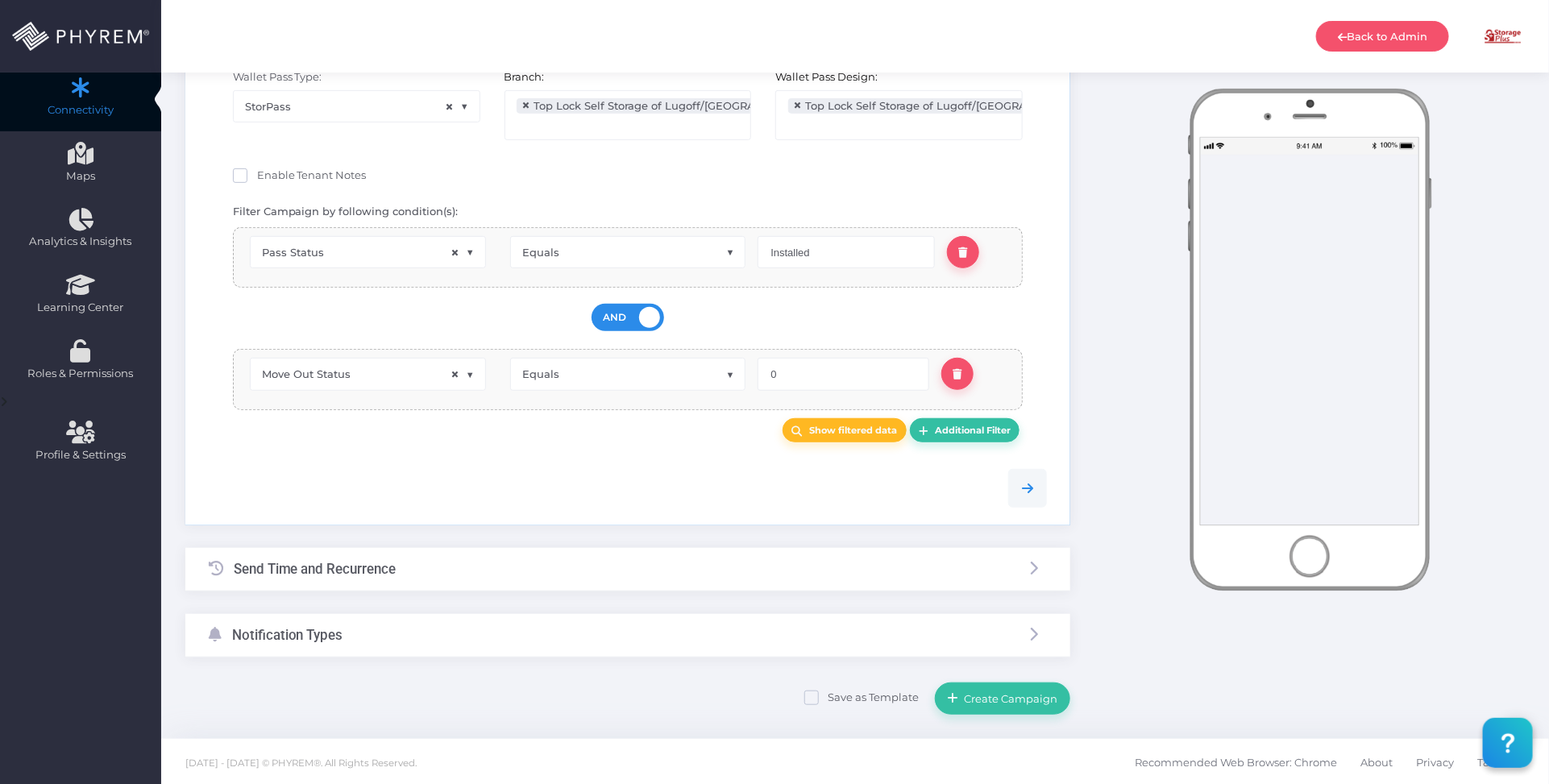
click at [603, 570] on div "Send Time and Recurrence" at bounding box center [628, 569] width 885 height 42
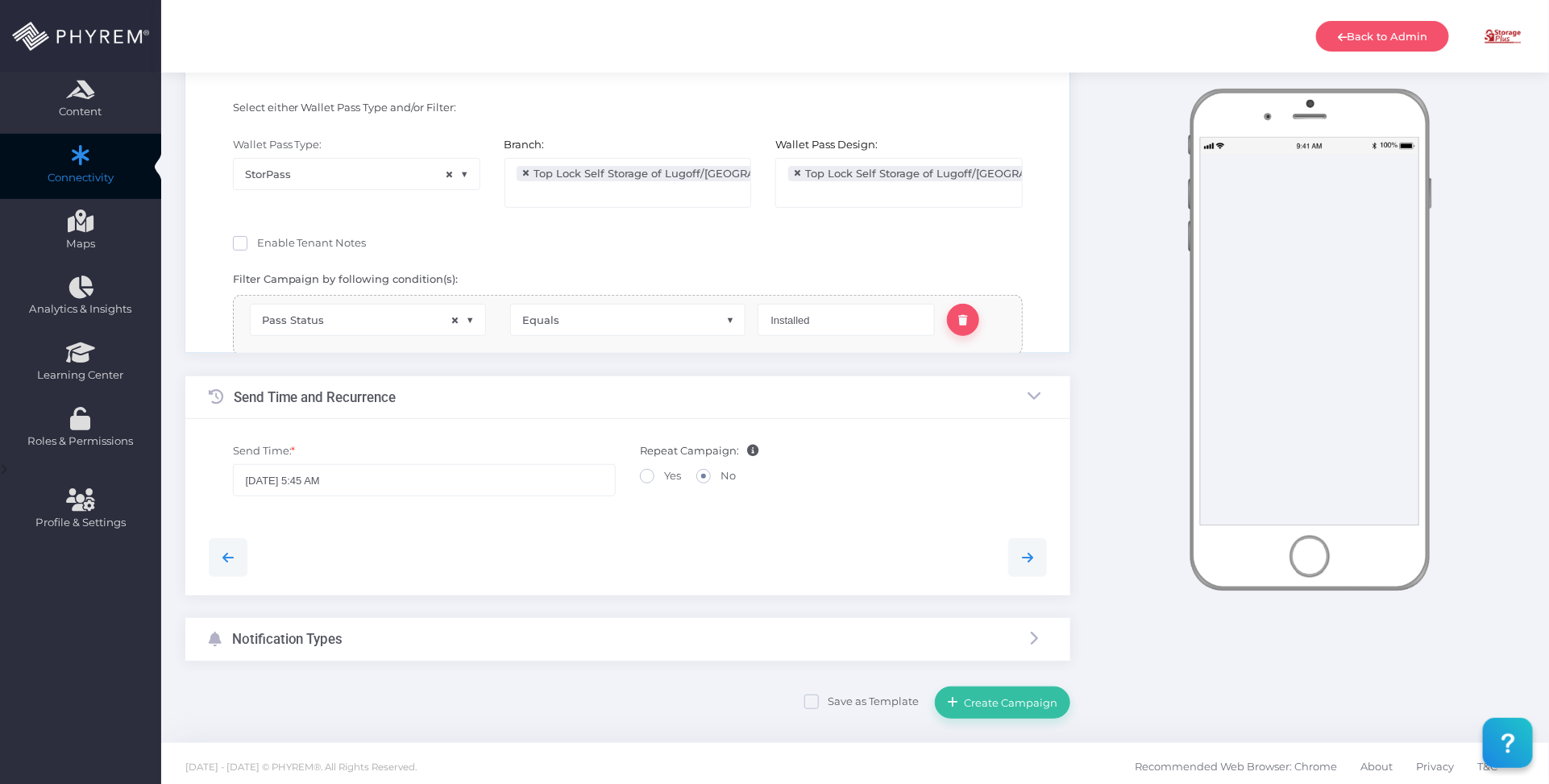
scroll to position [42, 0]
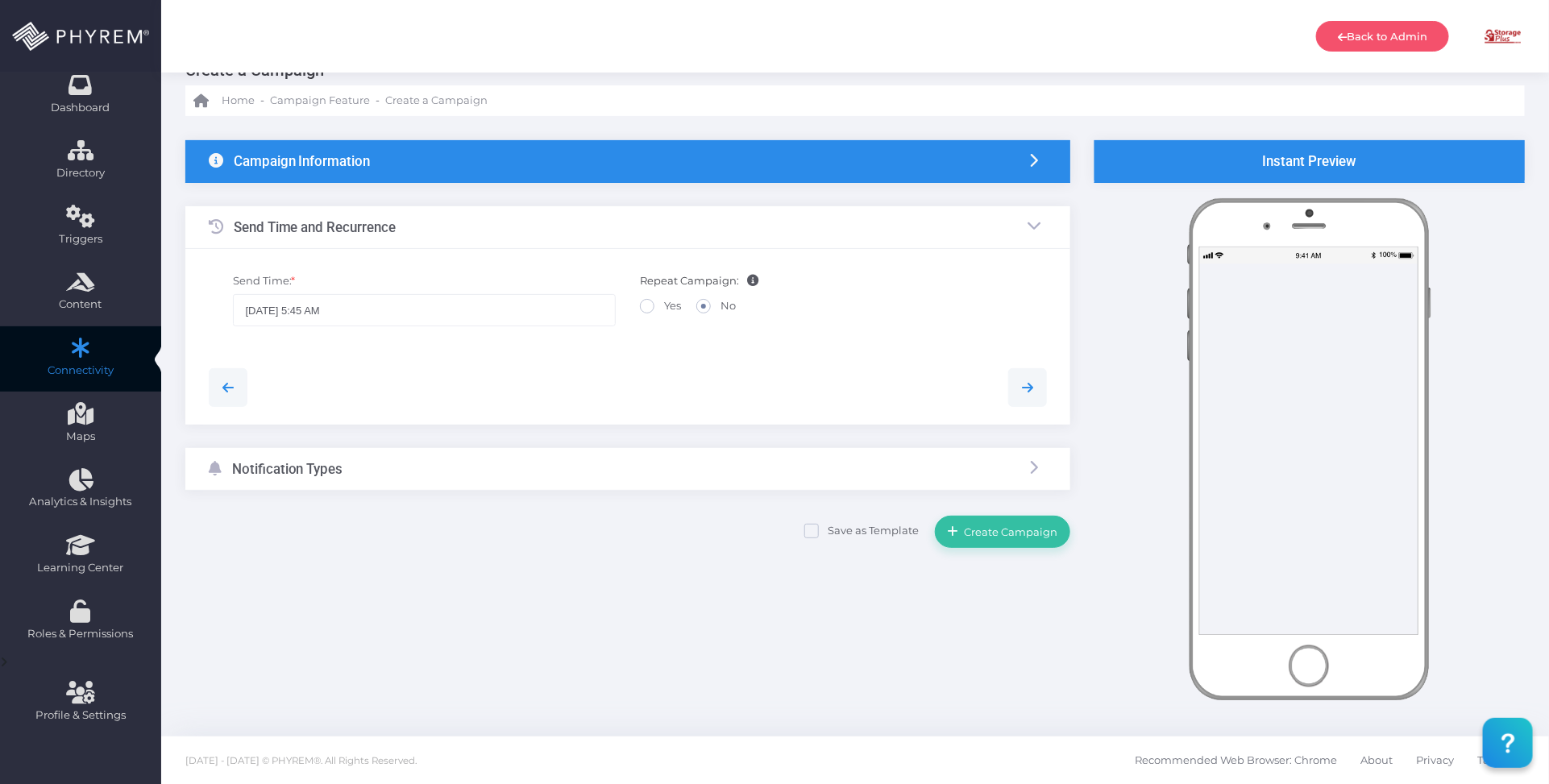
click at [573, 464] on div "Notification Types" at bounding box center [628, 469] width 885 height 42
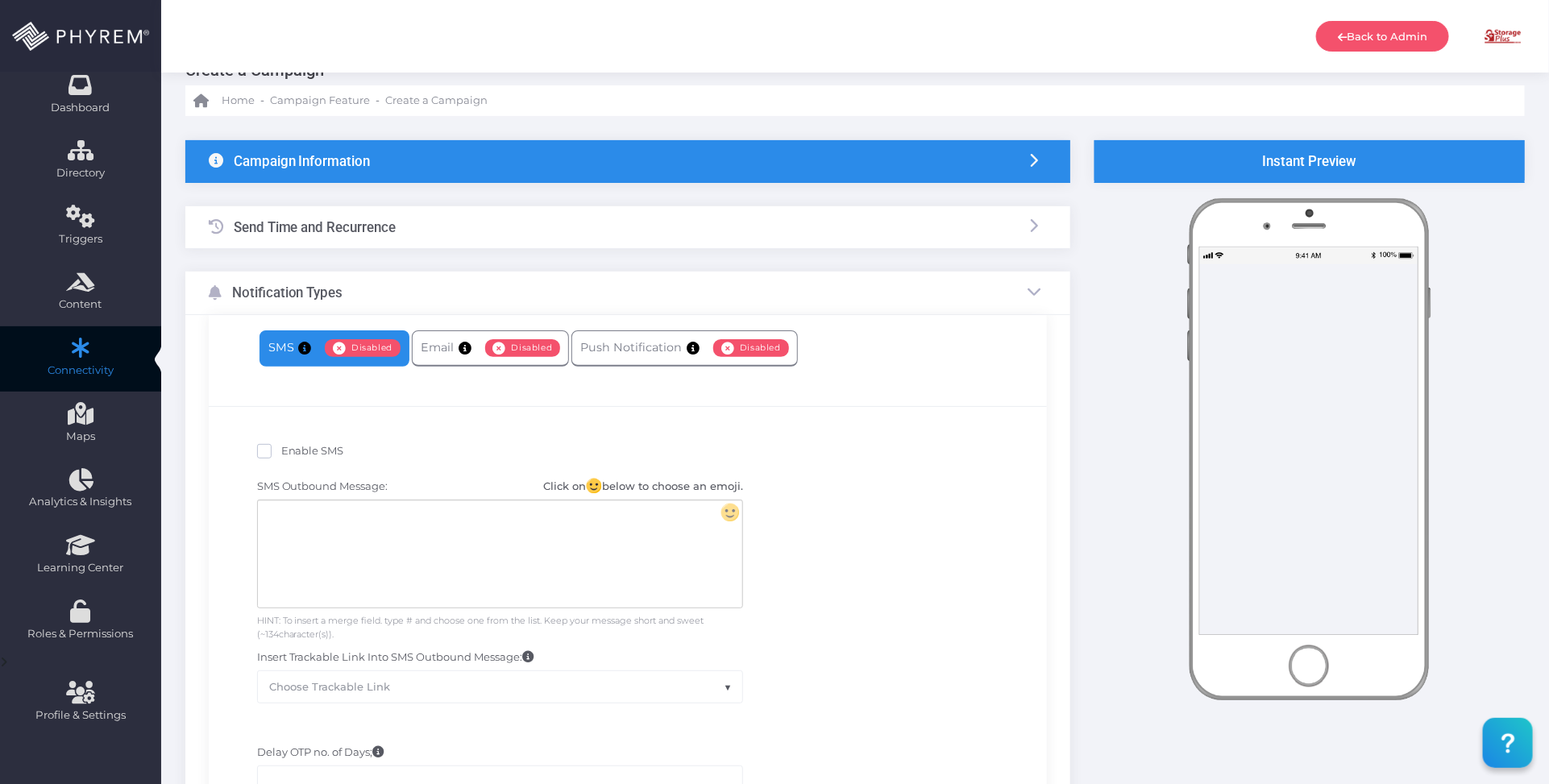
click at [282, 446] on span "Enable SMS" at bounding box center [313, 451] width 63 height 13
click at [282, 446] on input "Enable SMS" at bounding box center [286, 448] width 10 height 10
checkbox input "true"
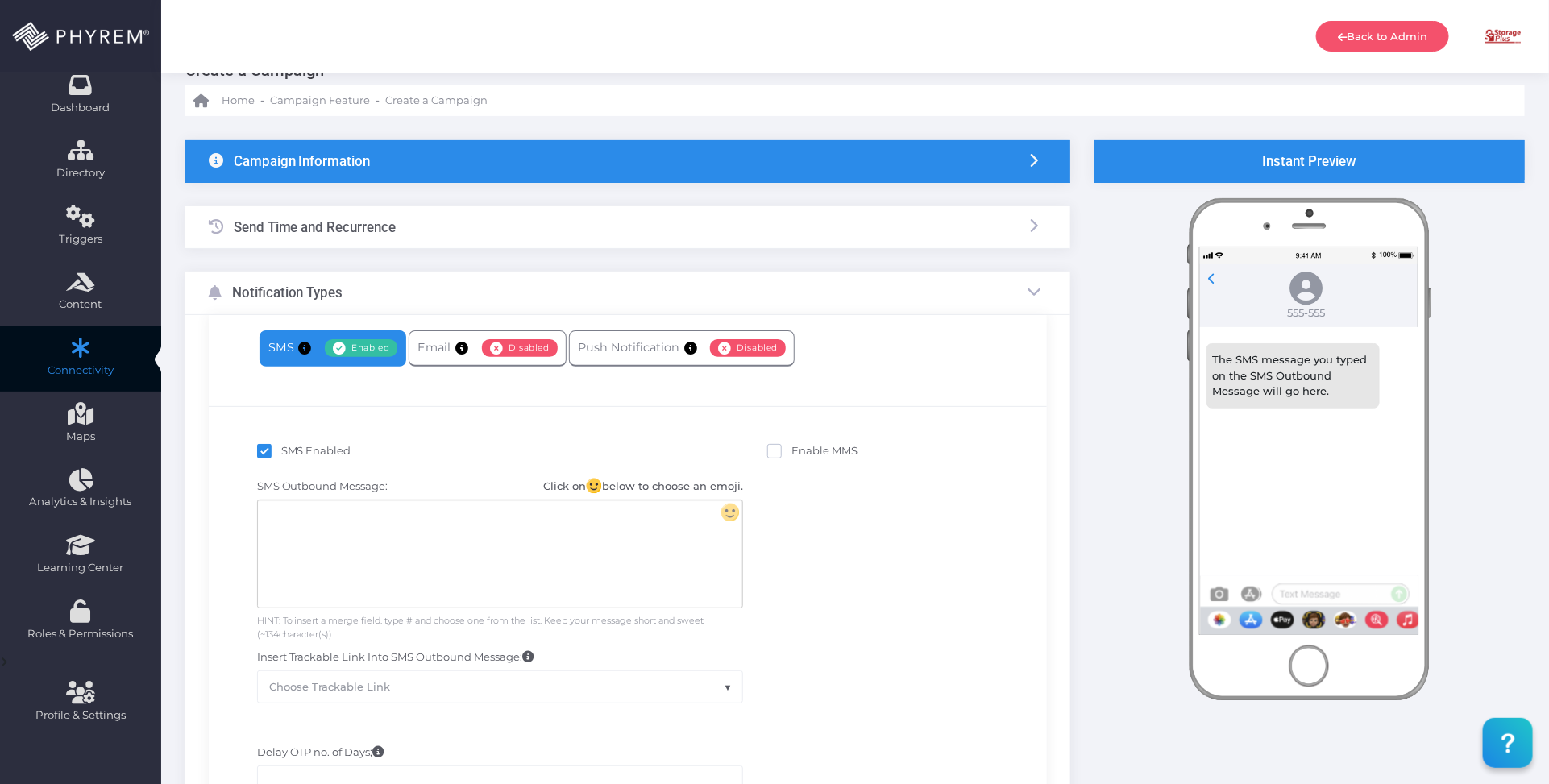
click at [490, 521] on div at bounding box center [500, 554] width 484 height 107
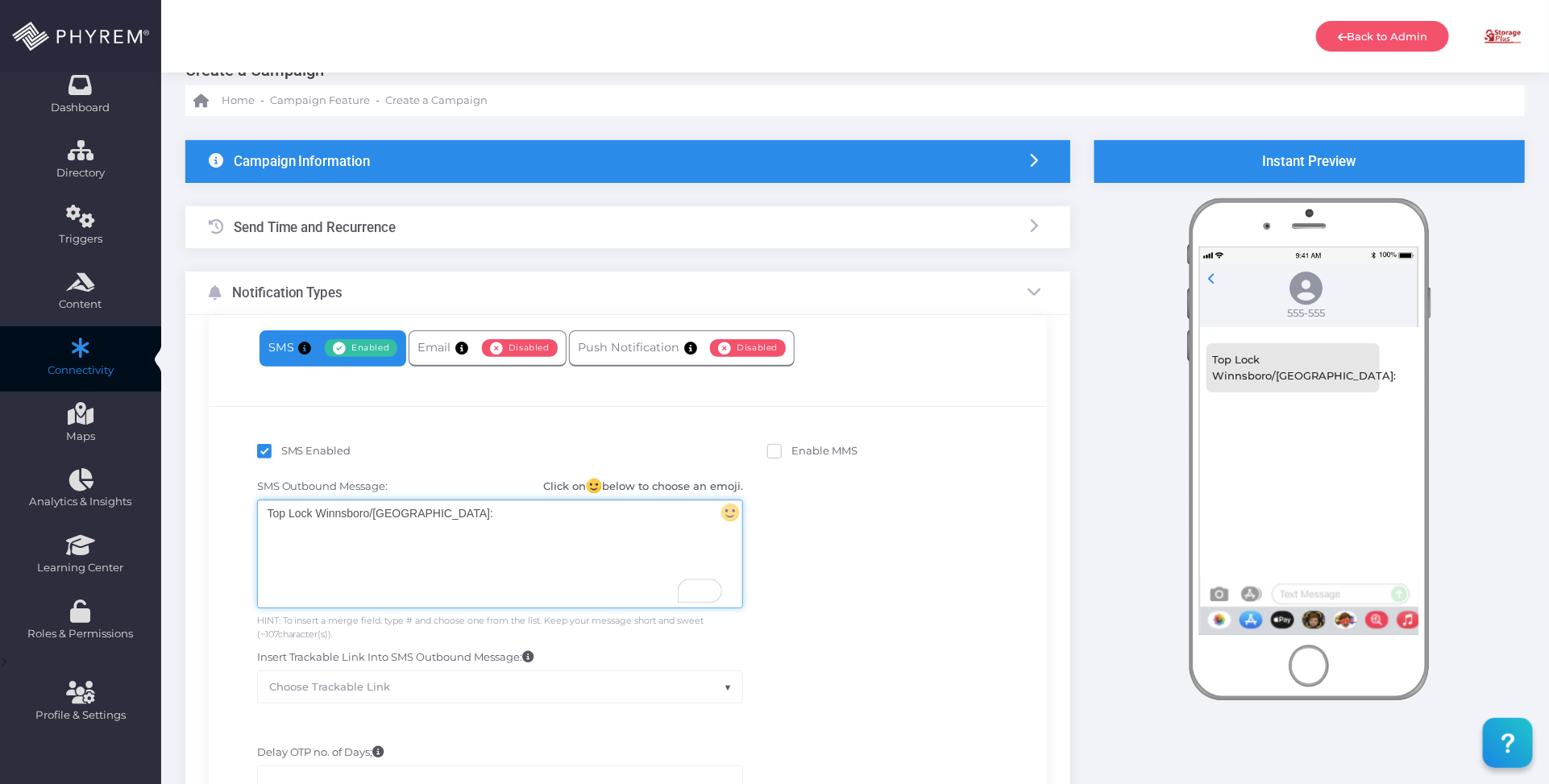
click at [453, 512] on div "Top Lock Winnsboro/Lugoff:" at bounding box center [500, 554] width 484 height 107
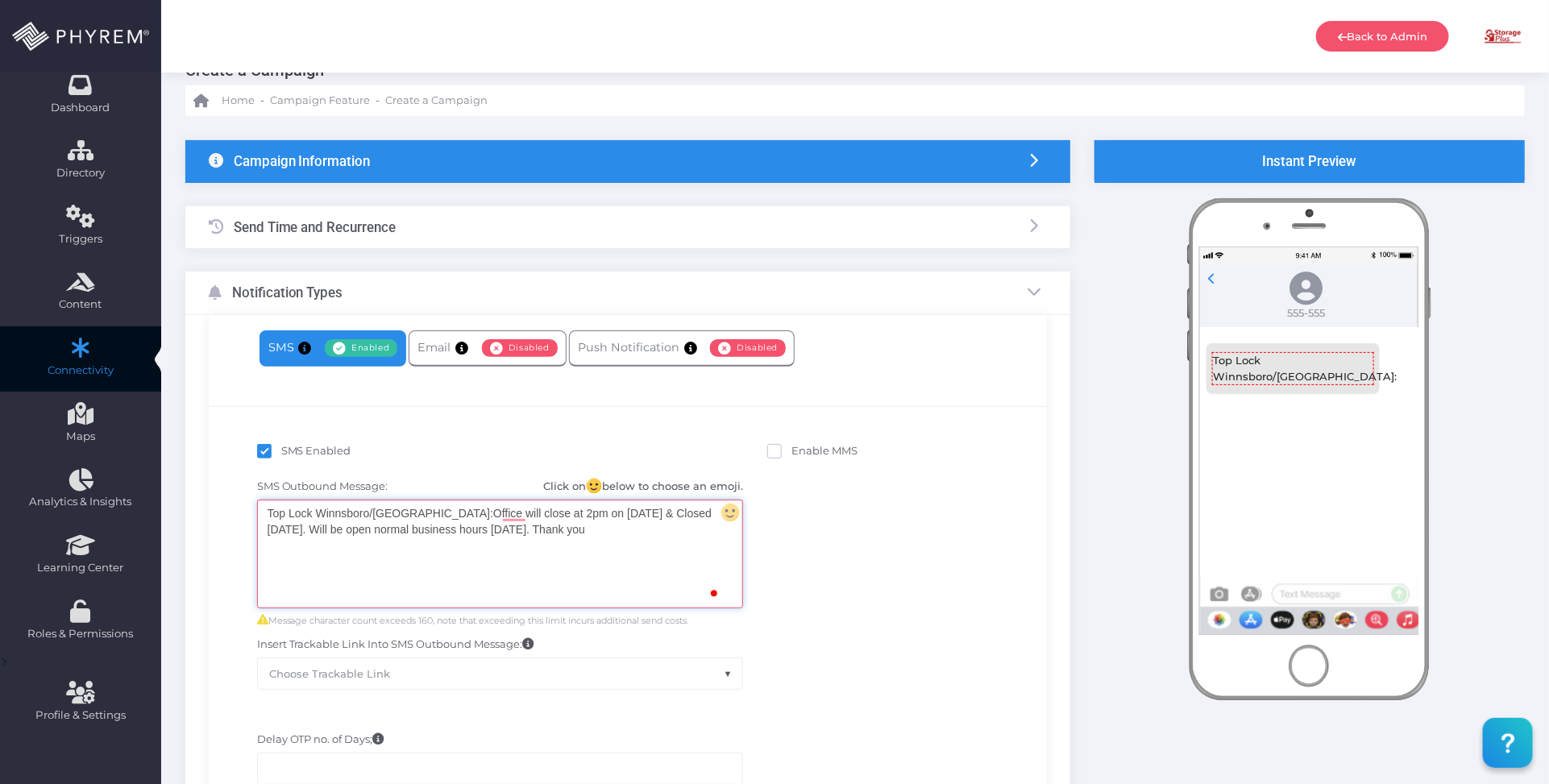
click at [562, 562] on div "Top Lock Winnsboro/Lugoff: Office will close at 2pm on 9/11/25 & Closed 9/12/25…" at bounding box center [500, 554] width 484 height 107
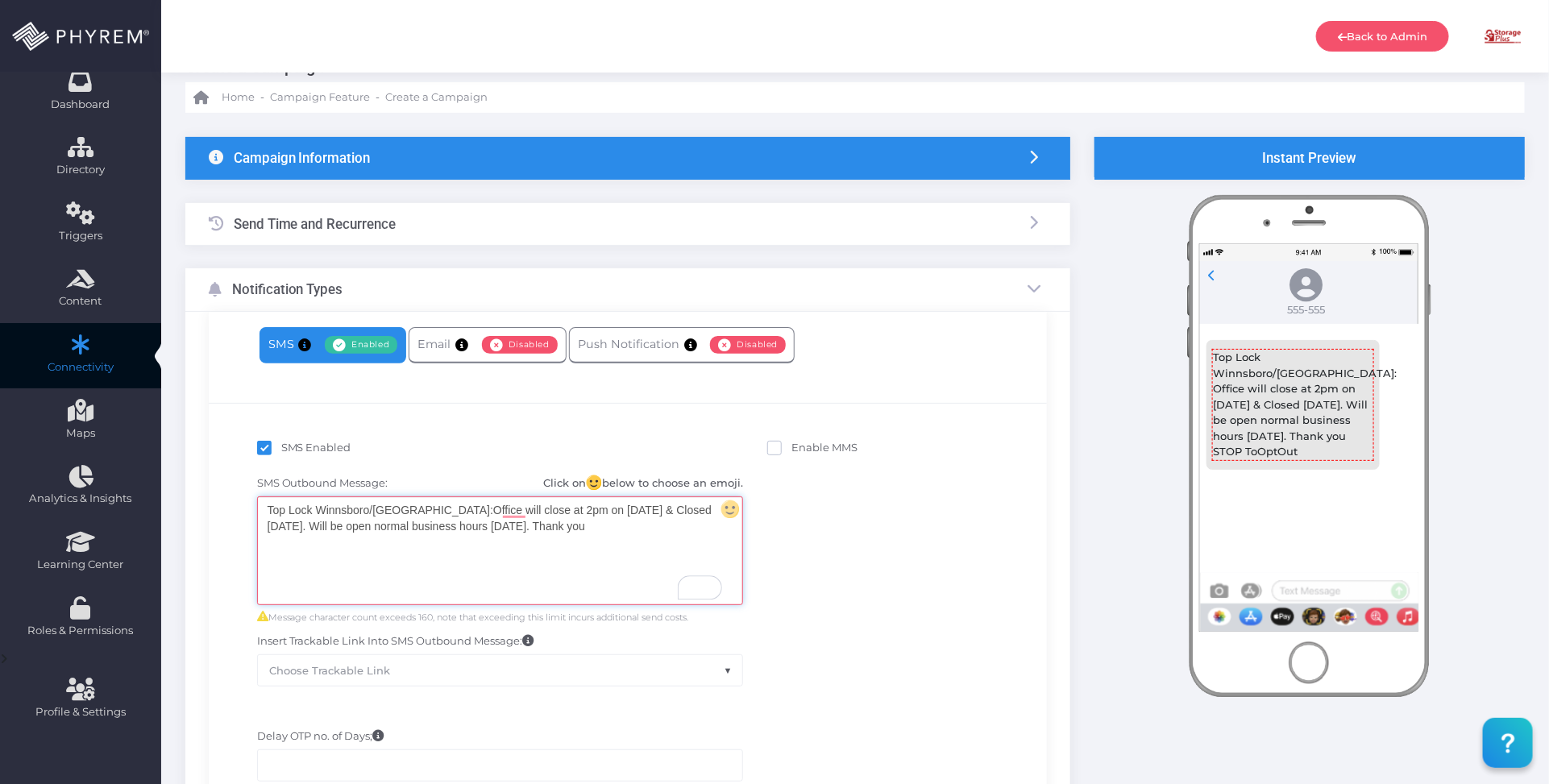
scroll to position [0, 0]
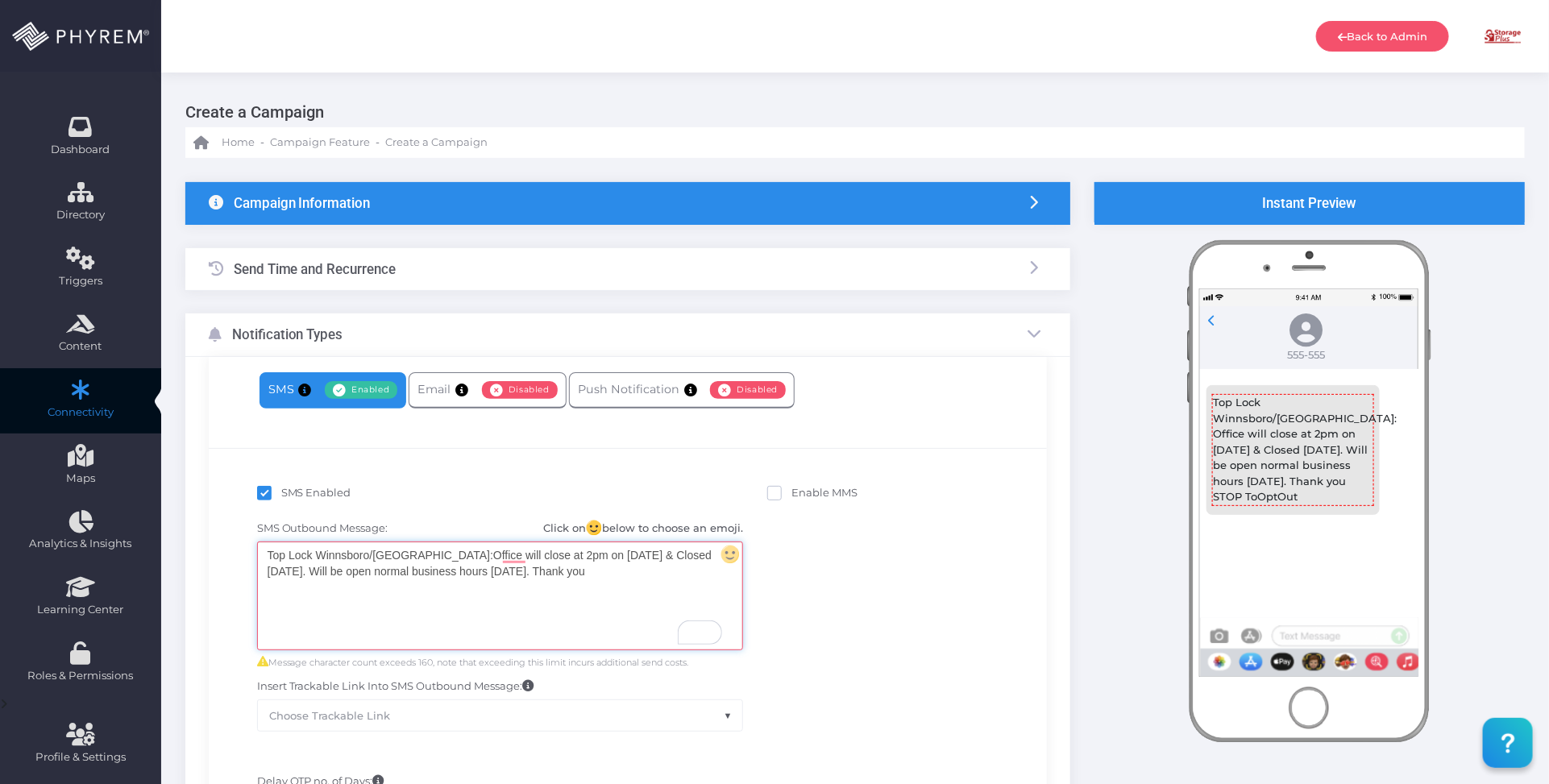
click at [461, 262] on div "Send Time and Recurrence" at bounding box center [628, 270] width 885 height 42
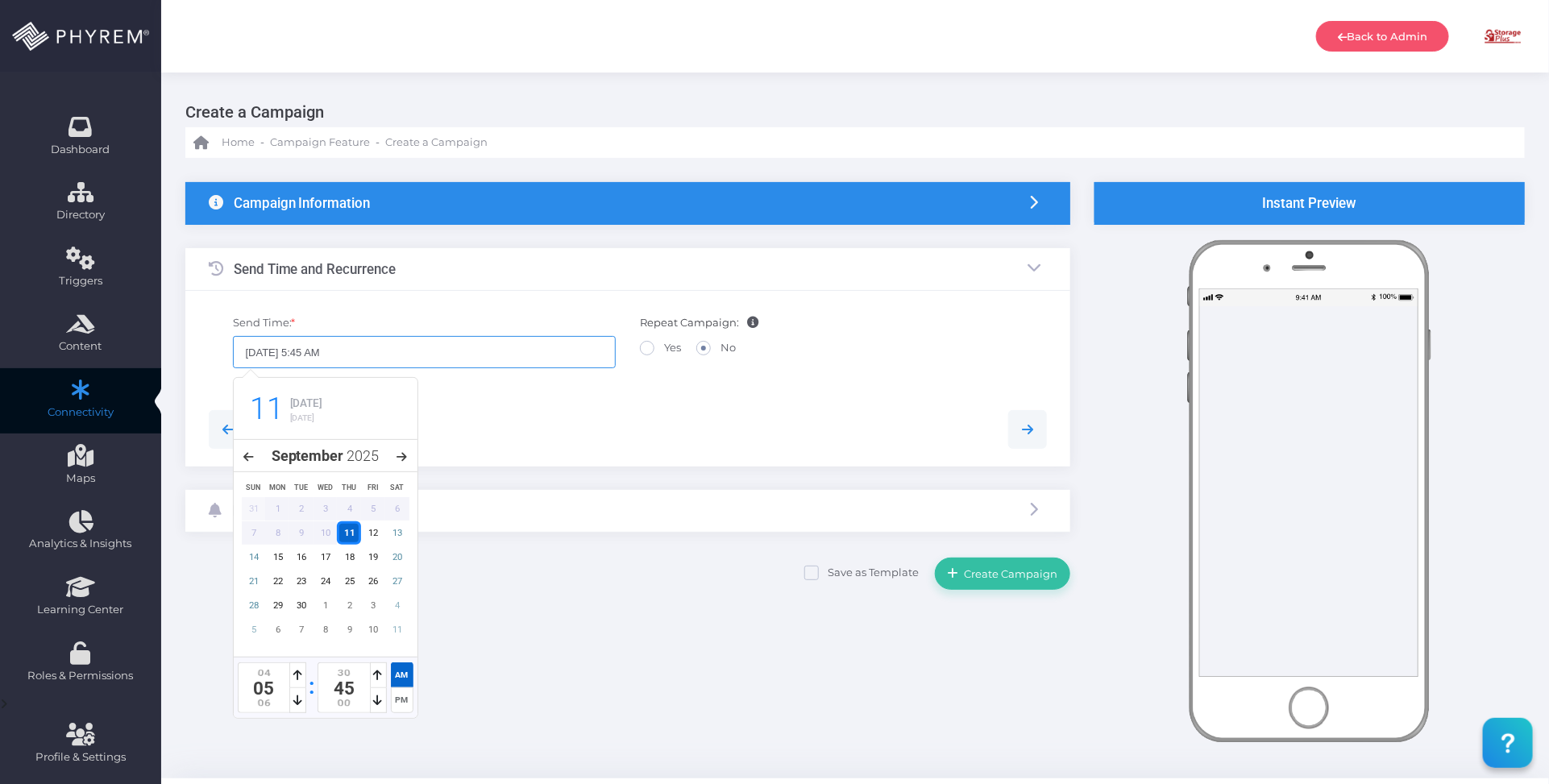
click at [408, 349] on input "09/11/2025 5:45 AM" at bounding box center [424, 352] width 383 height 32
click at [296, 699] on icon at bounding box center [298, 700] width 9 height 11
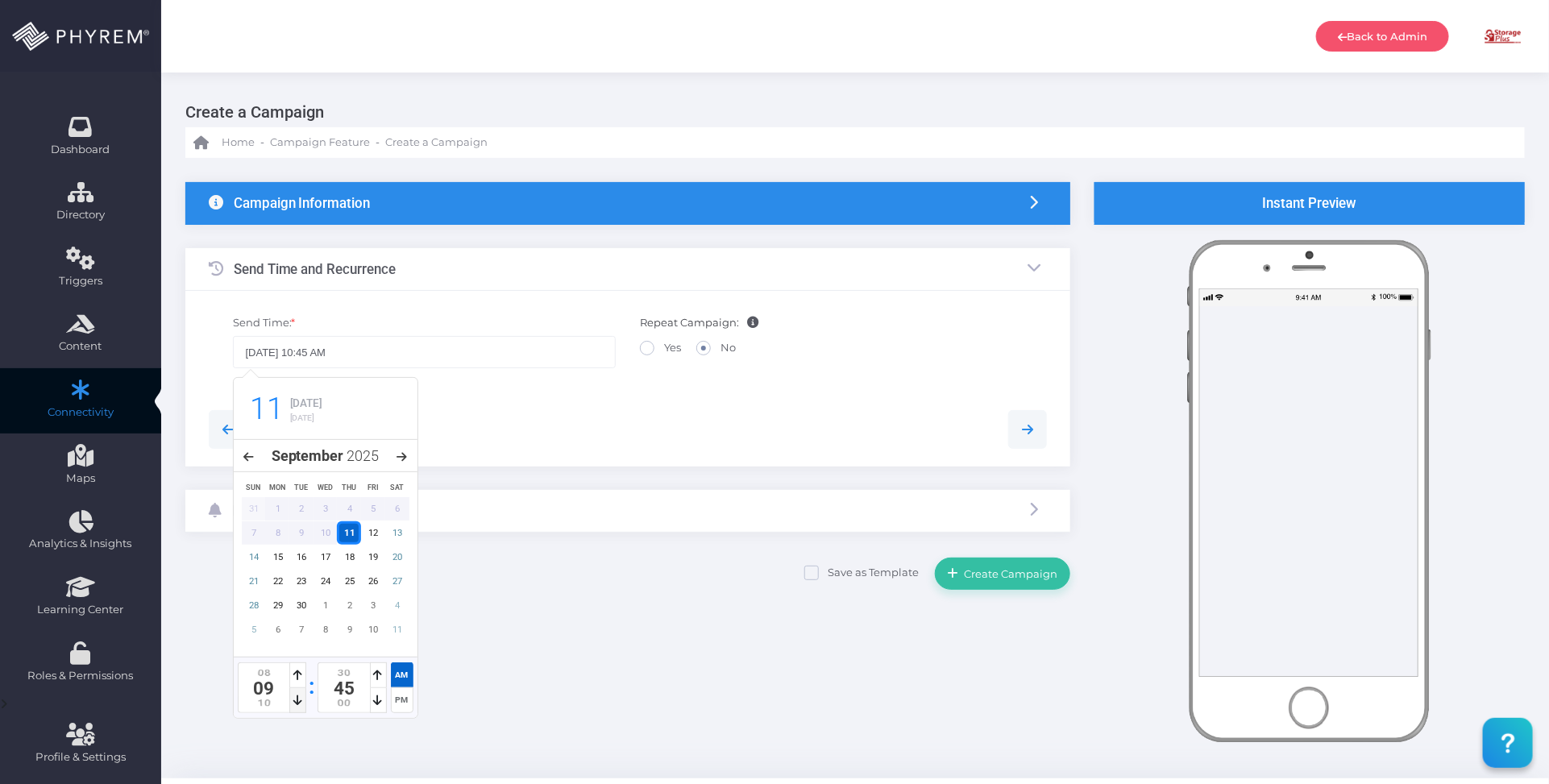
click at [296, 699] on icon at bounding box center [298, 700] width 9 height 11
click at [381, 681] on icon at bounding box center [379, 675] width 9 height 11
click at [379, 680] on icon at bounding box center [379, 675] width 9 height 11
type input "09/11/2025 11:00 AM"
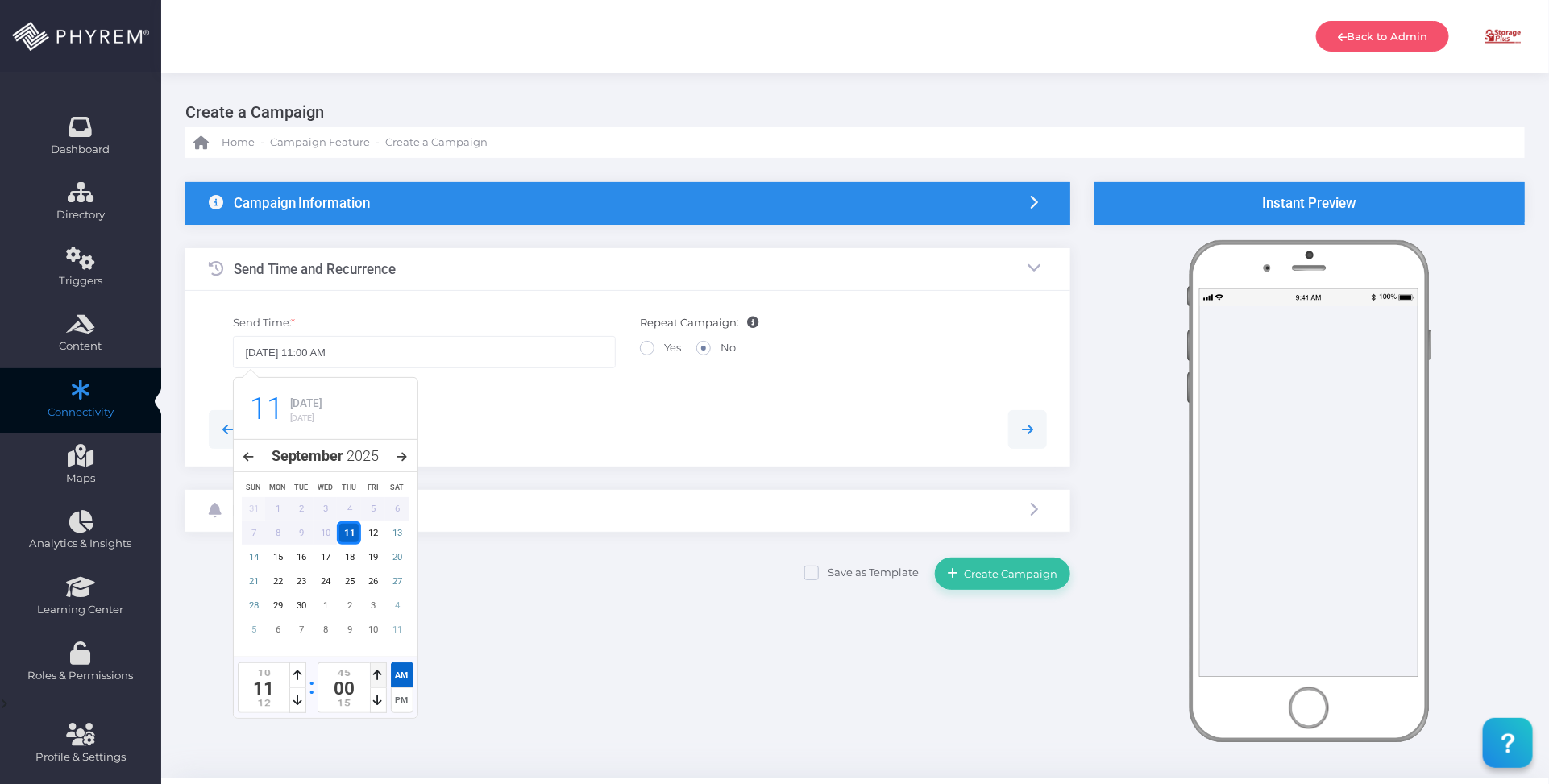
click at [375, 678] on icon at bounding box center [379, 675] width 9 height 11
click at [647, 415] on div at bounding box center [628, 429] width 864 height 39
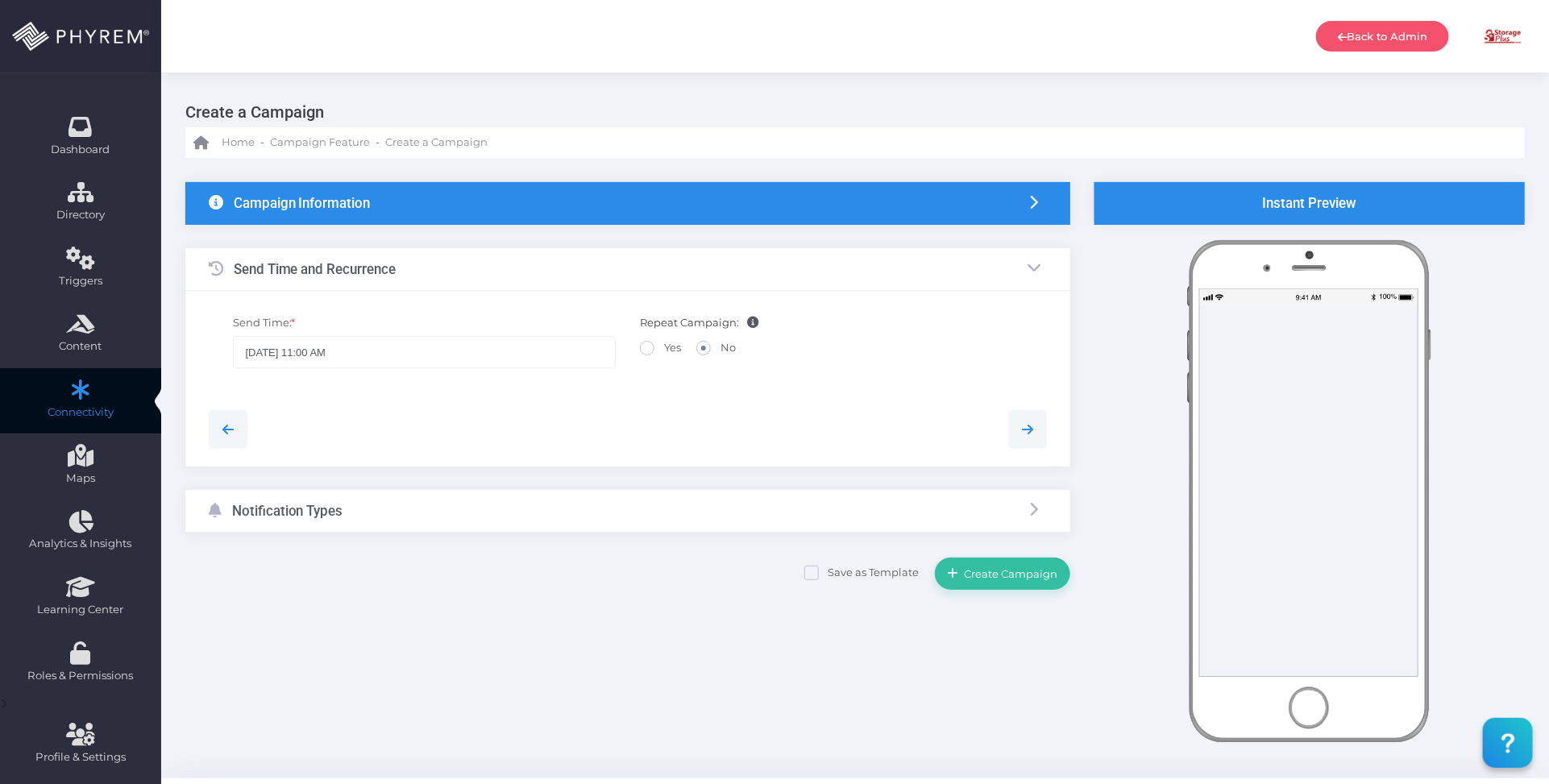
click at [641, 617] on div "{"fields":[{"field_filters":"","filter_ops":[""],"filter_vals":[],"all_info":""…" at bounding box center [855, 468] width 1388 height 621
click at [770, 428] on div at bounding box center [628, 429] width 864 height 39
click at [719, 510] on div "Notification Types" at bounding box center [628, 512] width 885 height 42
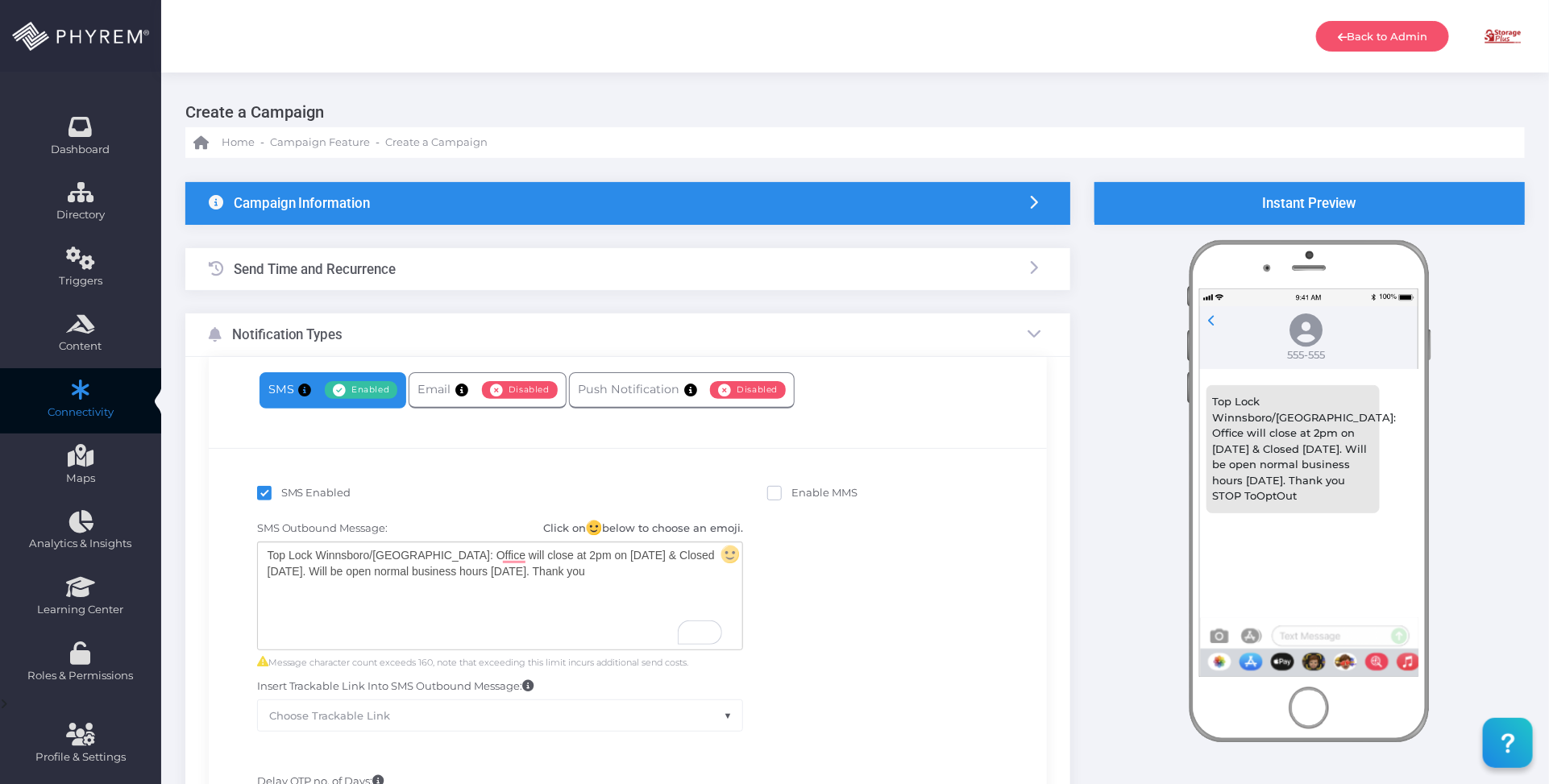
click at [647, 211] on div "Campaign Information" at bounding box center [628, 203] width 885 height 42
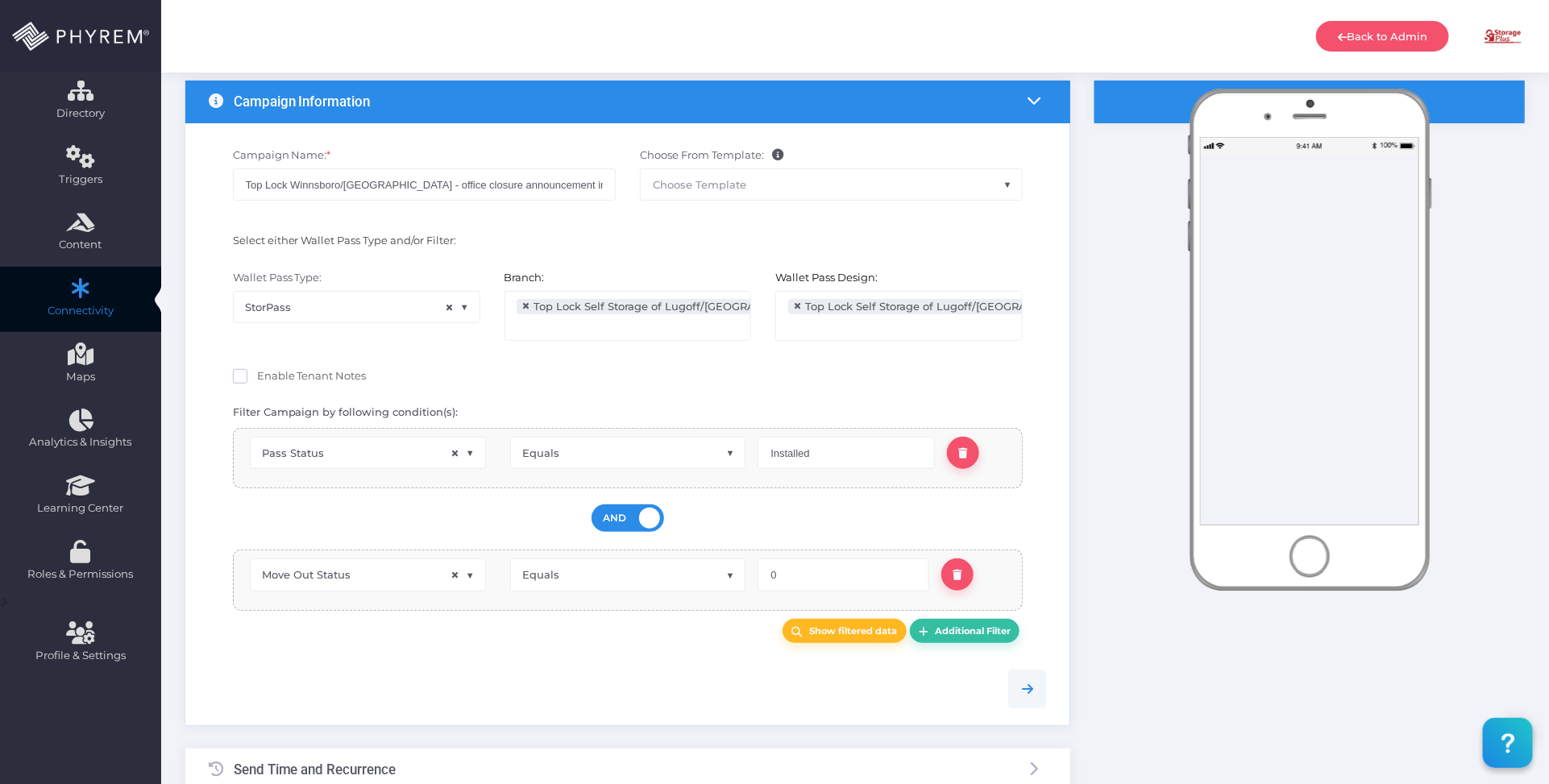
scroll to position [307, 0]
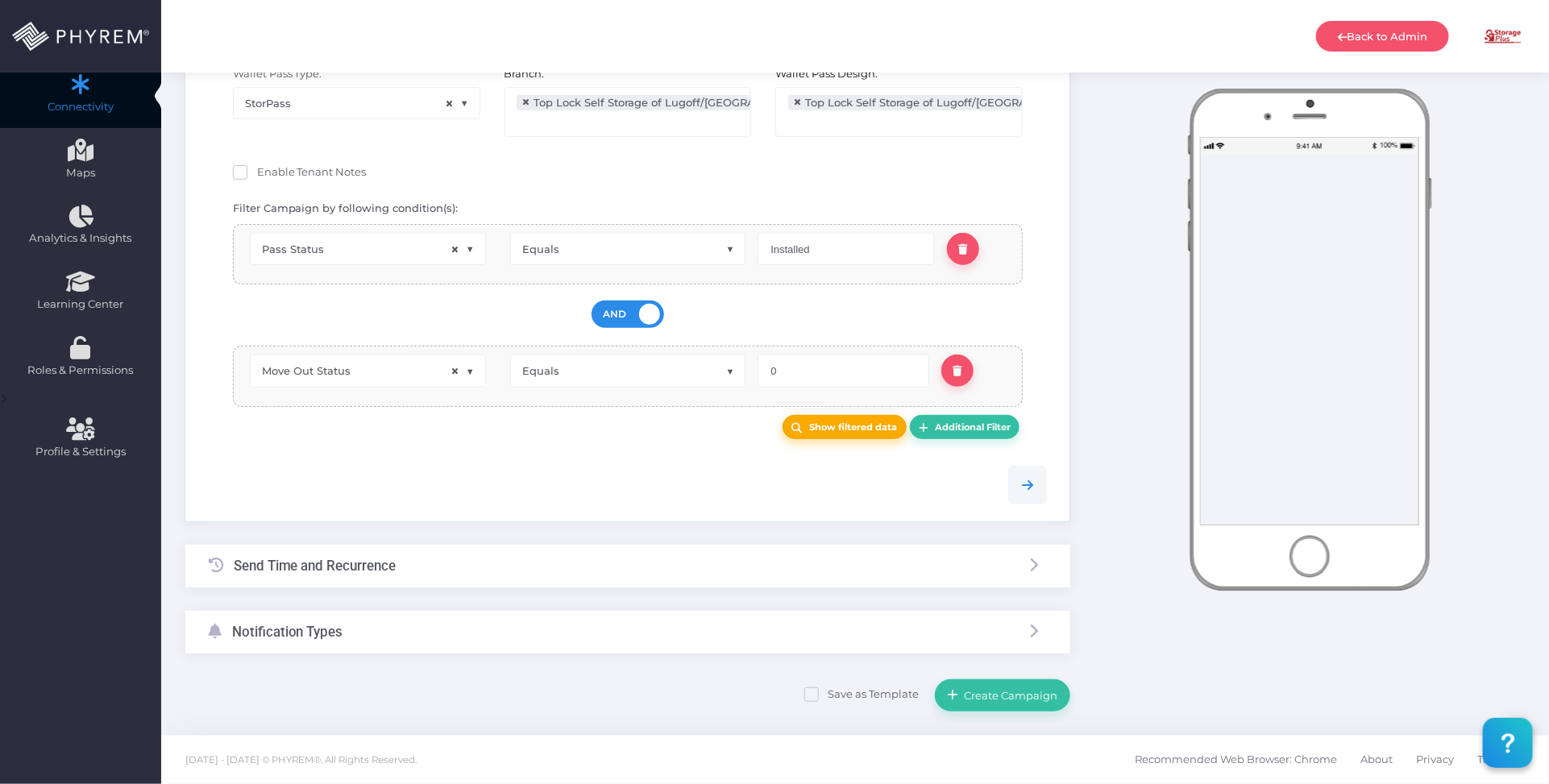
click at [852, 426] on b "Show filtered data" at bounding box center [853, 427] width 88 height 11
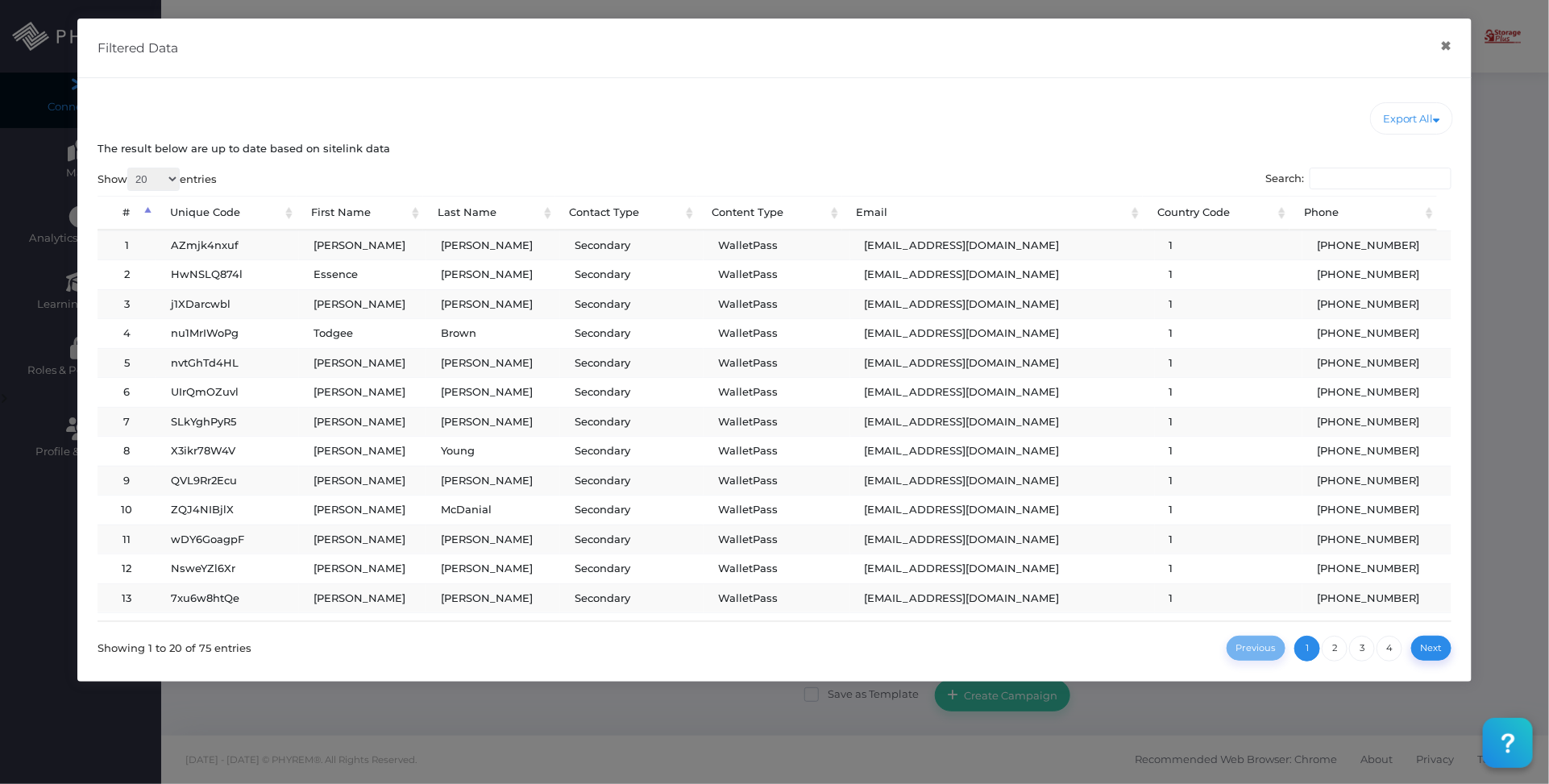
click at [1522, 468] on div "Filtered Data × Export All CSV Excel Copy Show 20 100 300" at bounding box center [774, 392] width 1549 height 784
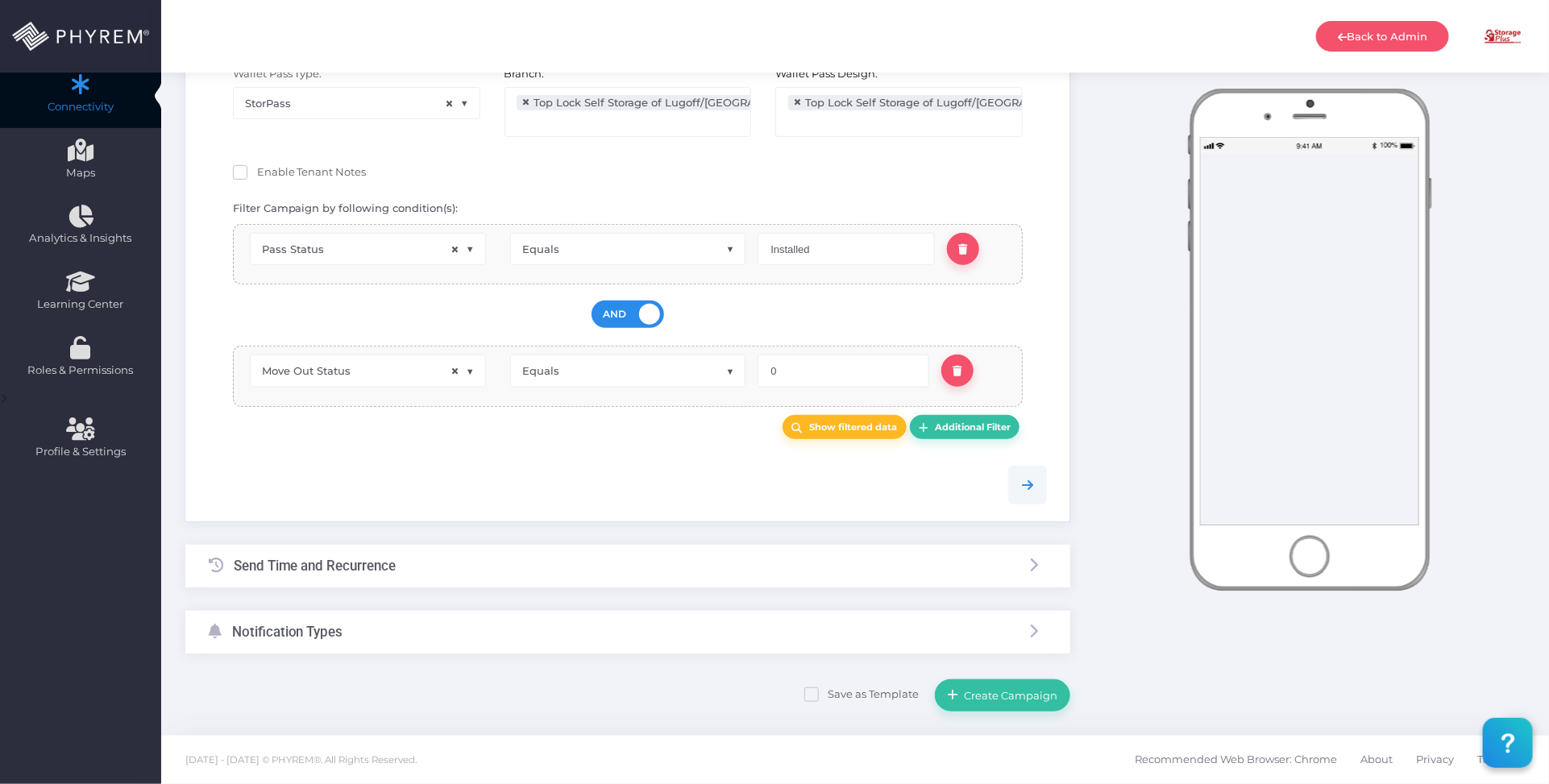
click at [831, 651] on div "Notification Types" at bounding box center [628, 632] width 885 height 42
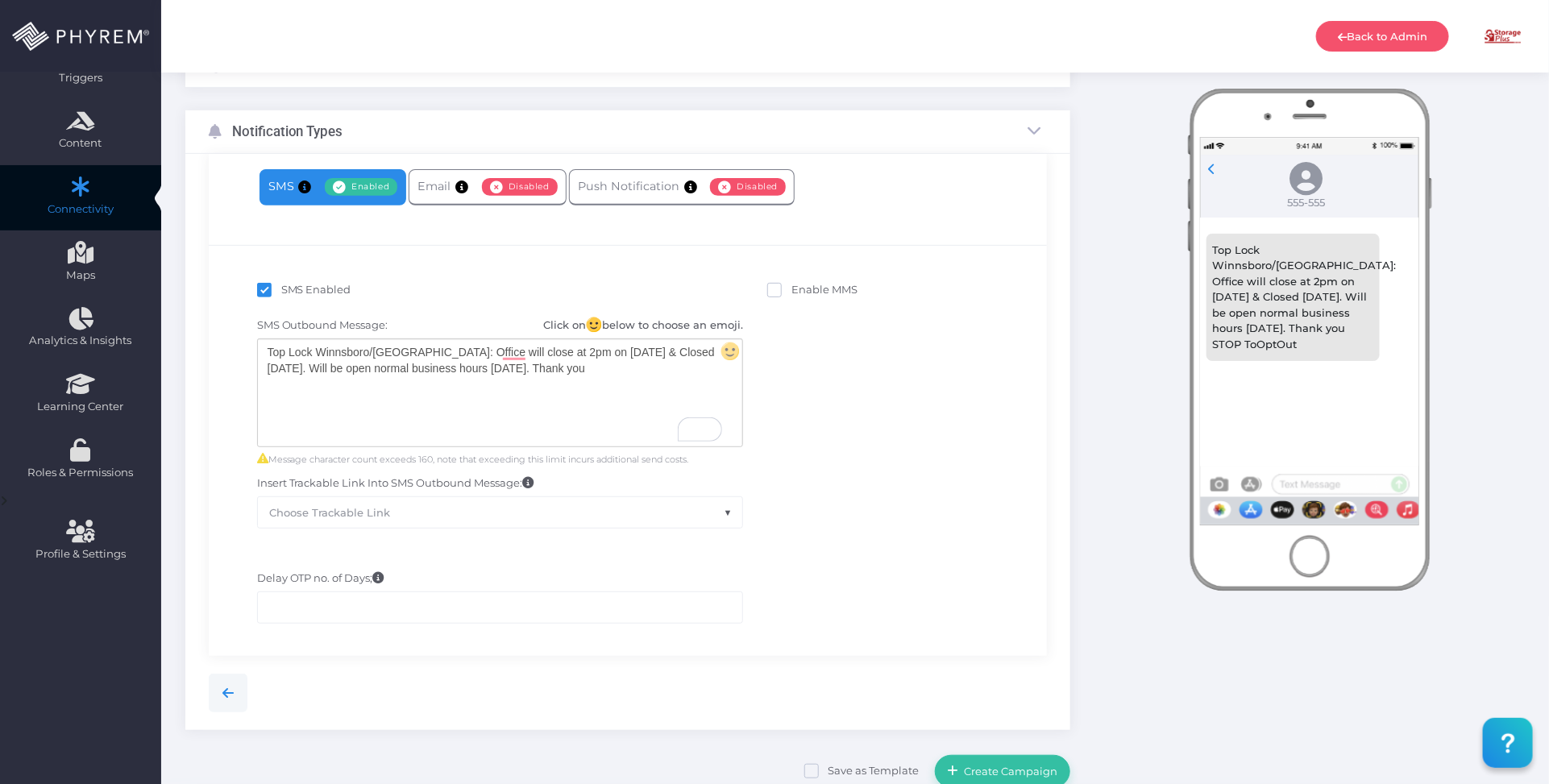
scroll to position [79, 0]
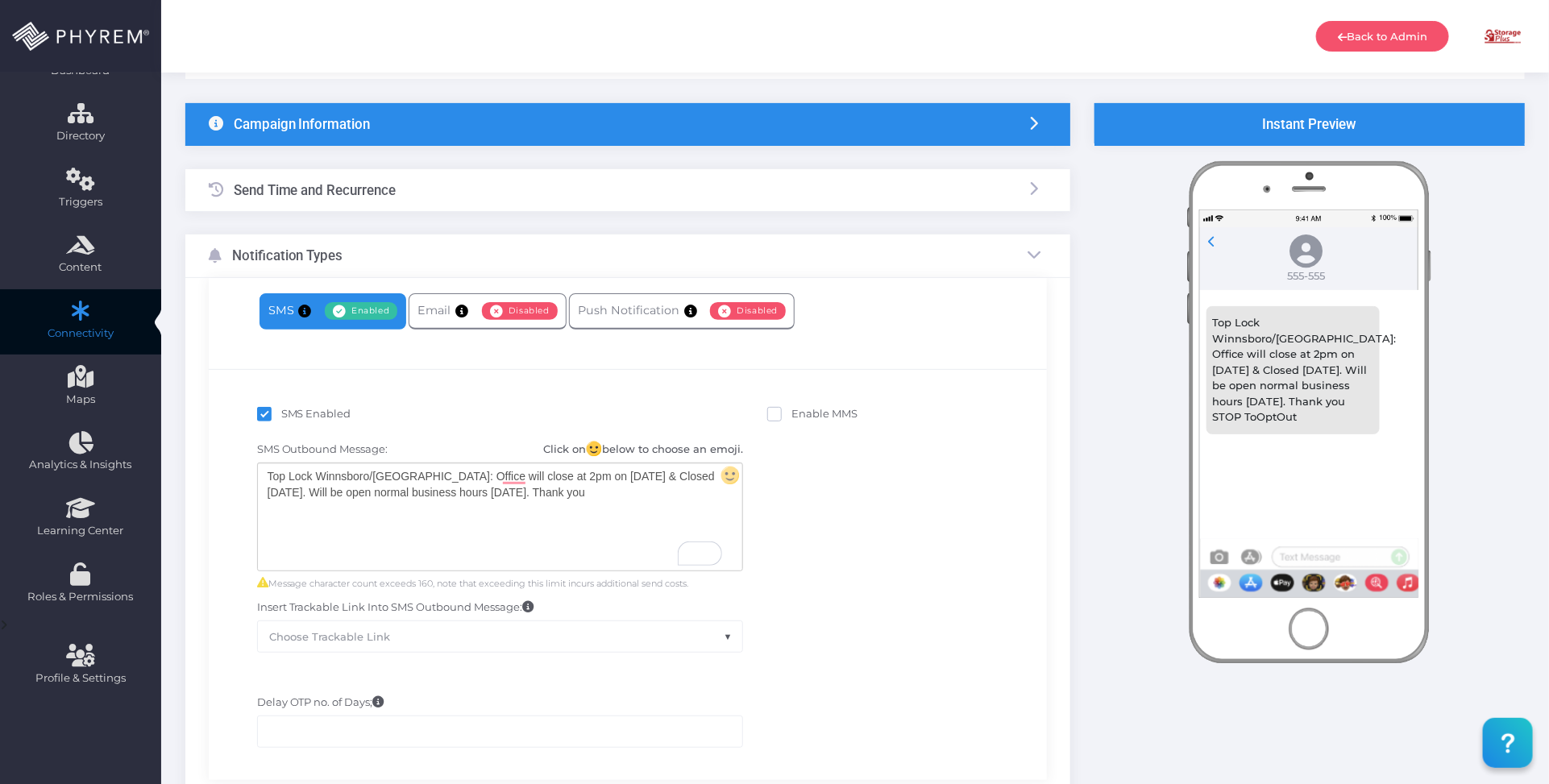
click at [549, 196] on div "Send Time and Recurrence" at bounding box center [628, 190] width 885 height 42
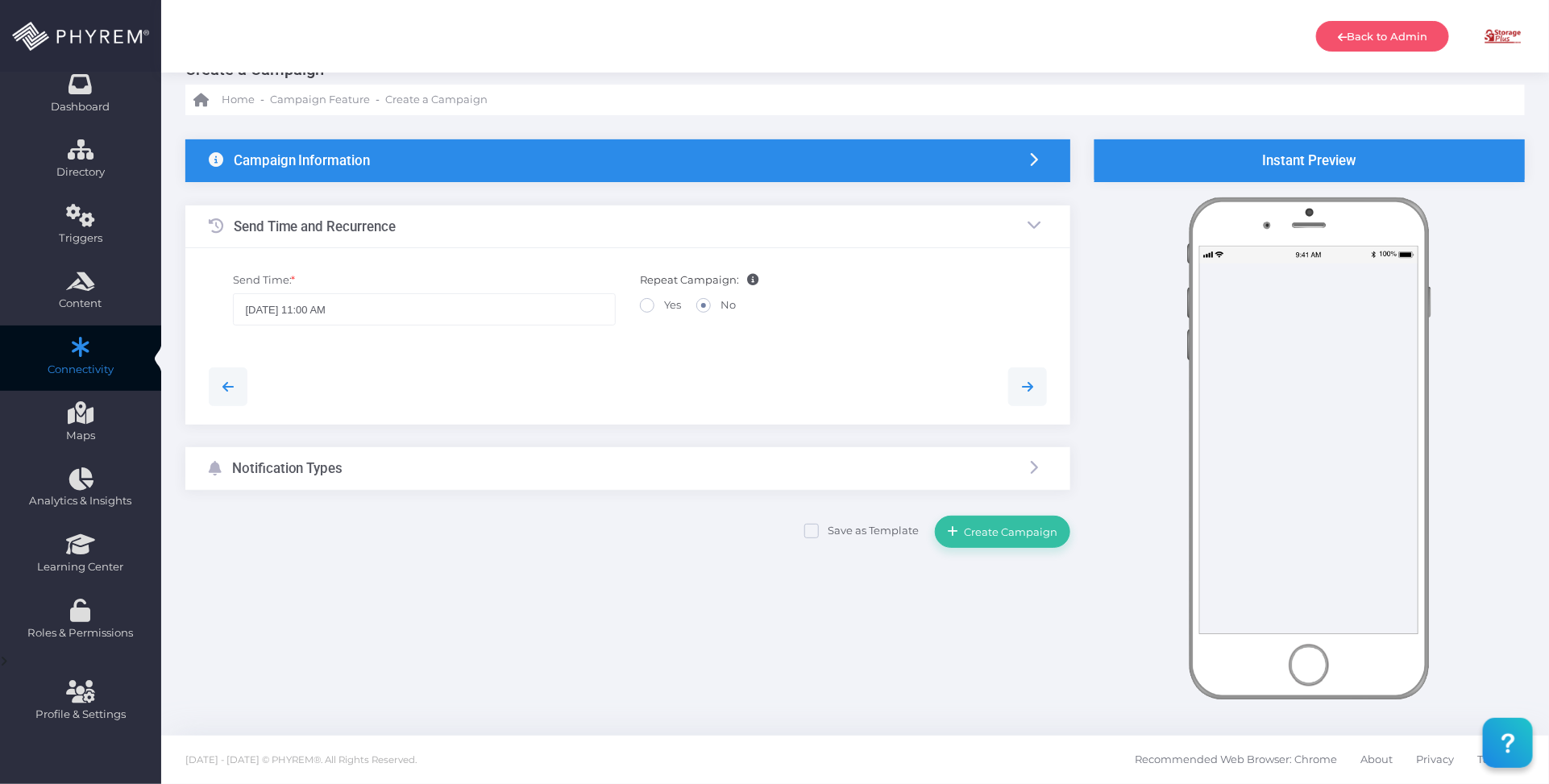
scroll to position [42, 0]
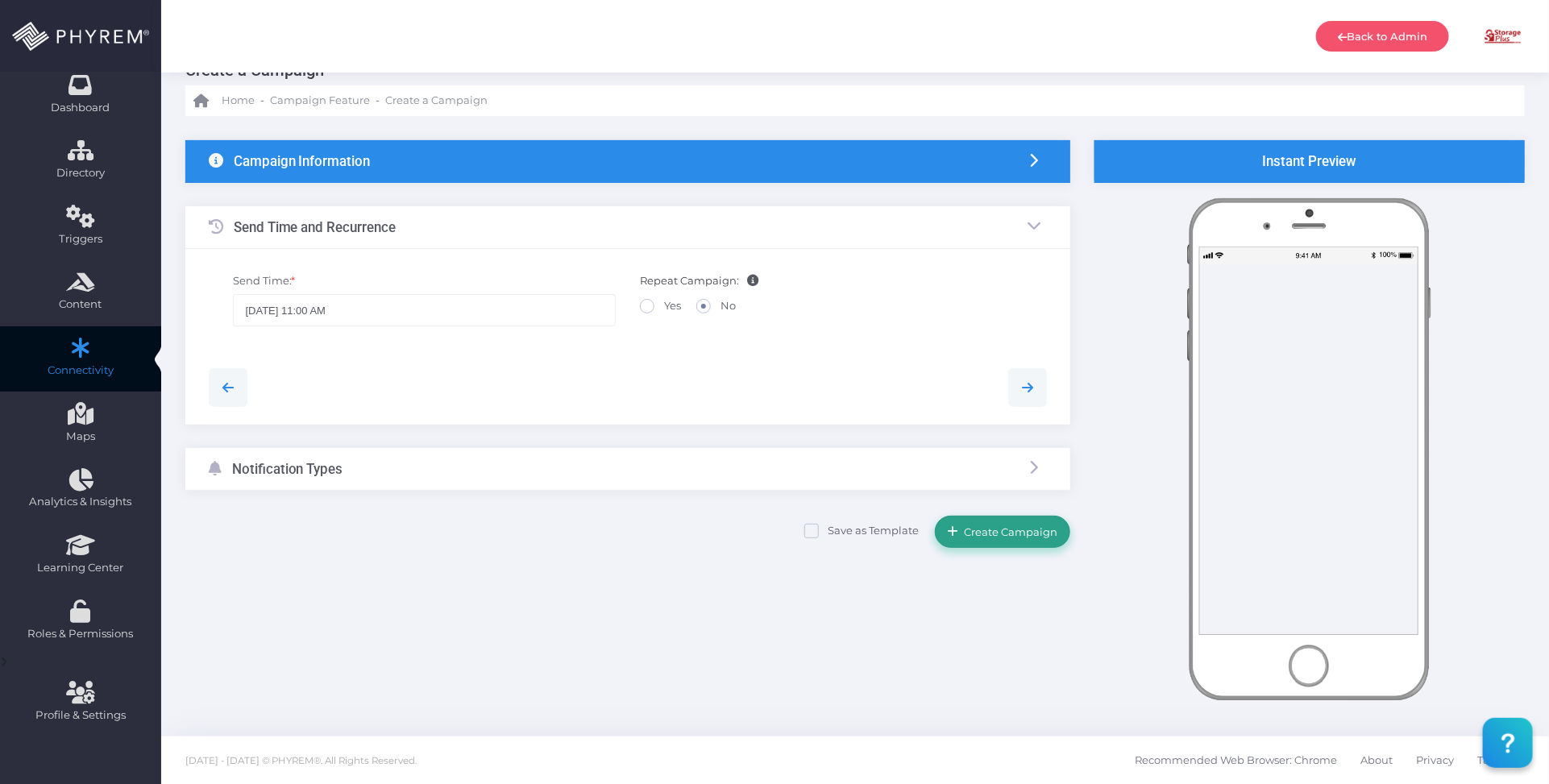
click at [1036, 524] on button "Create Campaign" at bounding box center [1002, 531] width 136 height 32
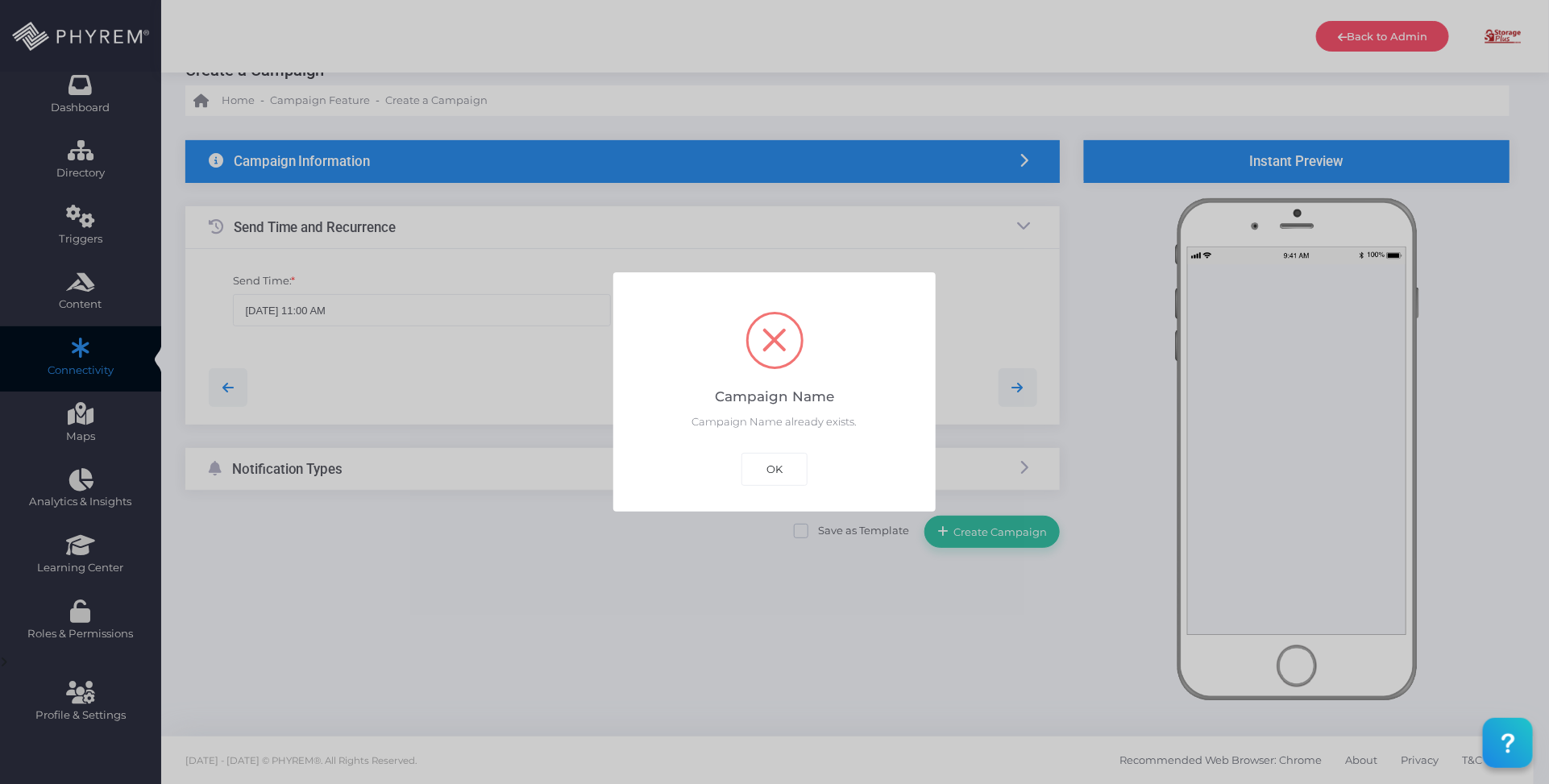
drag, startPoint x: 768, startPoint y: 464, endPoint x: 722, endPoint y: 421, distance: 63.0
click at [764, 464] on button "OK" at bounding box center [775, 468] width 67 height 32
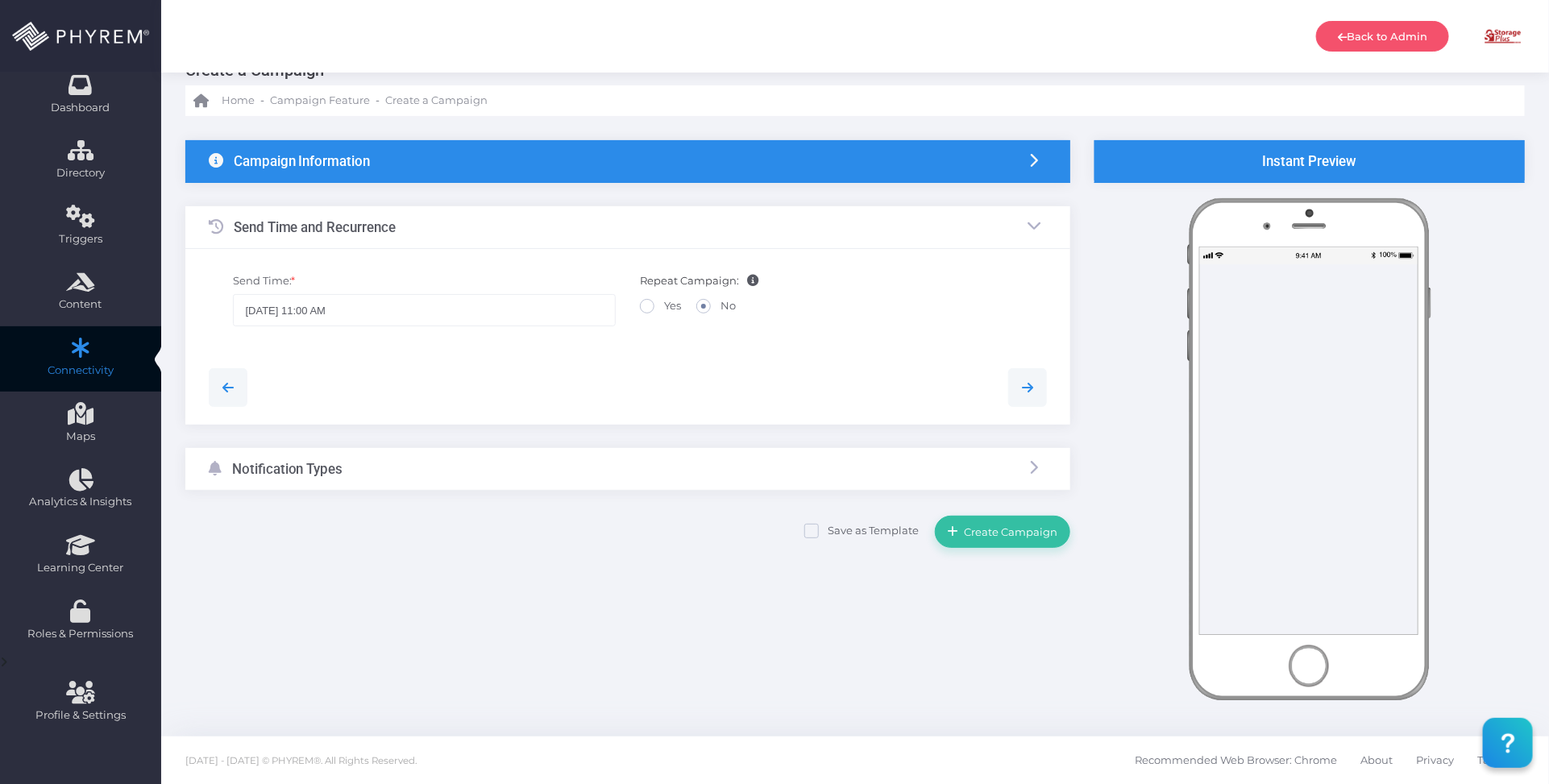
click at [493, 160] on div "Campaign Information" at bounding box center [628, 162] width 885 height 42
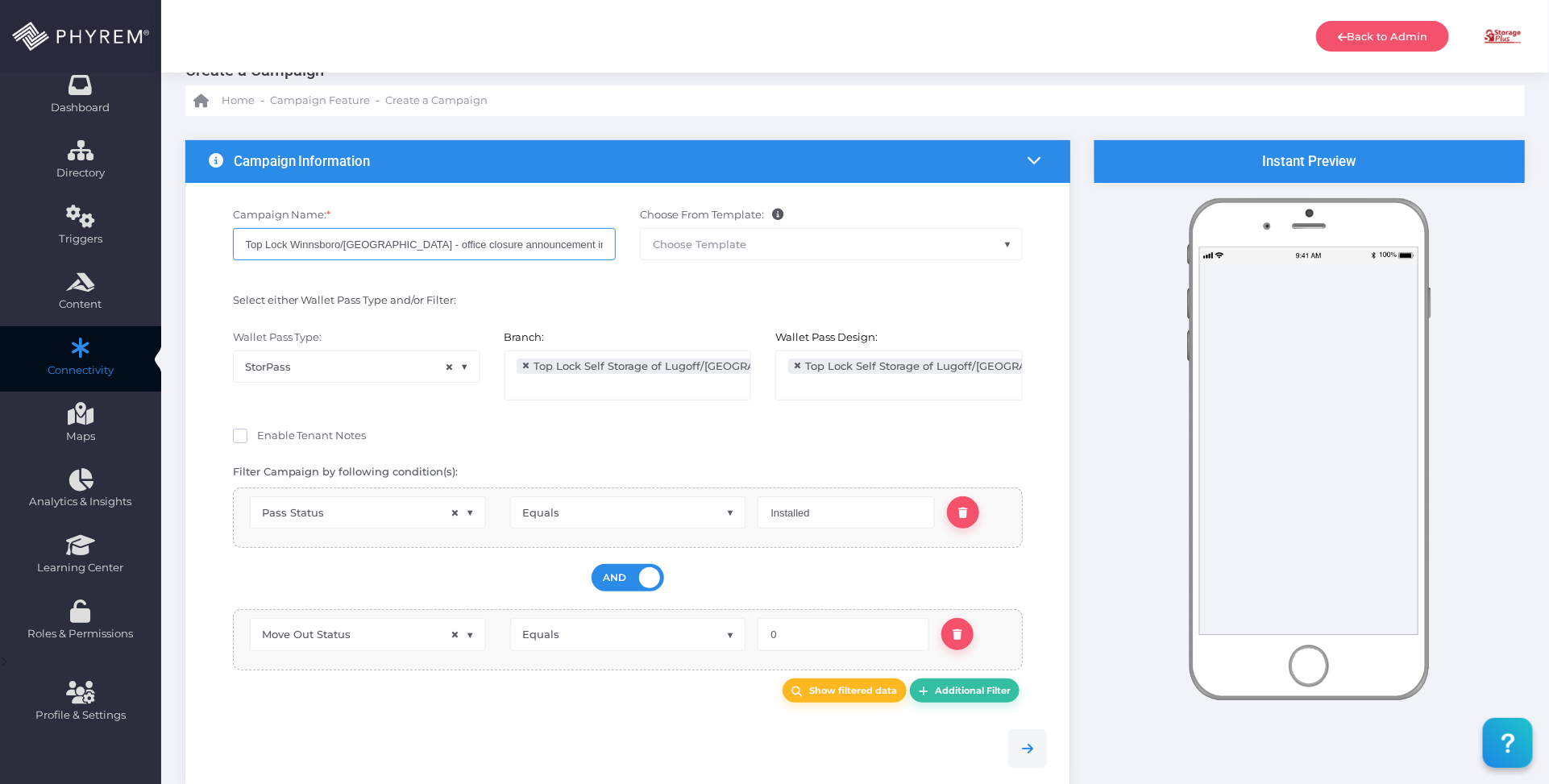
click at [570, 242] on input "Top Lock Winnsboro/Lugoff - office closure announcement installed" at bounding box center [424, 244] width 383 height 32
type input "Top Lock Winnsboro/[GEOGRAPHIC_DATA] - office closure announcement install"
click at [243, 433] on span at bounding box center [240, 436] width 15 height 15
click at [257, 433] on input "Enable Tenant Notes" at bounding box center [261, 432] width 10 height 10
checkbox input "true"
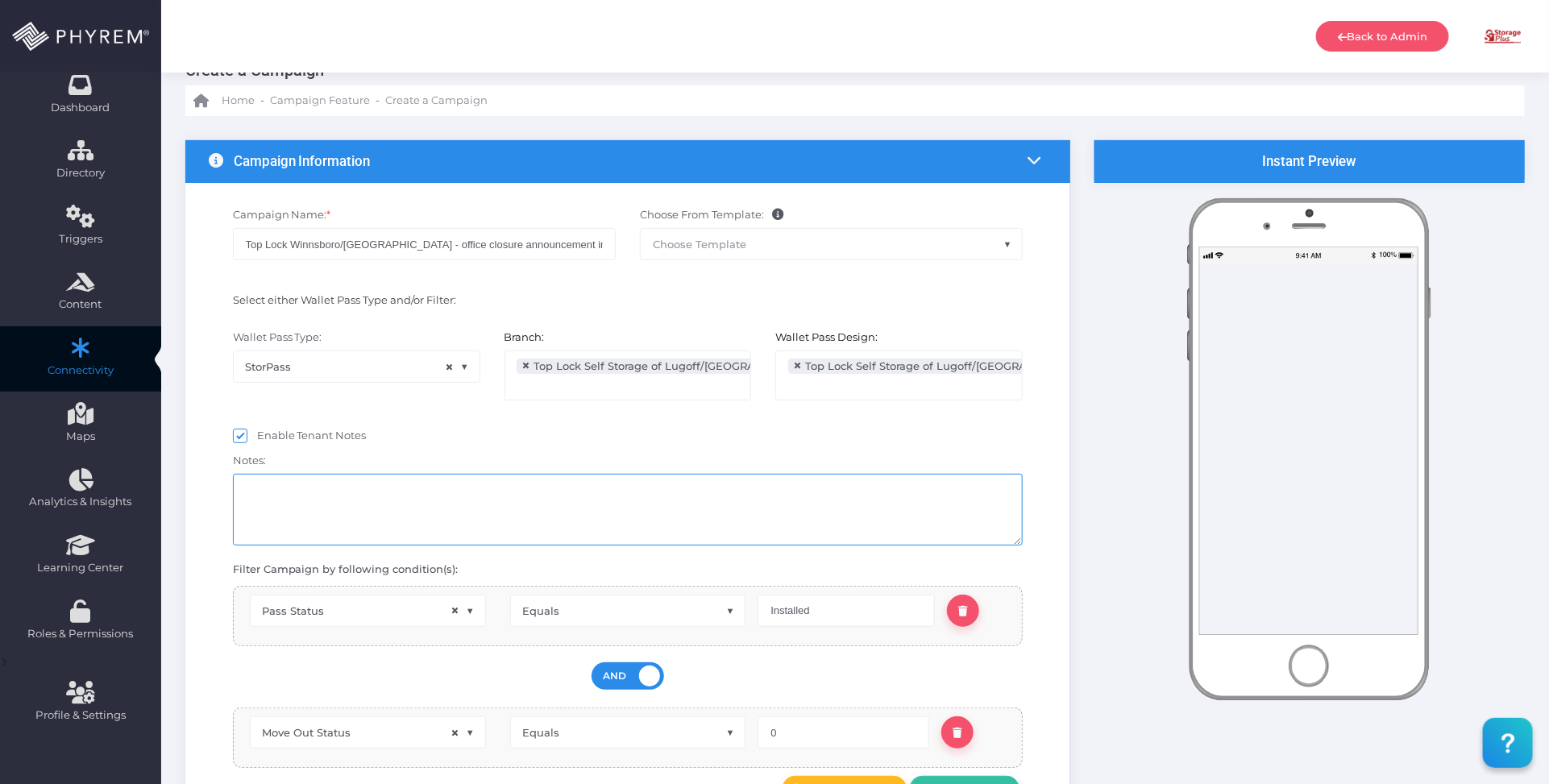
click at [364, 496] on textarea at bounding box center [628, 510] width 791 height 72
click at [504, 426] on div "Enable Tenant Notes" at bounding box center [628, 436] width 815 height 24
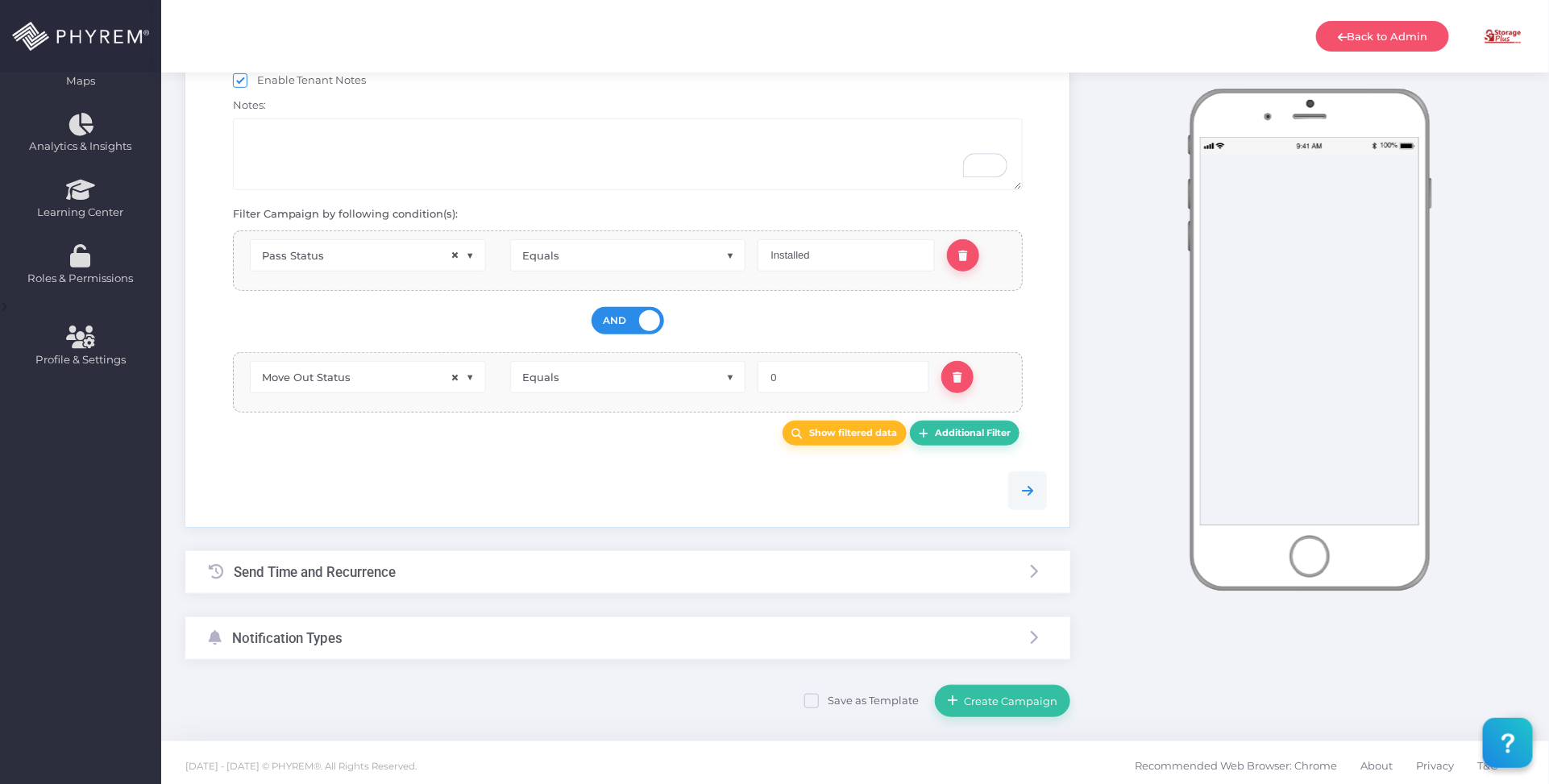
scroll to position [405, 0]
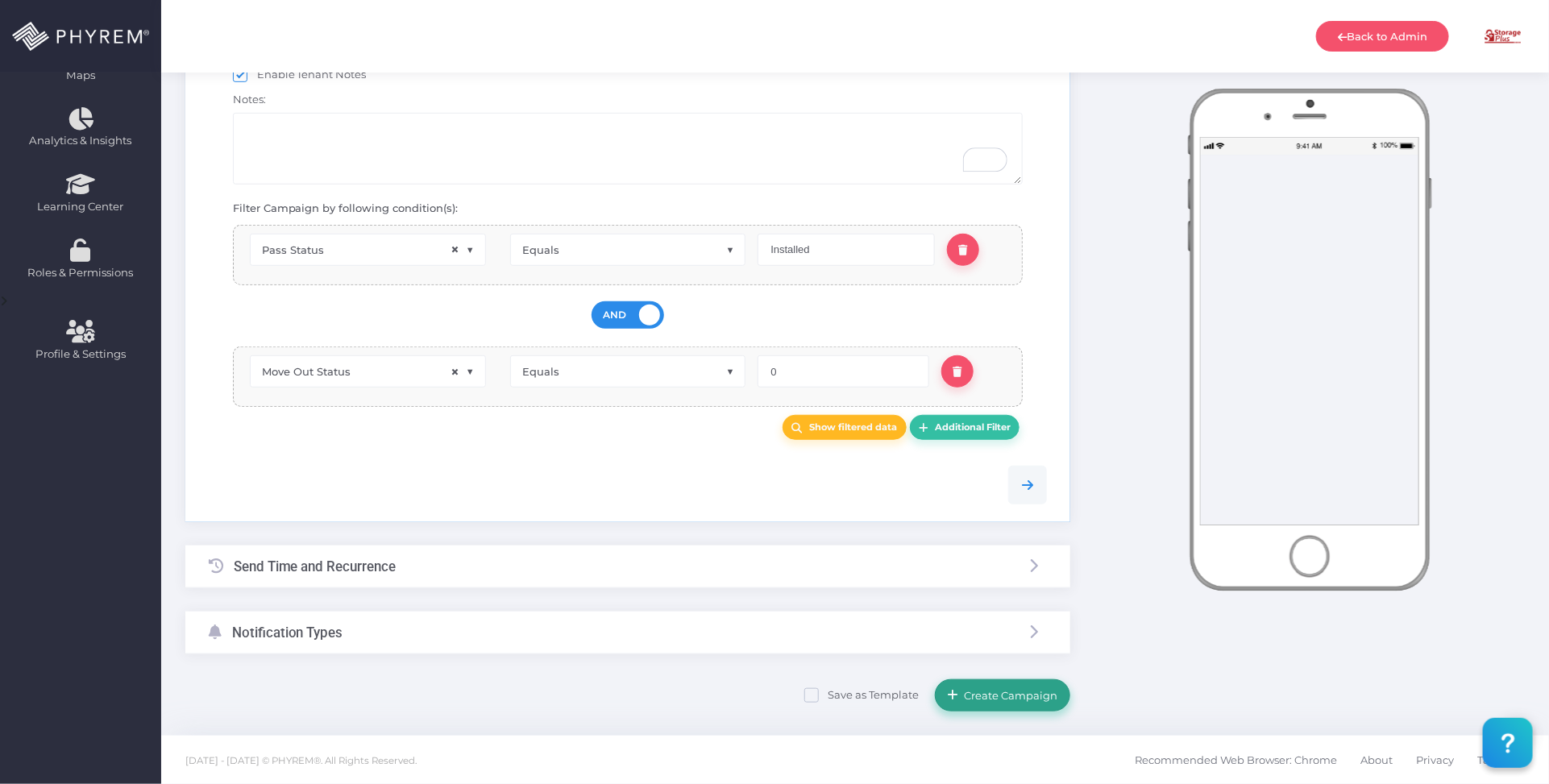
click at [997, 693] on span "Create Campaign" at bounding box center [1008, 695] width 99 height 13
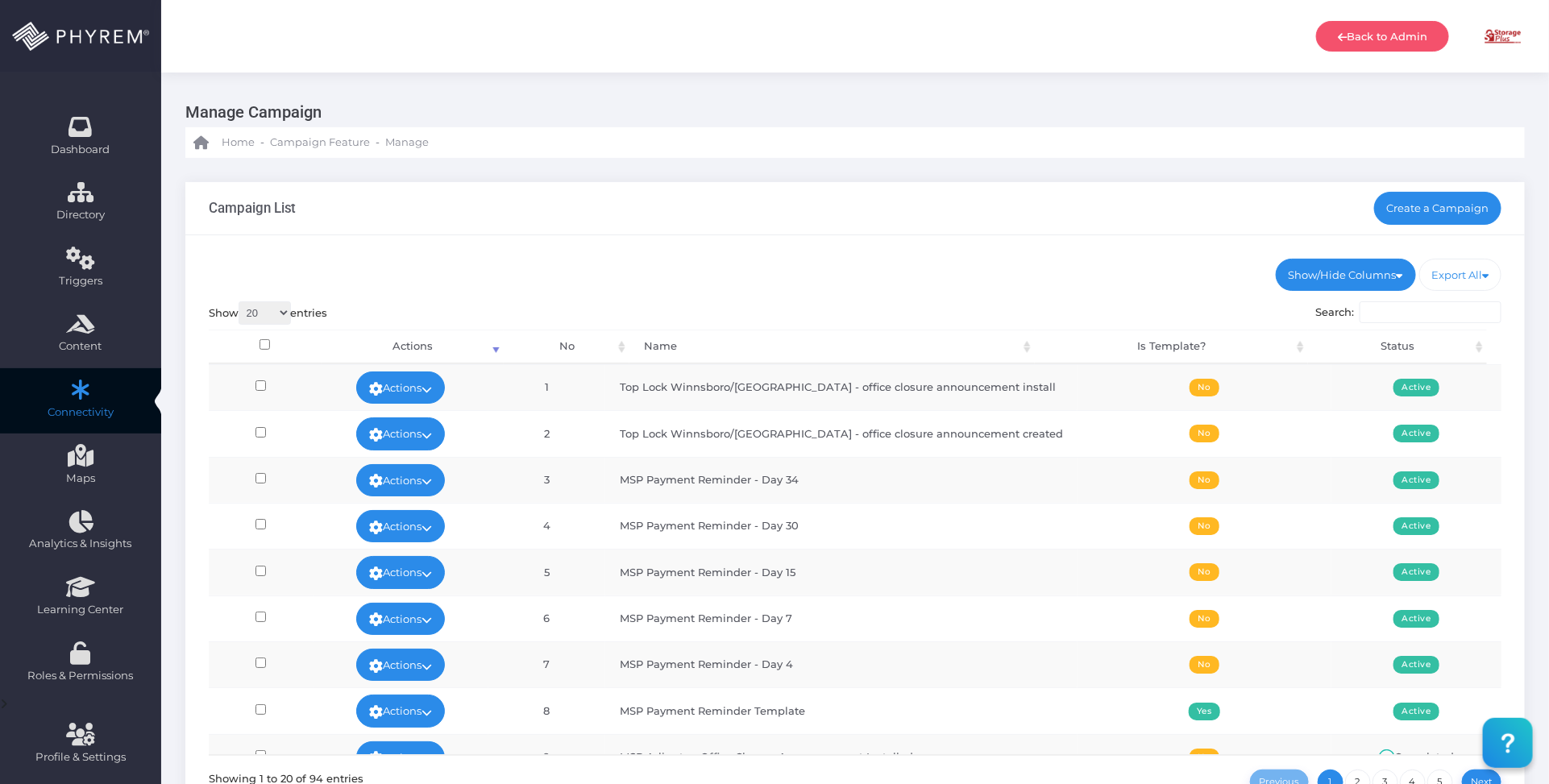
click at [1032, 433] on td "Top Lock Winnsboro/[GEOGRAPHIC_DATA] - office closure announcement created" at bounding box center [841, 433] width 472 height 46
click at [1016, 429] on td "Top Lock Winnsboro/[GEOGRAPHIC_DATA] - office closure announcement created" at bounding box center [841, 433] width 472 height 46
click at [432, 435] on icon at bounding box center [426, 435] width 10 height 0
click at [402, 461] on link "Edit" at bounding box center [409, 470] width 104 height 30
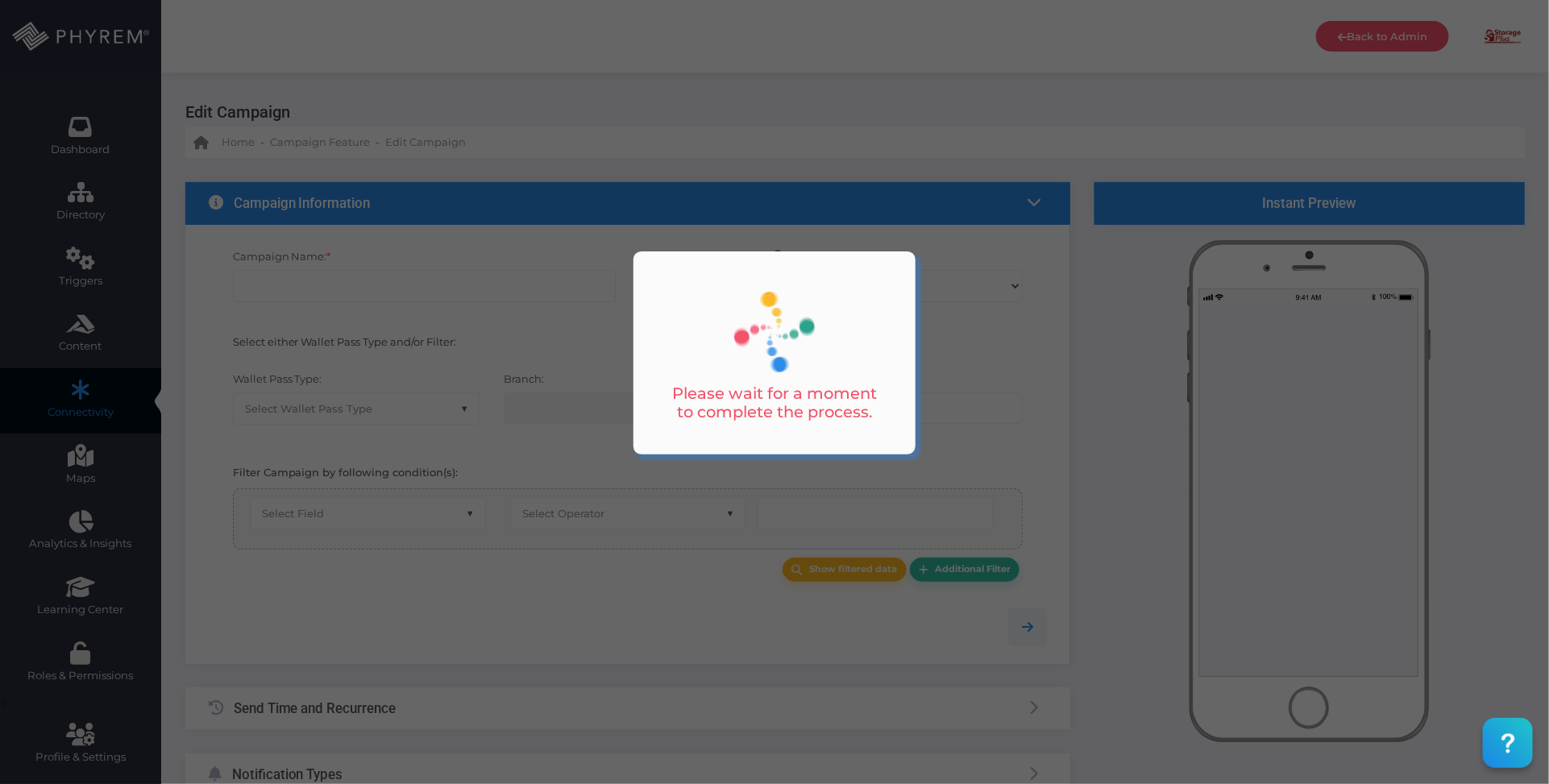
type input "Top Lock Winnsboro/[GEOGRAPHIC_DATA] - office closure announcement created"
select select "15"
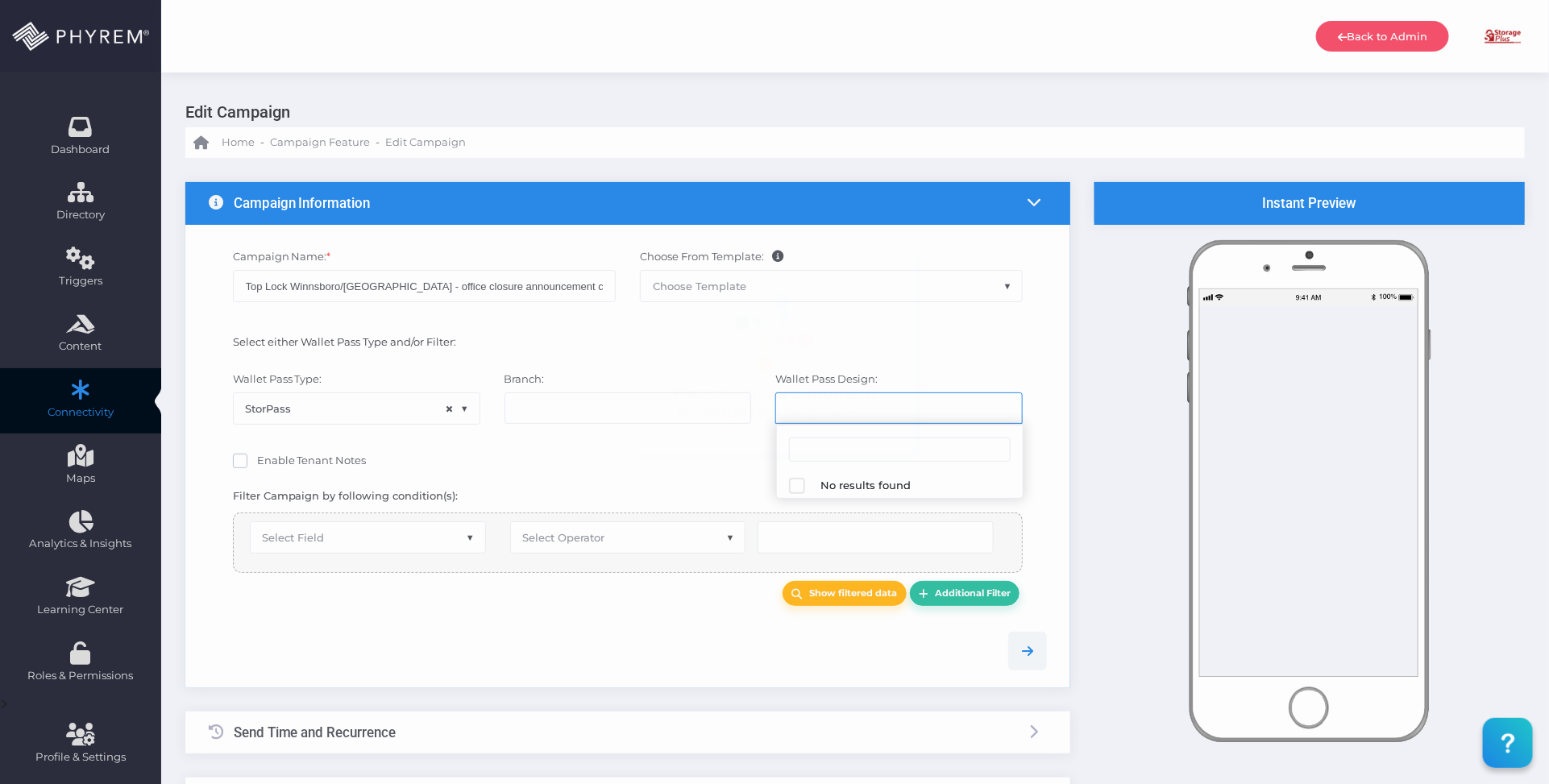
select select "627"
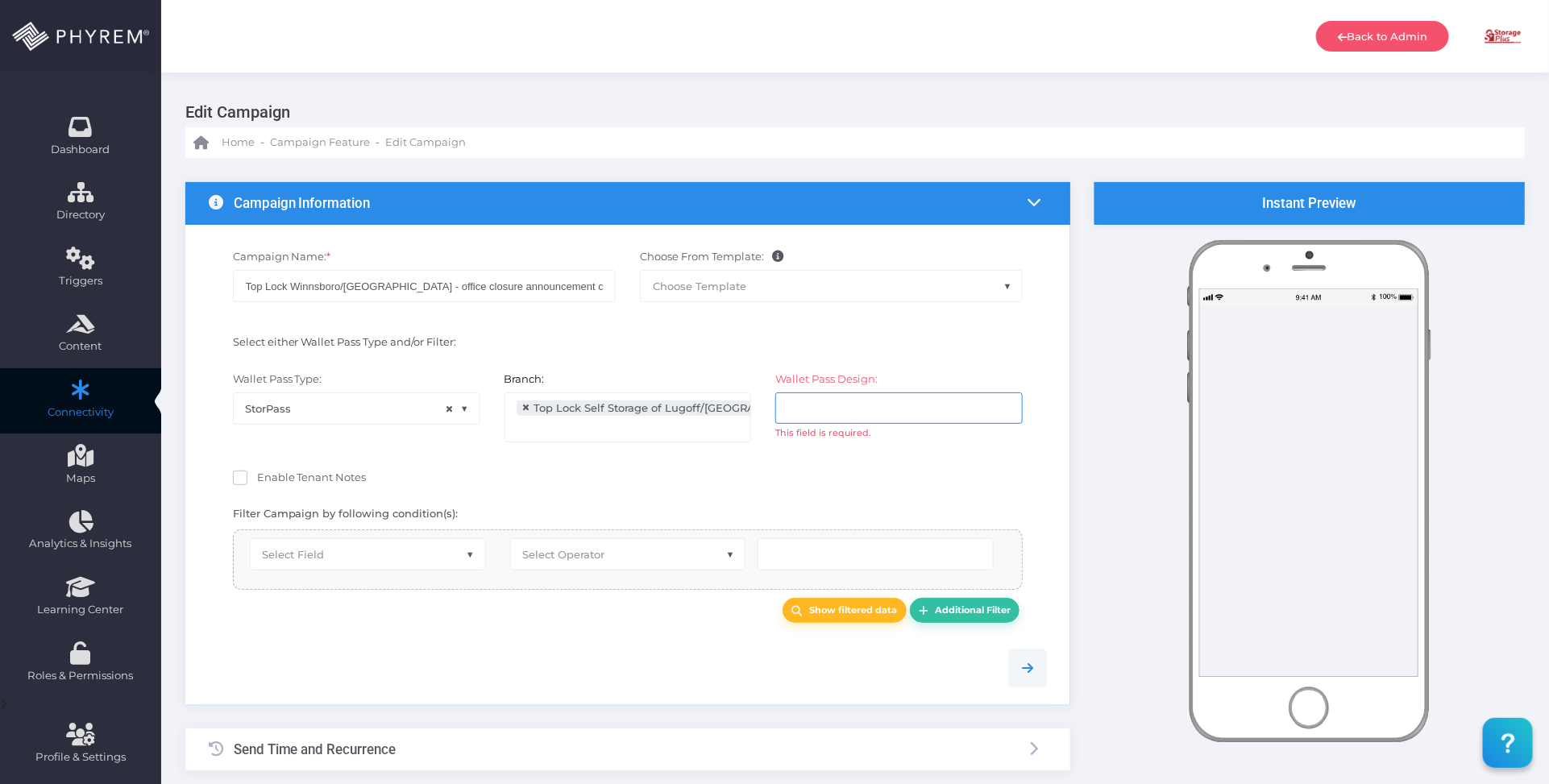
select select "equals"
select select "2689"
select select "pr_wallet_users.user_pass_status"
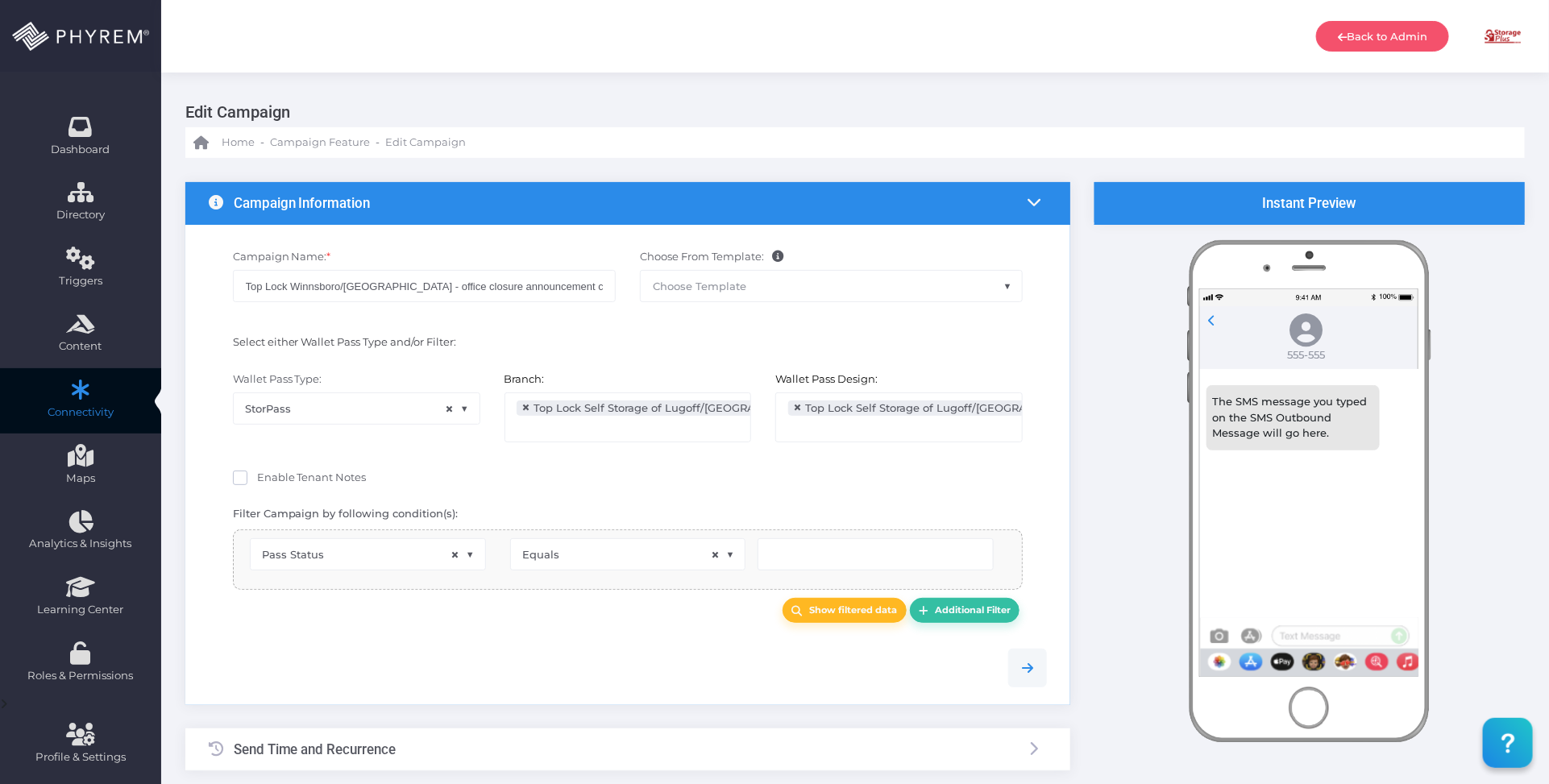
scroll to position [26, 0]
type input "Created"
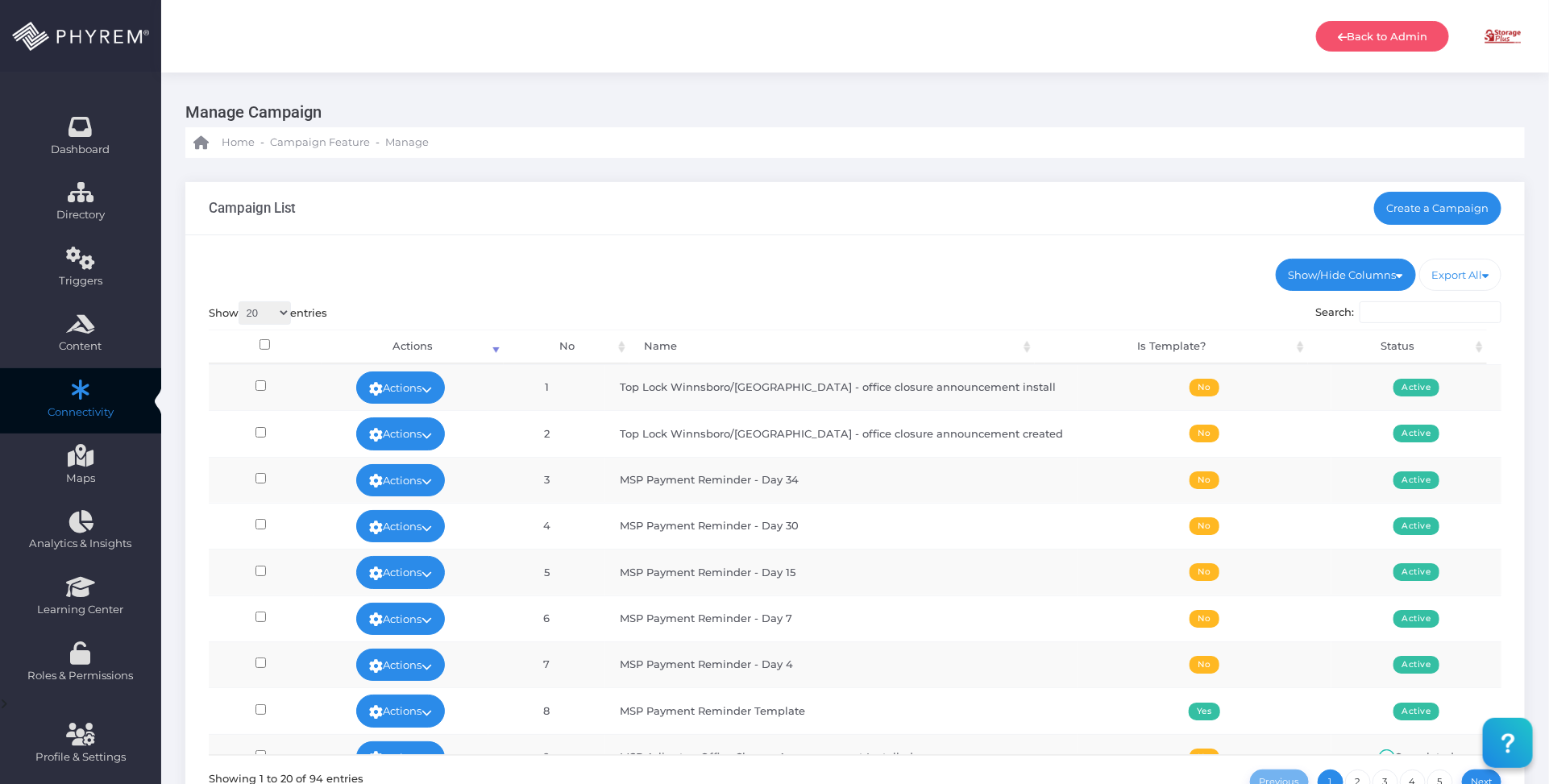
click at [928, 231] on div "Campaign List Create a Campaign" at bounding box center [855, 209] width 1339 height 54
click at [916, 244] on div "Show/Hide Columns No Name Is Template? Status DONE" at bounding box center [855, 547] width 1339 height 623
click at [902, 238] on div "Show/Hide Columns No Name Is Template? Status DONE" at bounding box center [855, 547] width 1339 height 623
click at [936, 252] on div "Show/Hide Columns No Name Is Template? Status DONE" at bounding box center [855, 547] width 1339 height 623
drag, startPoint x: 944, startPoint y: 259, endPoint x: 941, endPoint y: 267, distance: 8.5
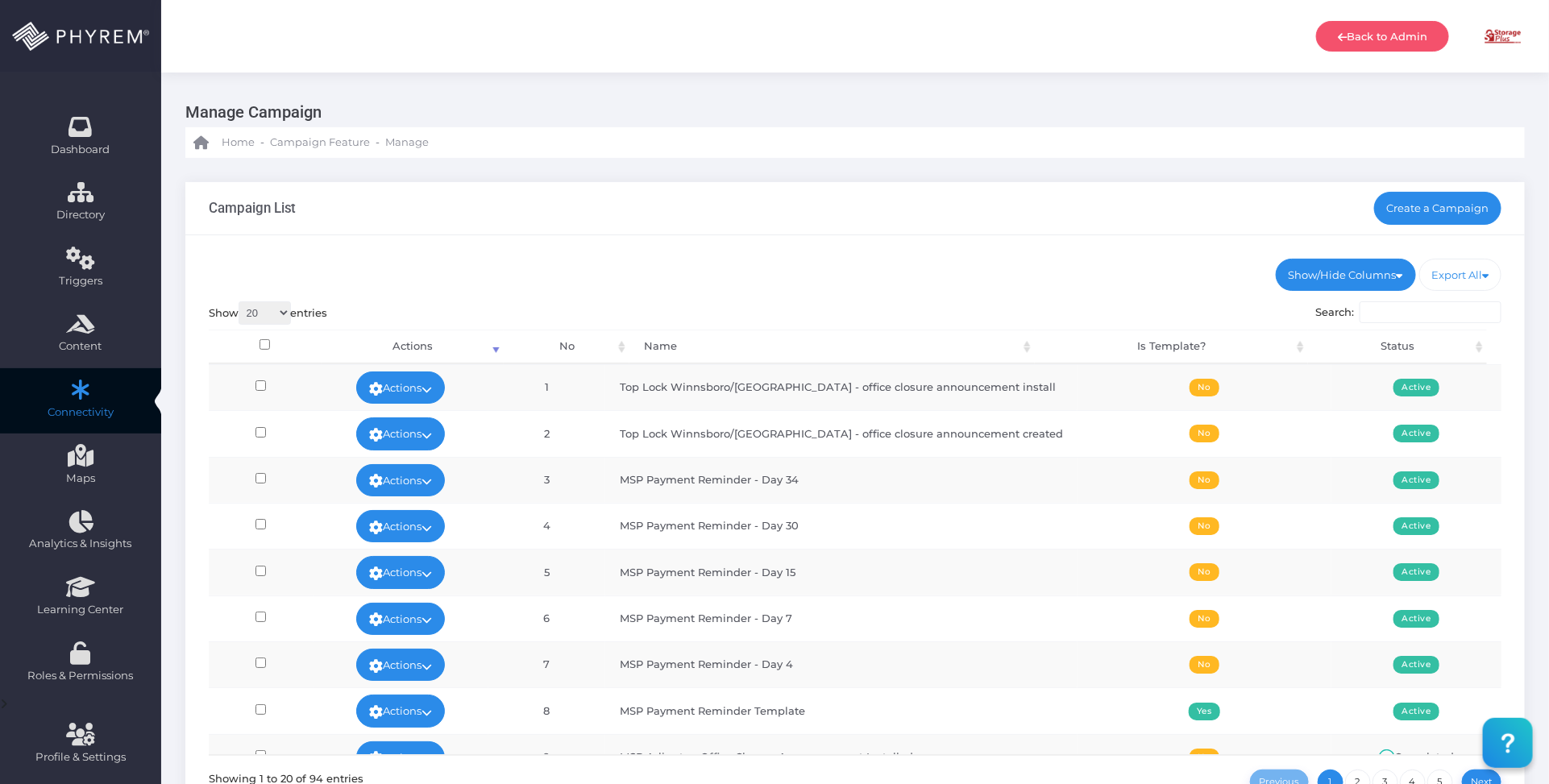
click at [943, 264] on ul "Show/Hide Columns No Name Is Template? Status" at bounding box center [855, 274] width 1294 height 32
